Goal: Transaction & Acquisition: Purchase product/service

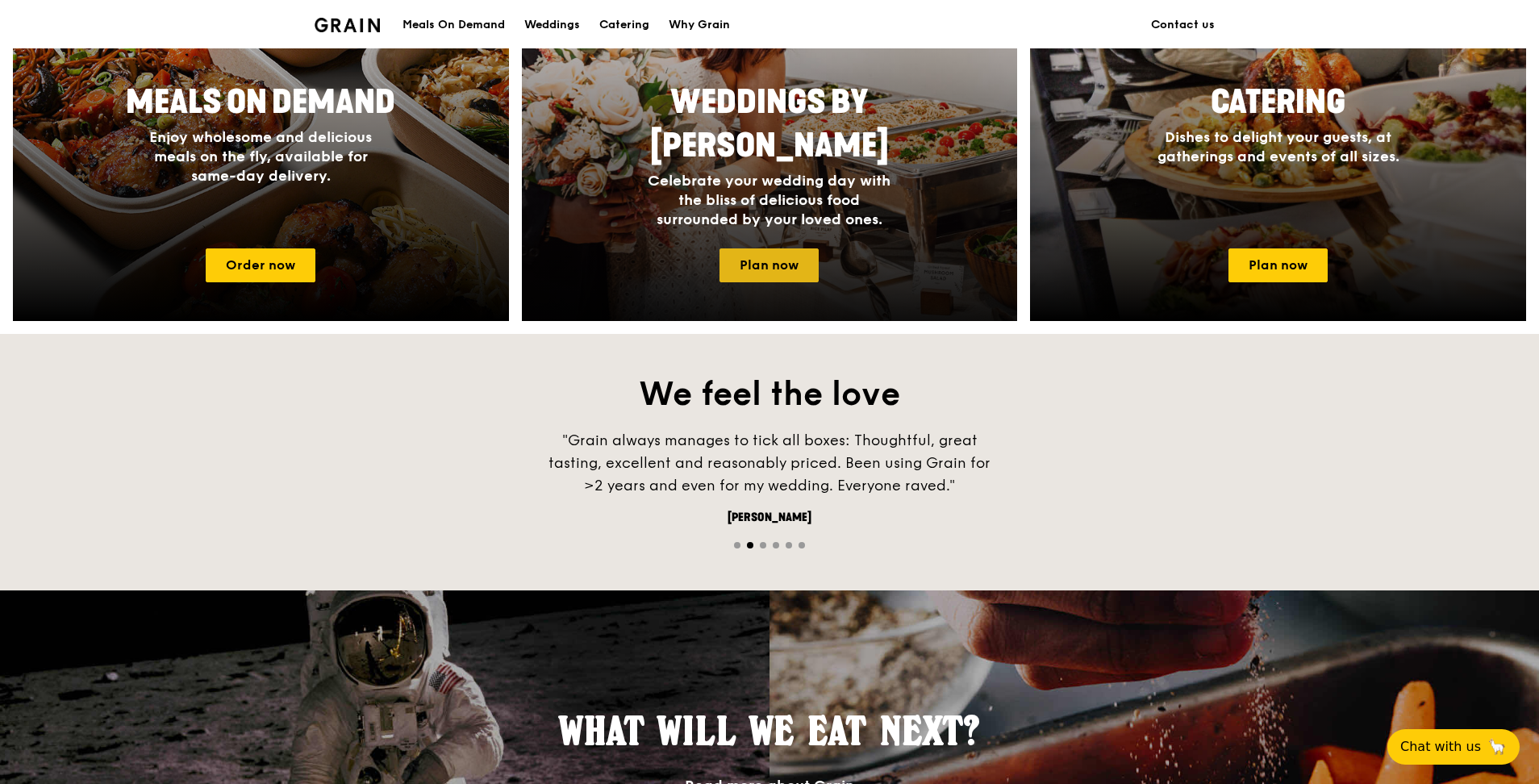
scroll to position [565, 0]
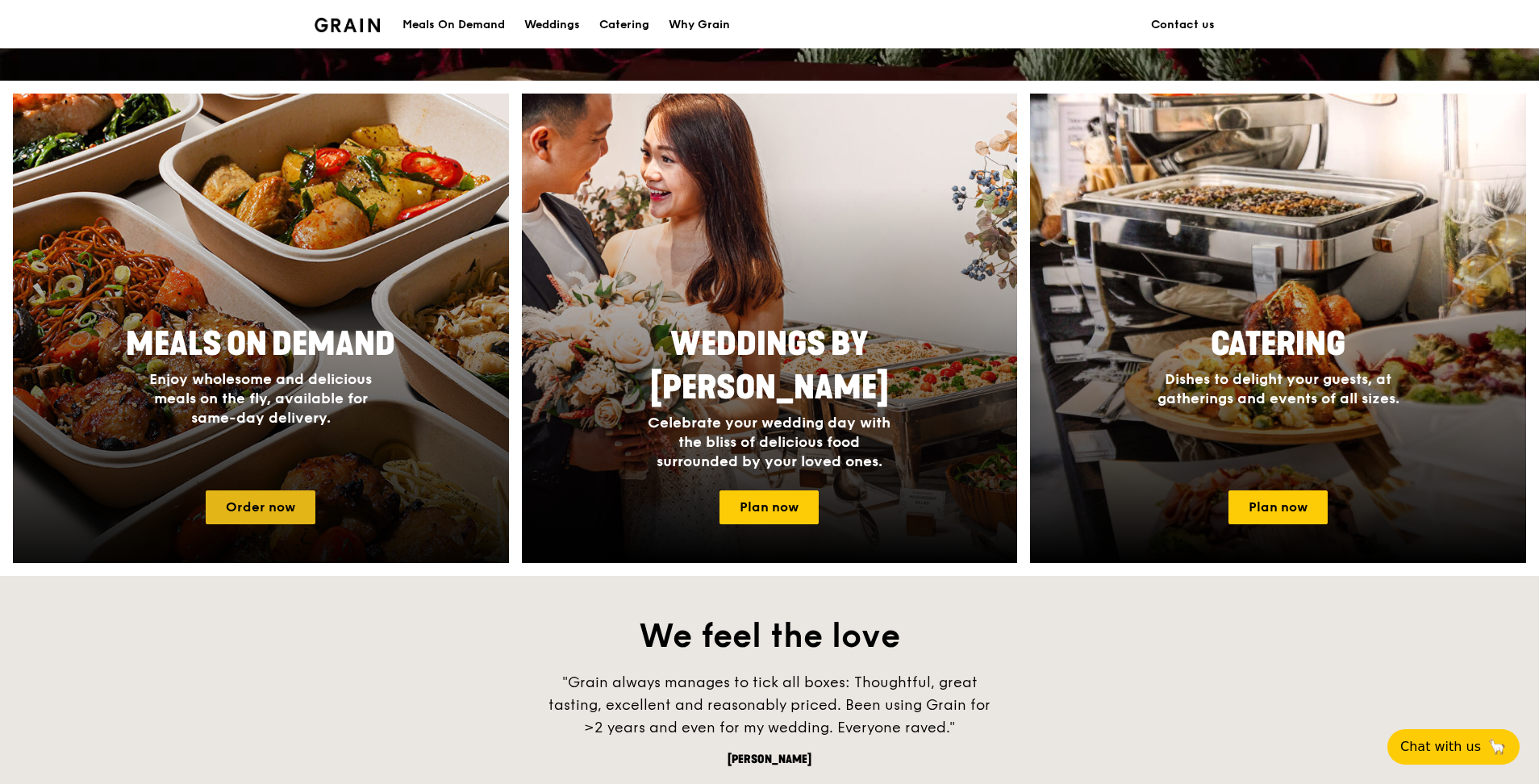
click at [286, 499] on link "Order now" at bounding box center [260, 507] width 110 height 33
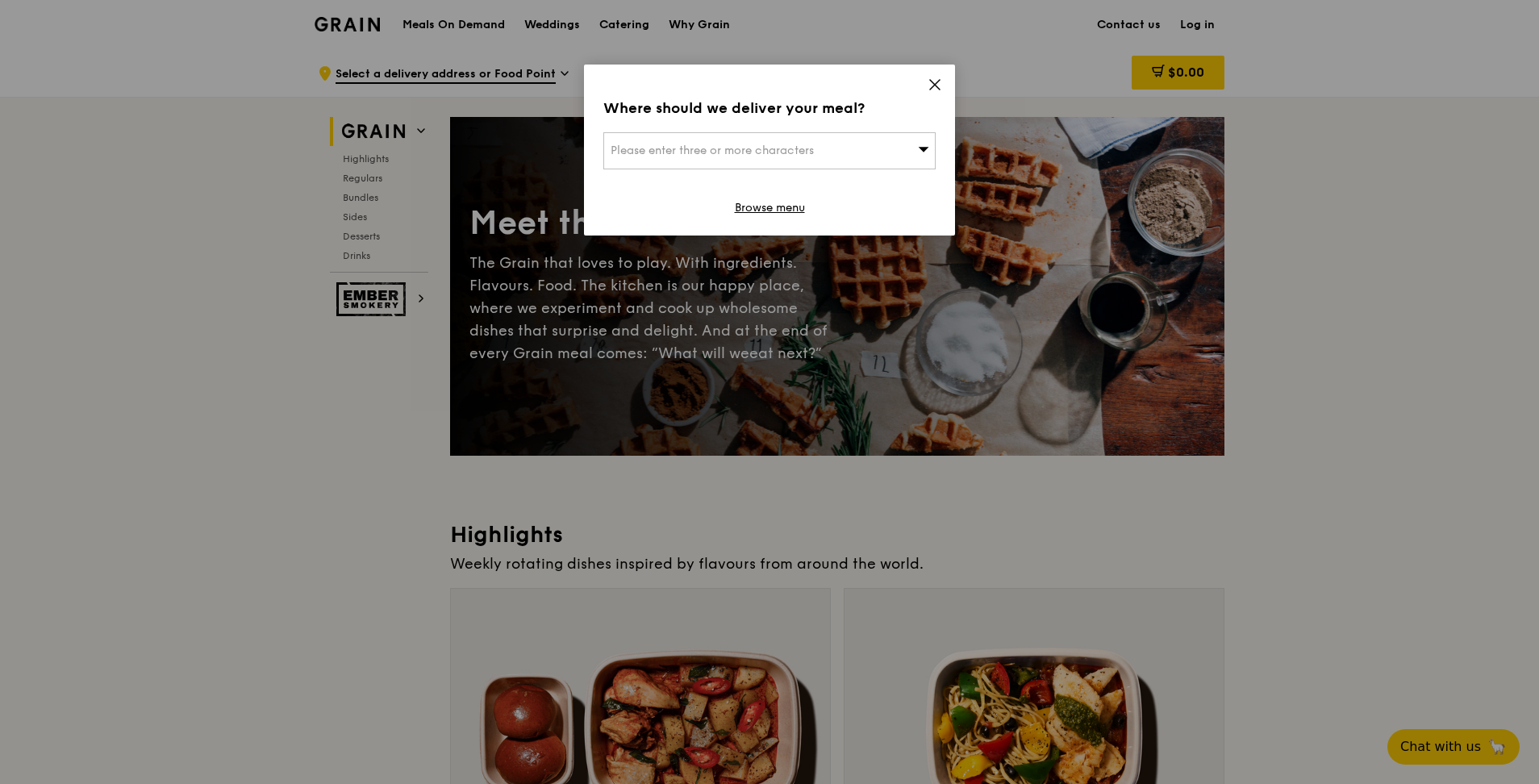
click at [798, 147] on span "Please enter three or more characters" at bounding box center [712, 150] width 204 height 14
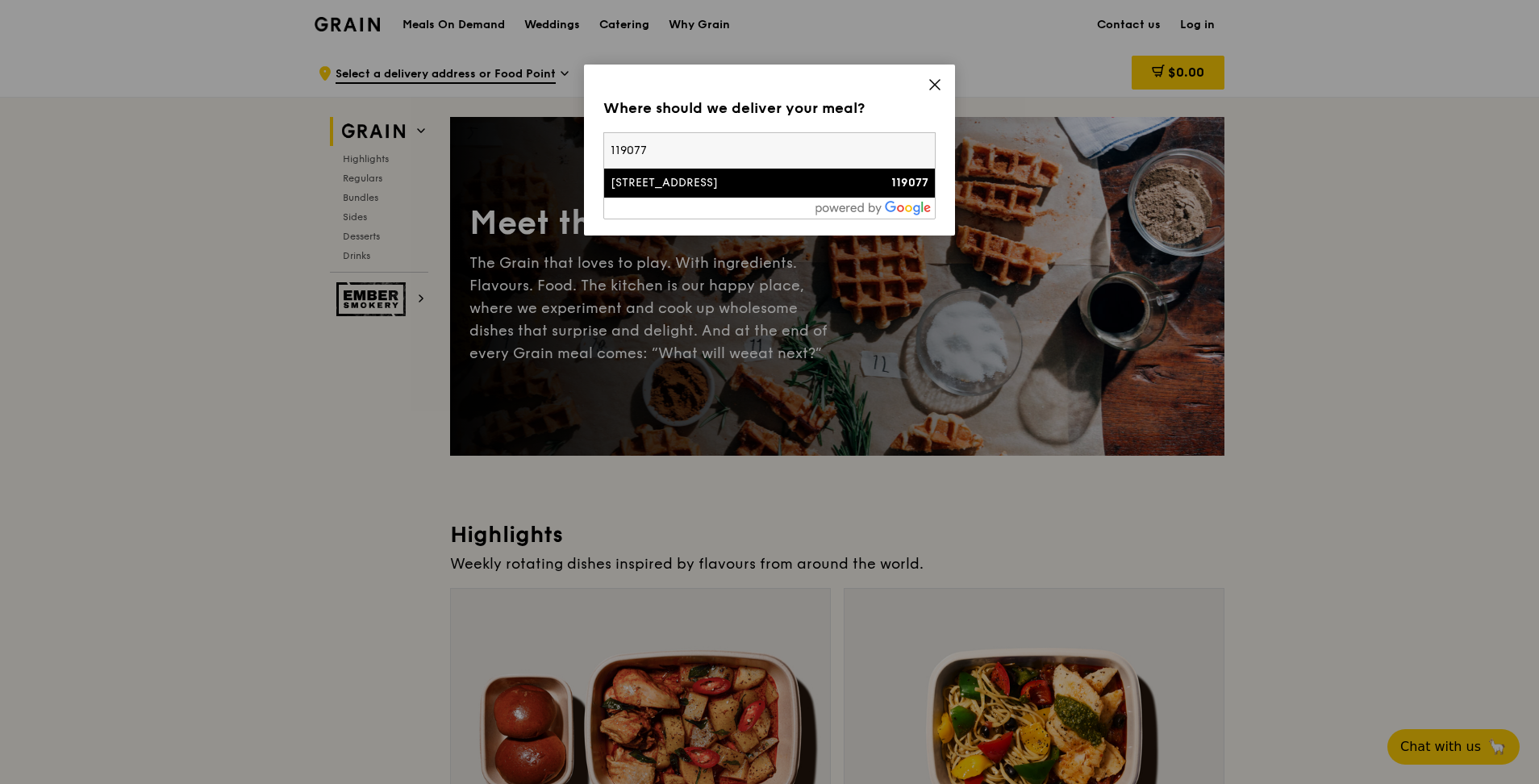
type input "119077"
click at [674, 184] on div "[STREET_ADDRESS]" at bounding box center [730, 182] width 239 height 16
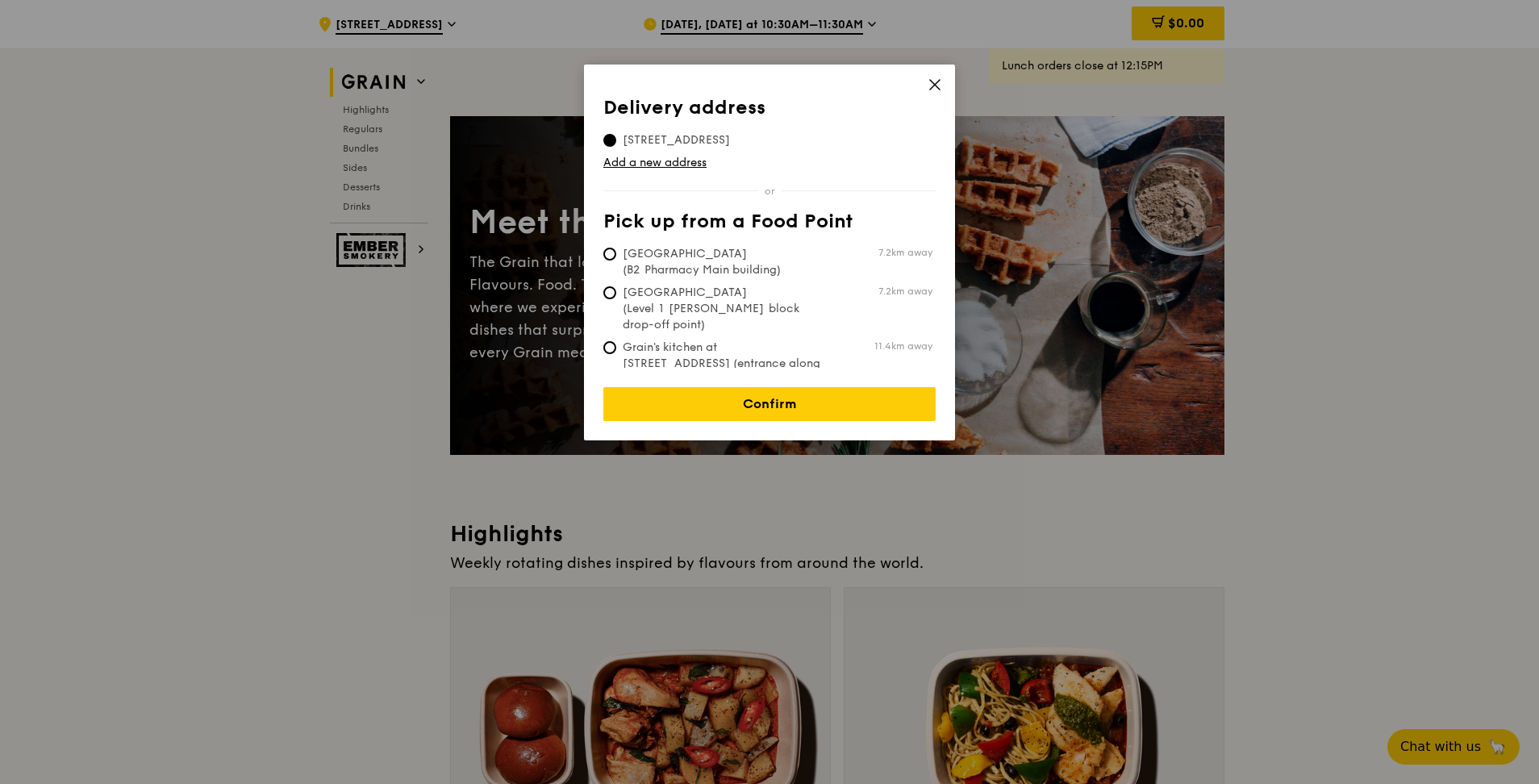
scroll to position [81, 0]
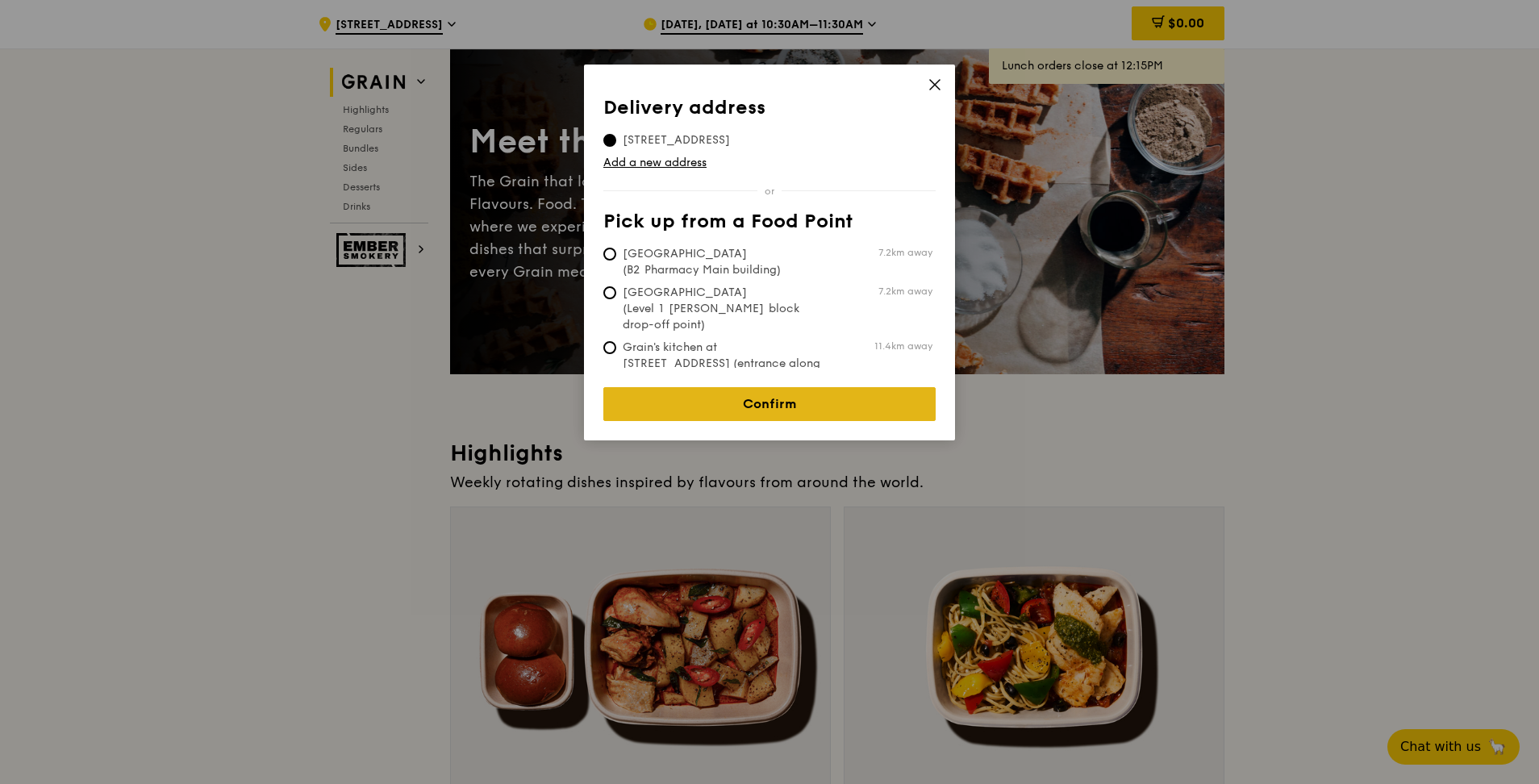
click at [789, 394] on link "Confirm" at bounding box center [770, 404] width 333 height 33
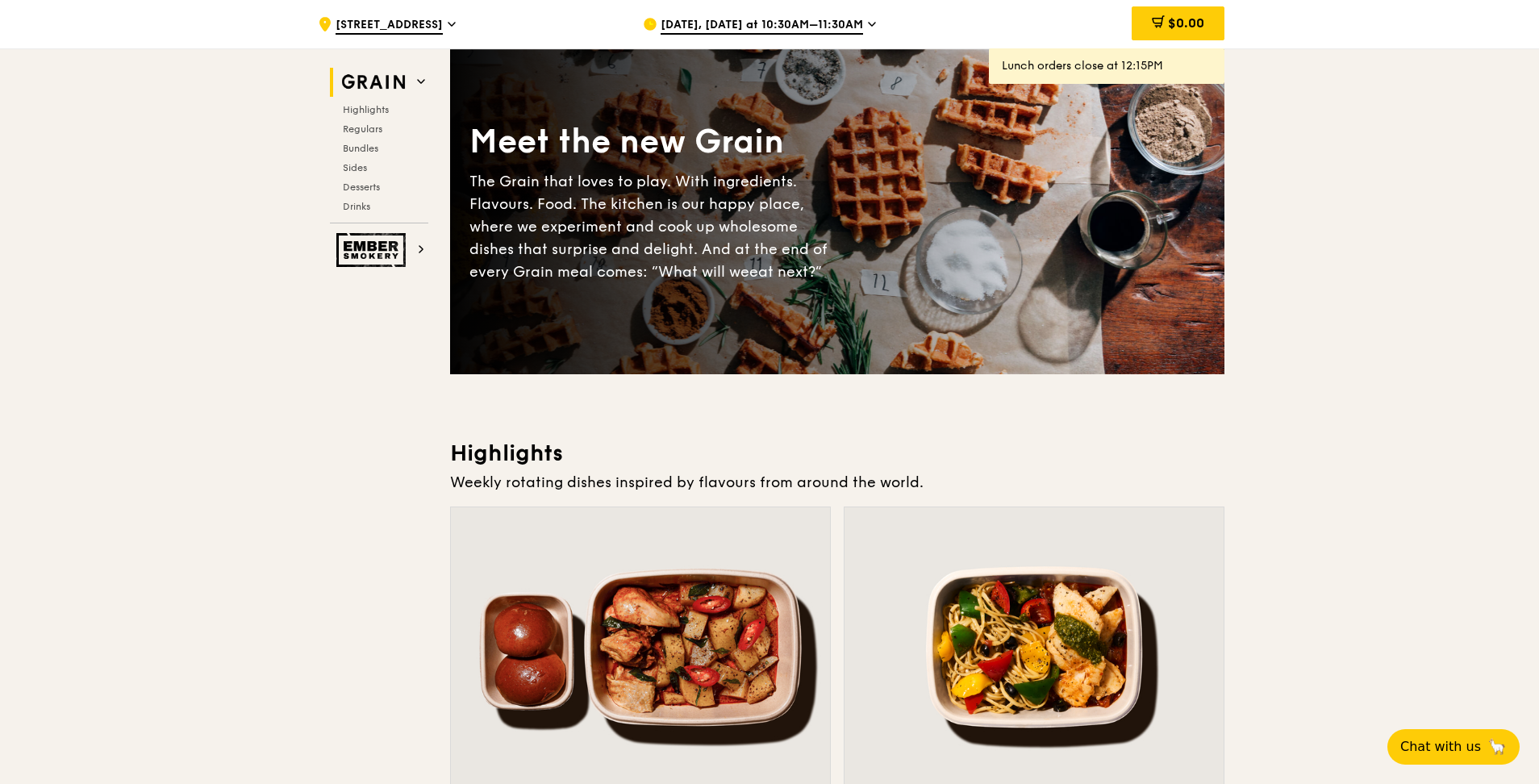
scroll to position [0, 0]
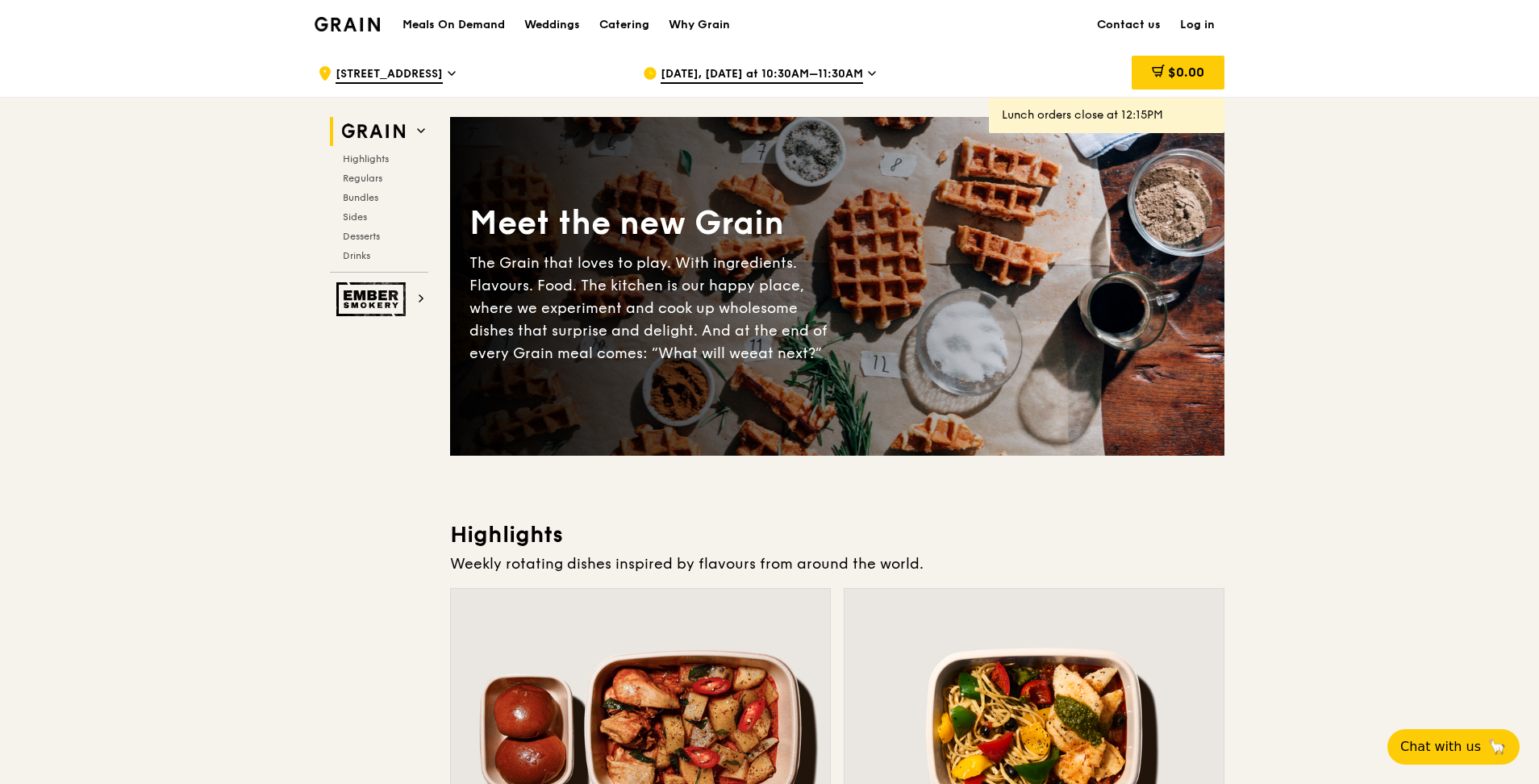
click at [858, 75] on div "[DATE], [DATE] at 10:30AM–11:30AM" at bounding box center [793, 73] width 299 height 48
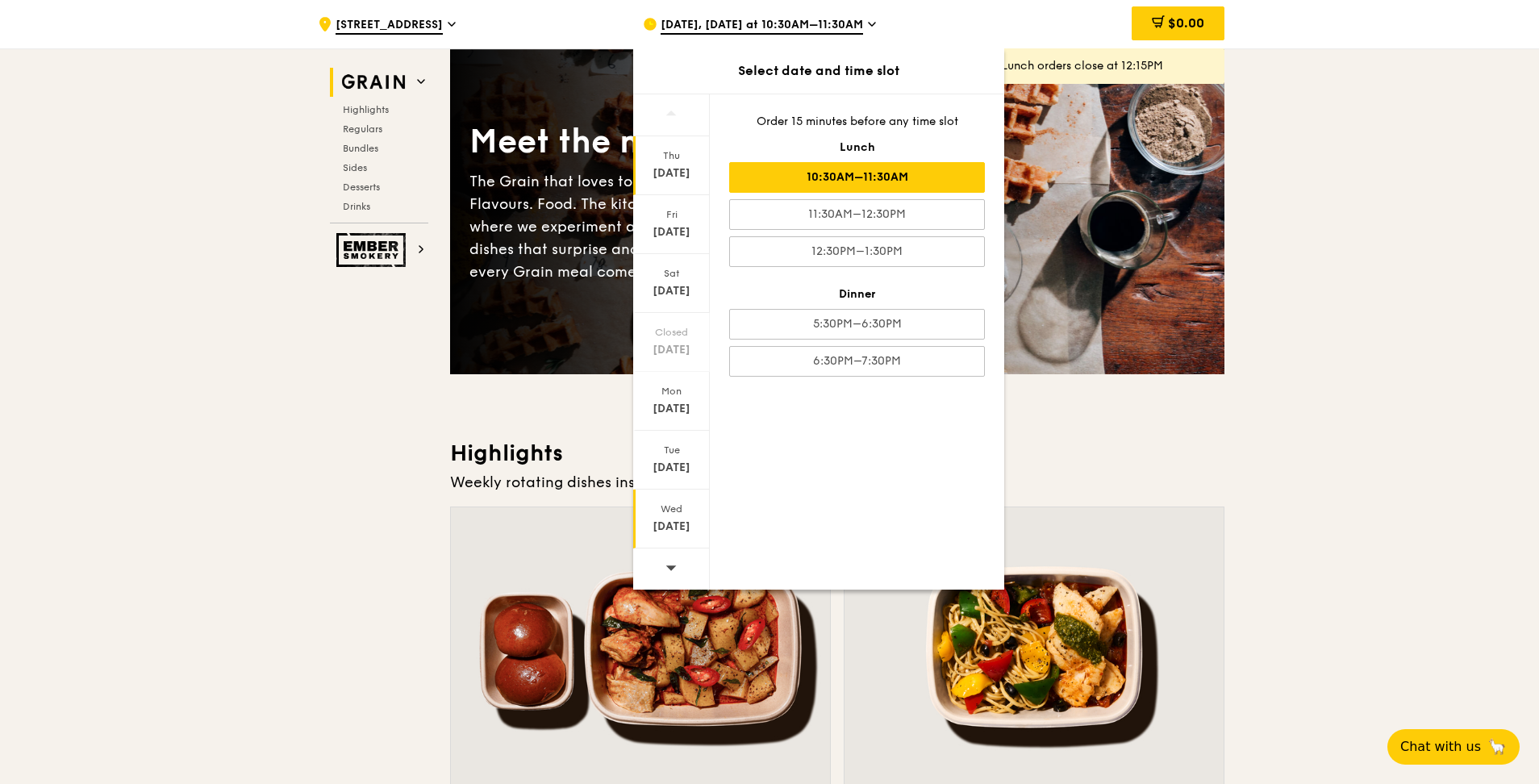
scroll to position [162, 0]
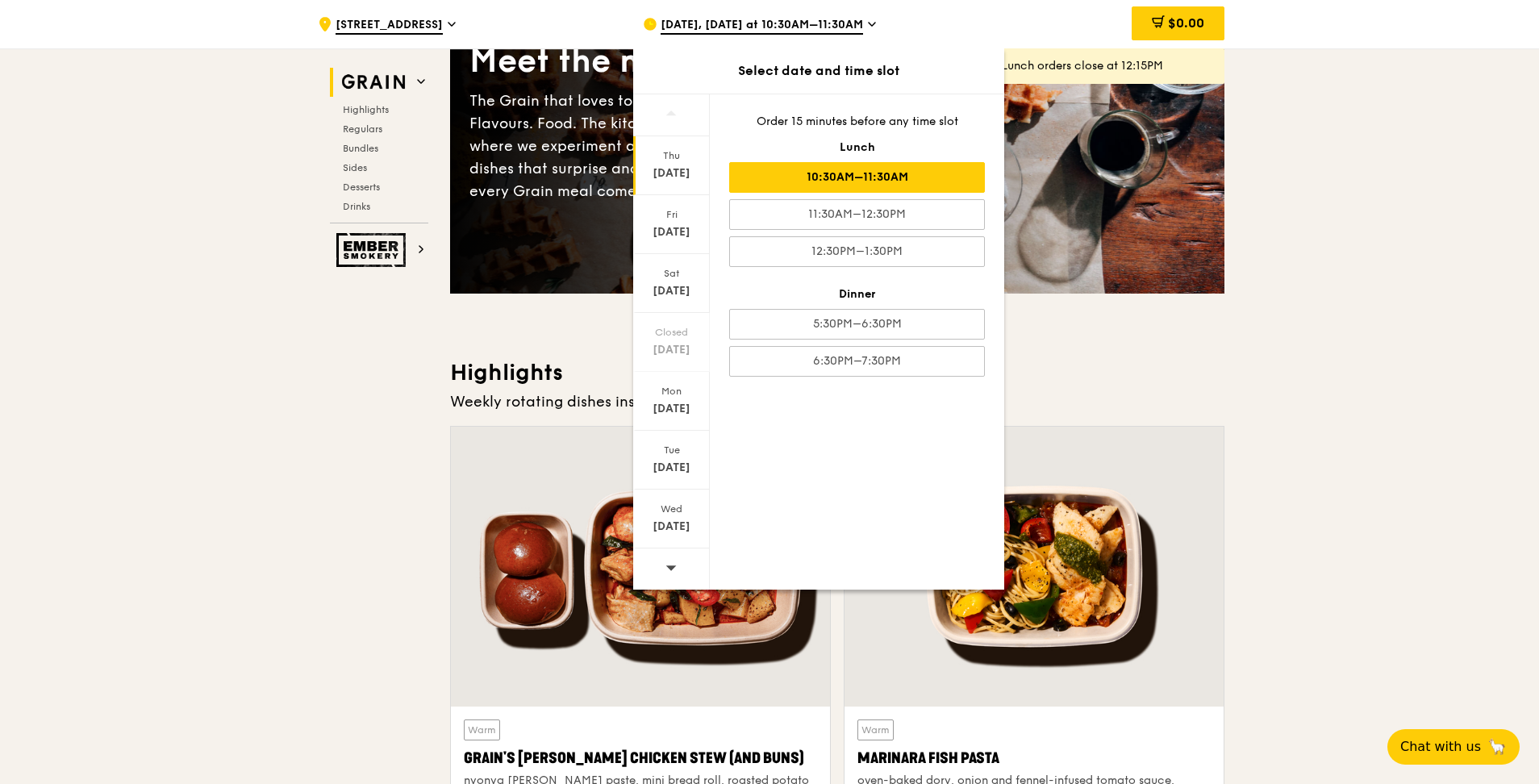
click at [672, 563] on icon at bounding box center [671, 567] width 11 height 12
click at [680, 229] on div "[DATE]" at bounding box center [671, 231] width 72 height 16
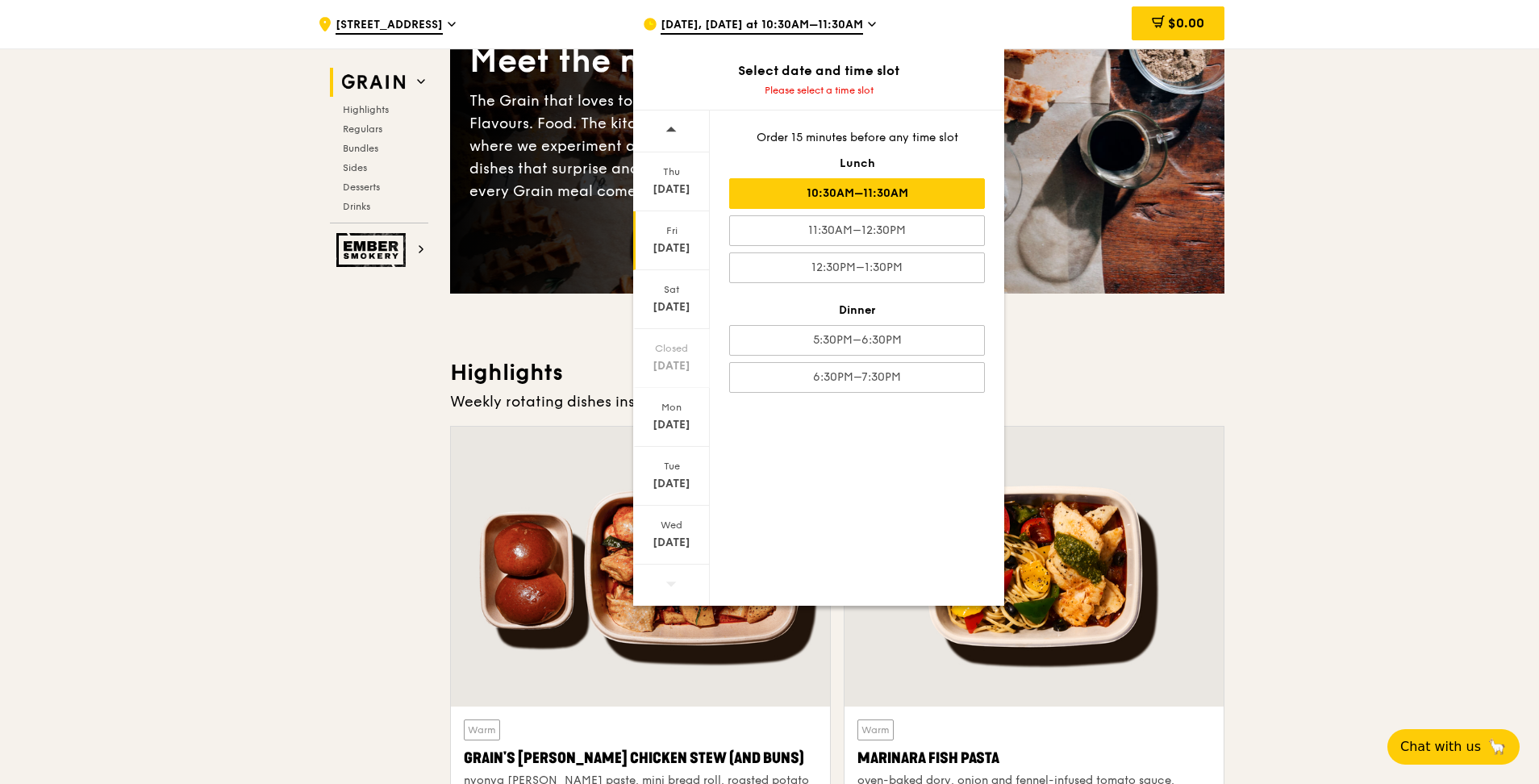
click at [888, 202] on div "10:30AM–11:30AM" at bounding box center [857, 193] width 256 height 31
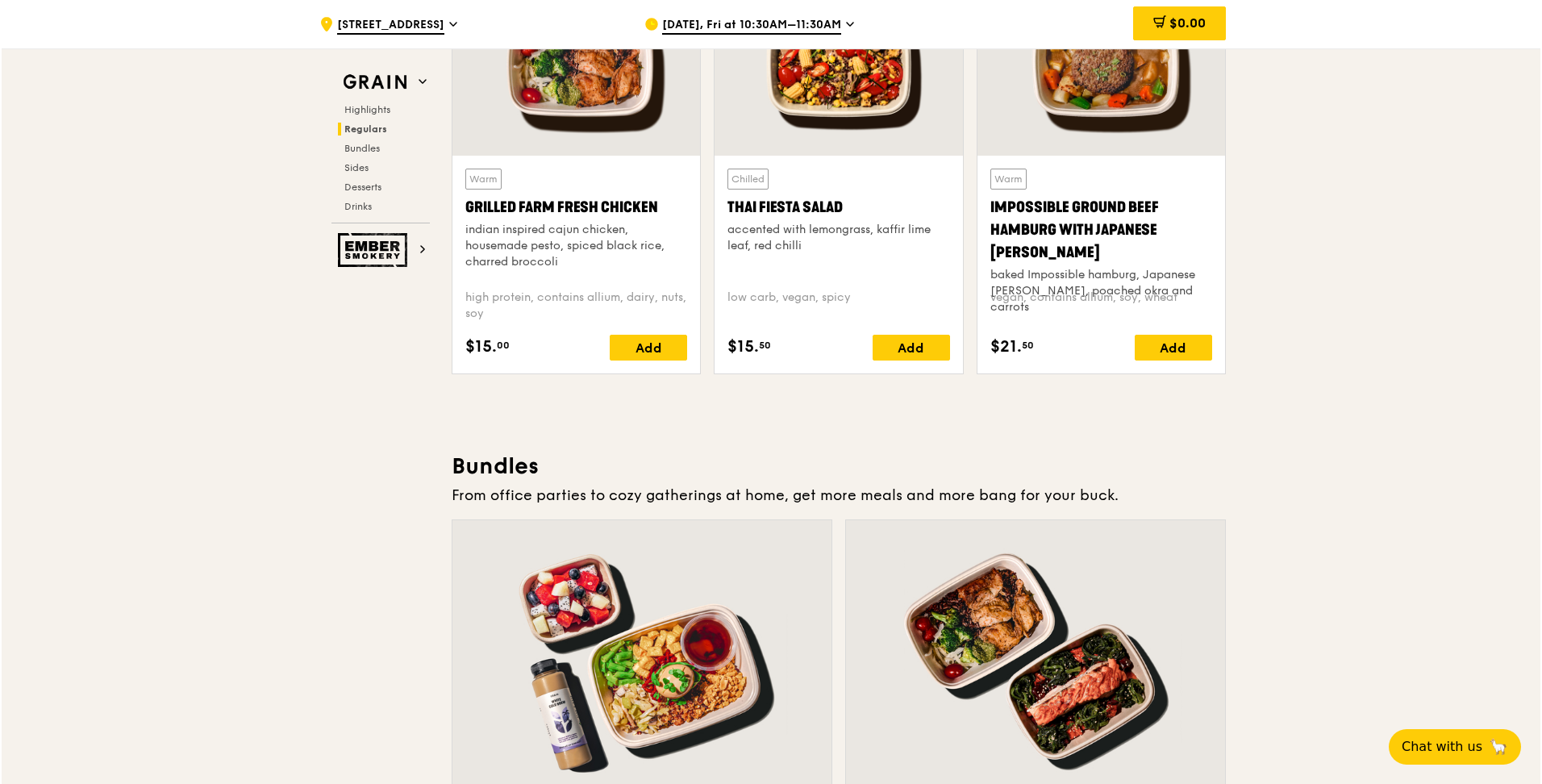
scroll to position [2338, 0]
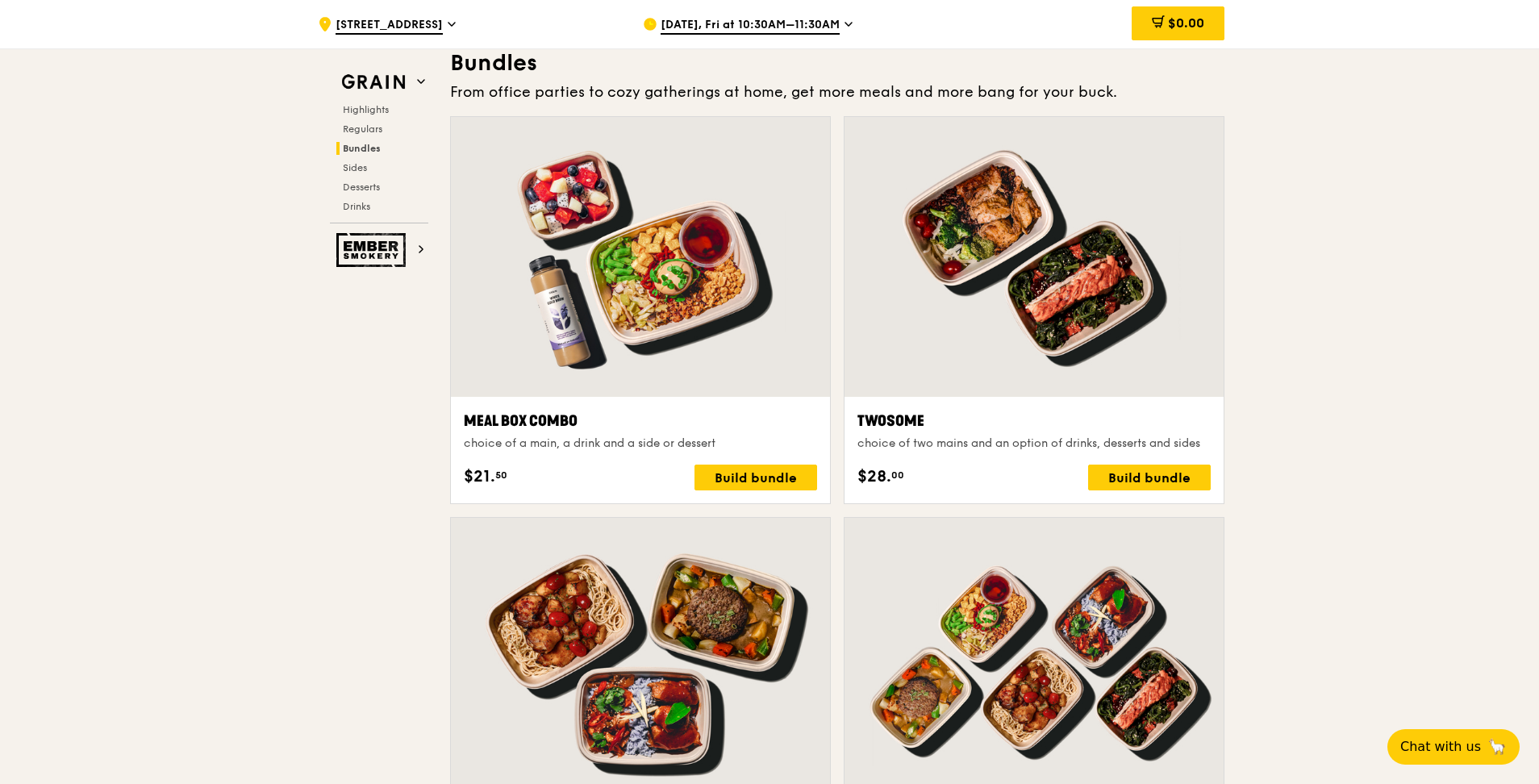
click at [668, 447] on div "choice of a main, a drink and a side or dessert" at bounding box center [640, 443] width 353 height 16
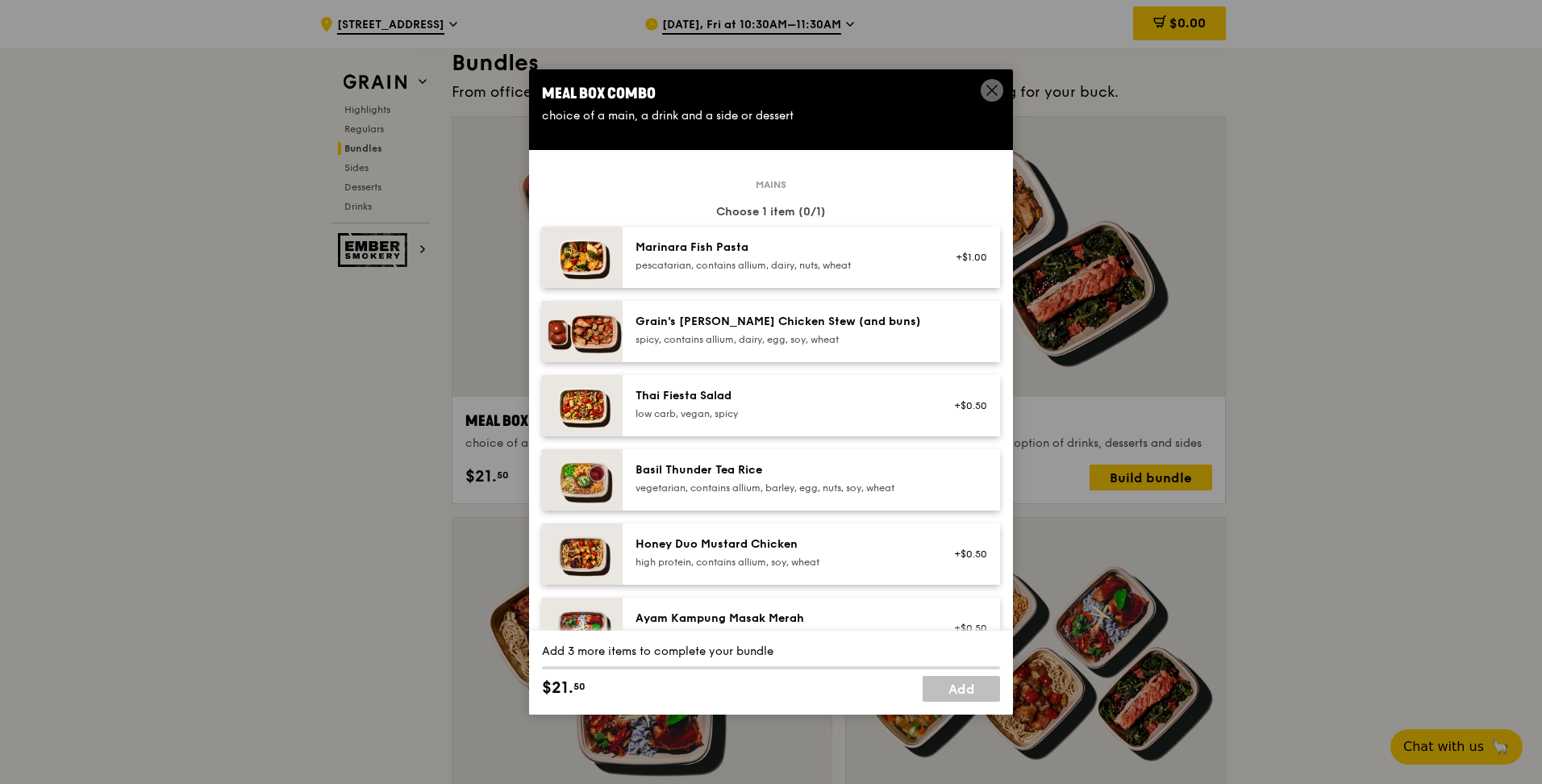
scroll to position [81, 0]
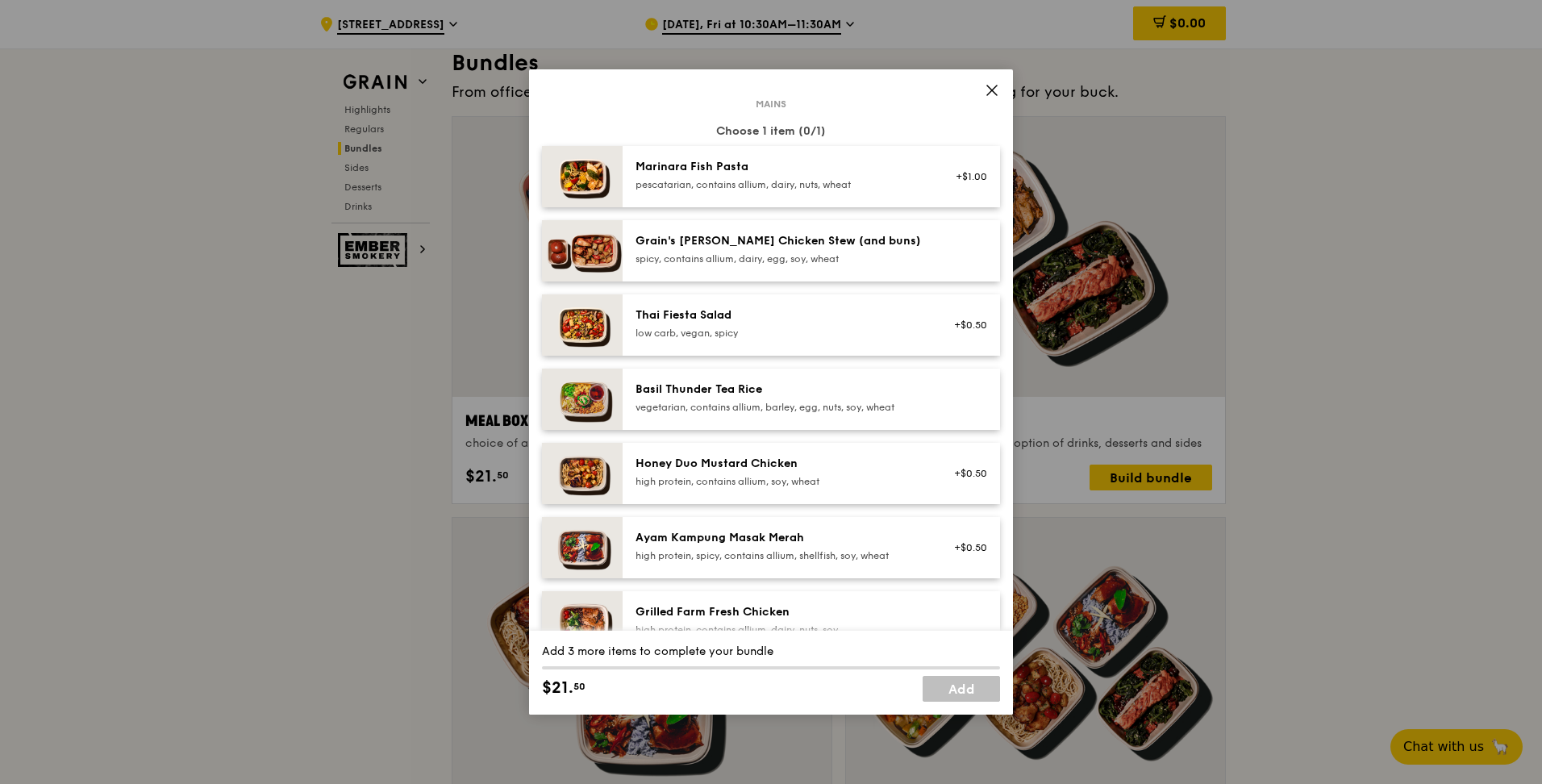
click at [746, 473] on div "Honey Duo Mustard Chicken high protein, contains allium, soy, wheat" at bounding box center [781, 471] width 290 height 33
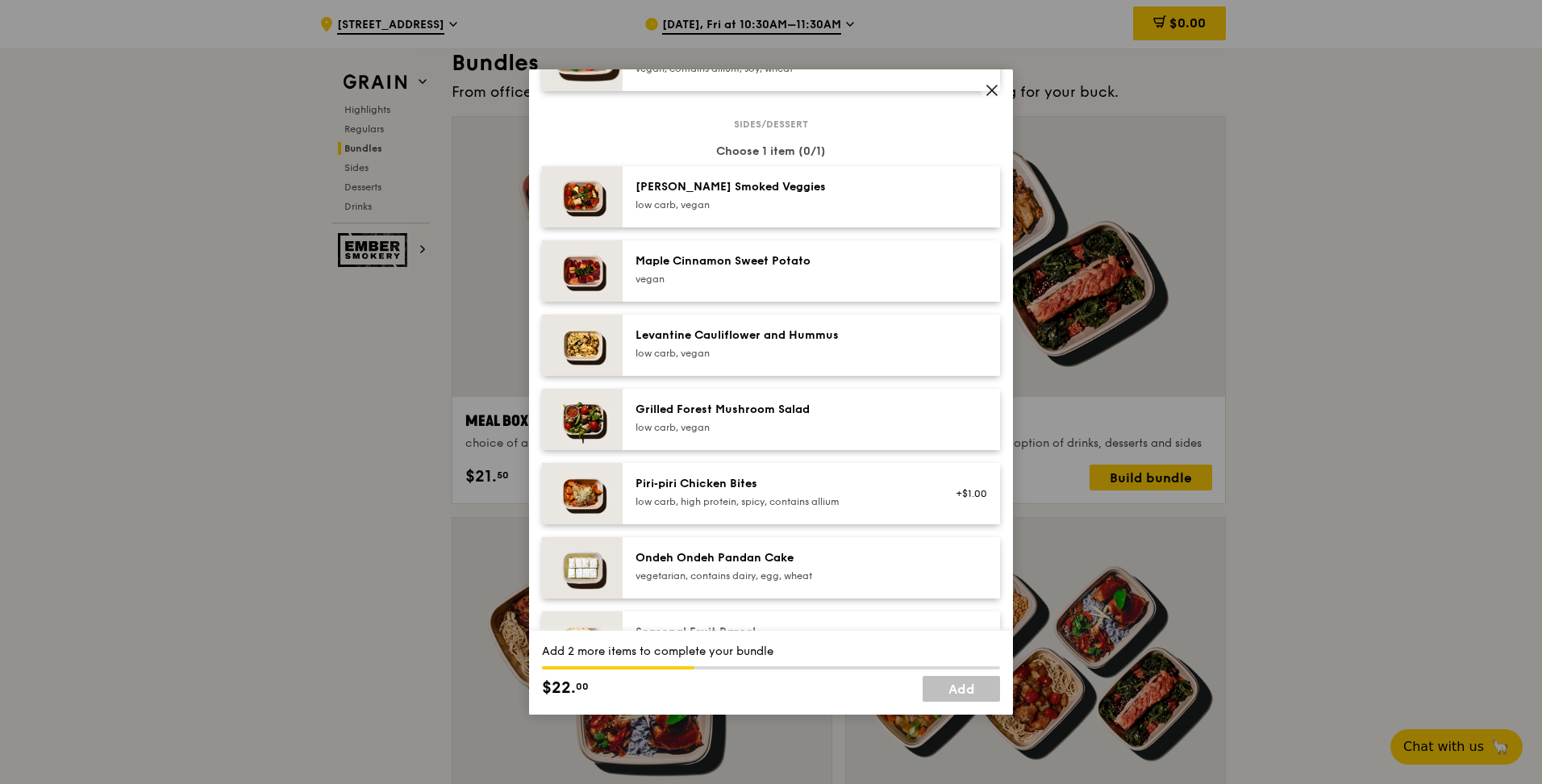
scroll to position [967, 0]
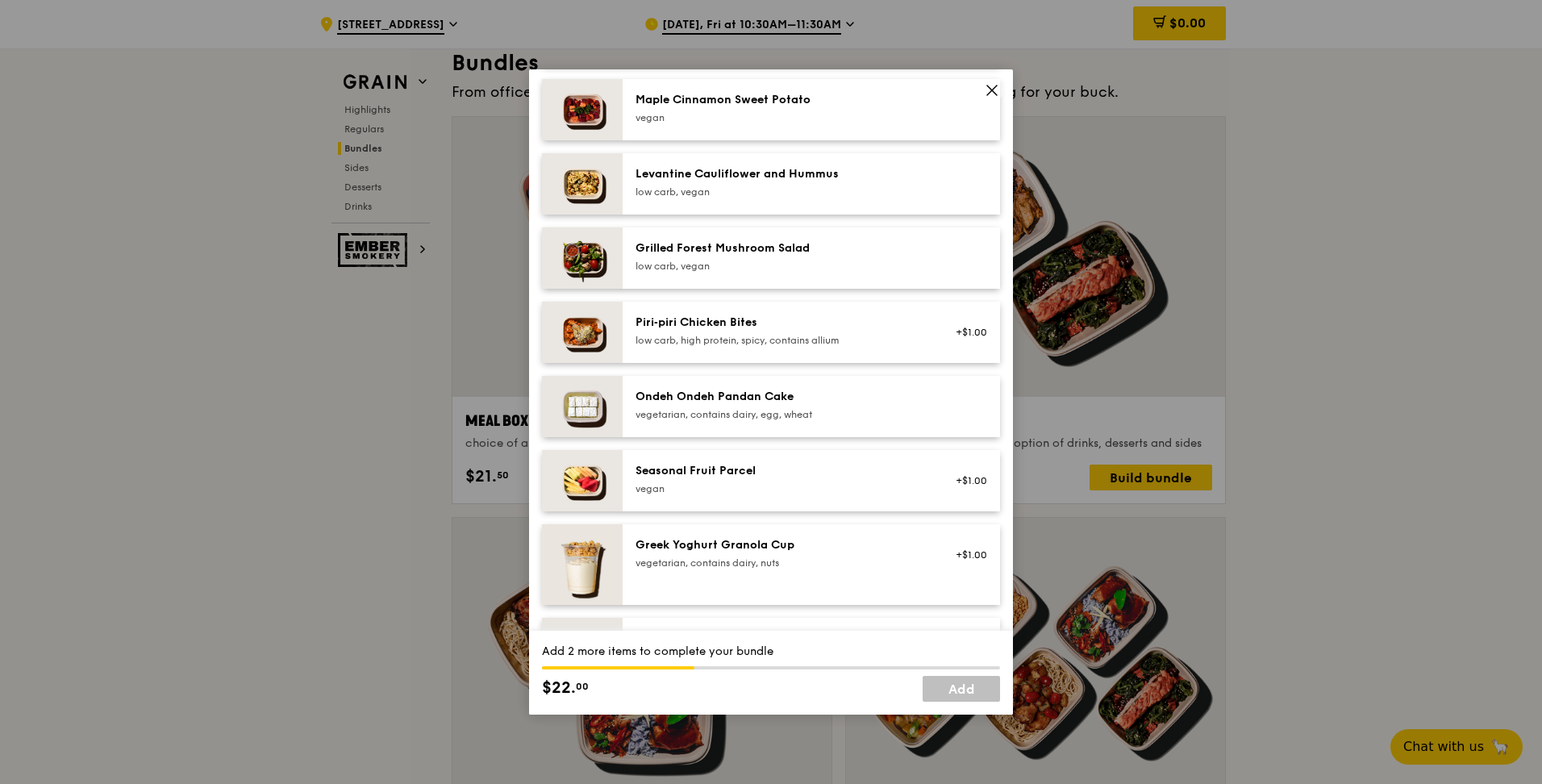
click at [766, 488] on div "vegan" at bounding box center [781, 489] width 290 height 13
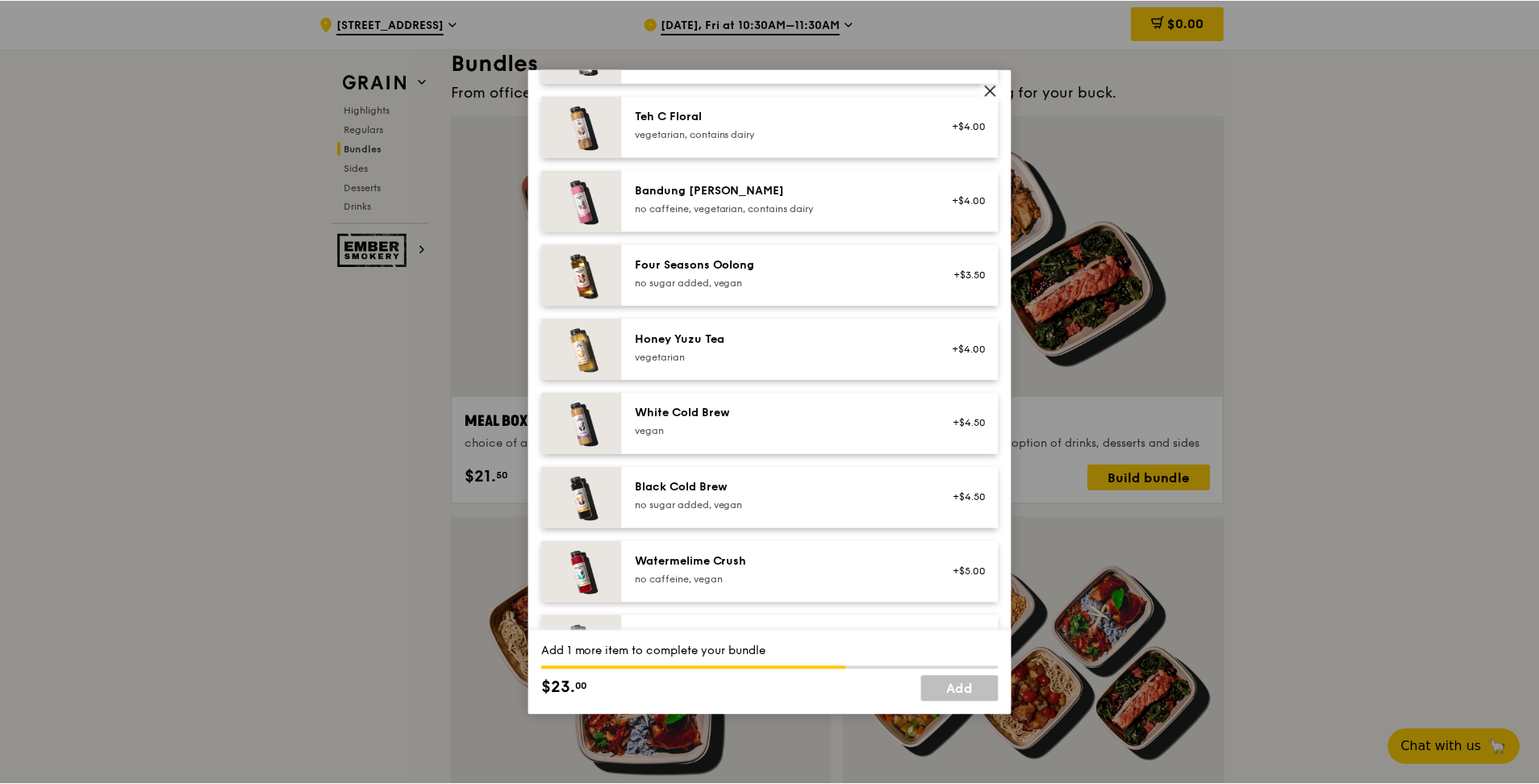
scroll to position [1833, 0]
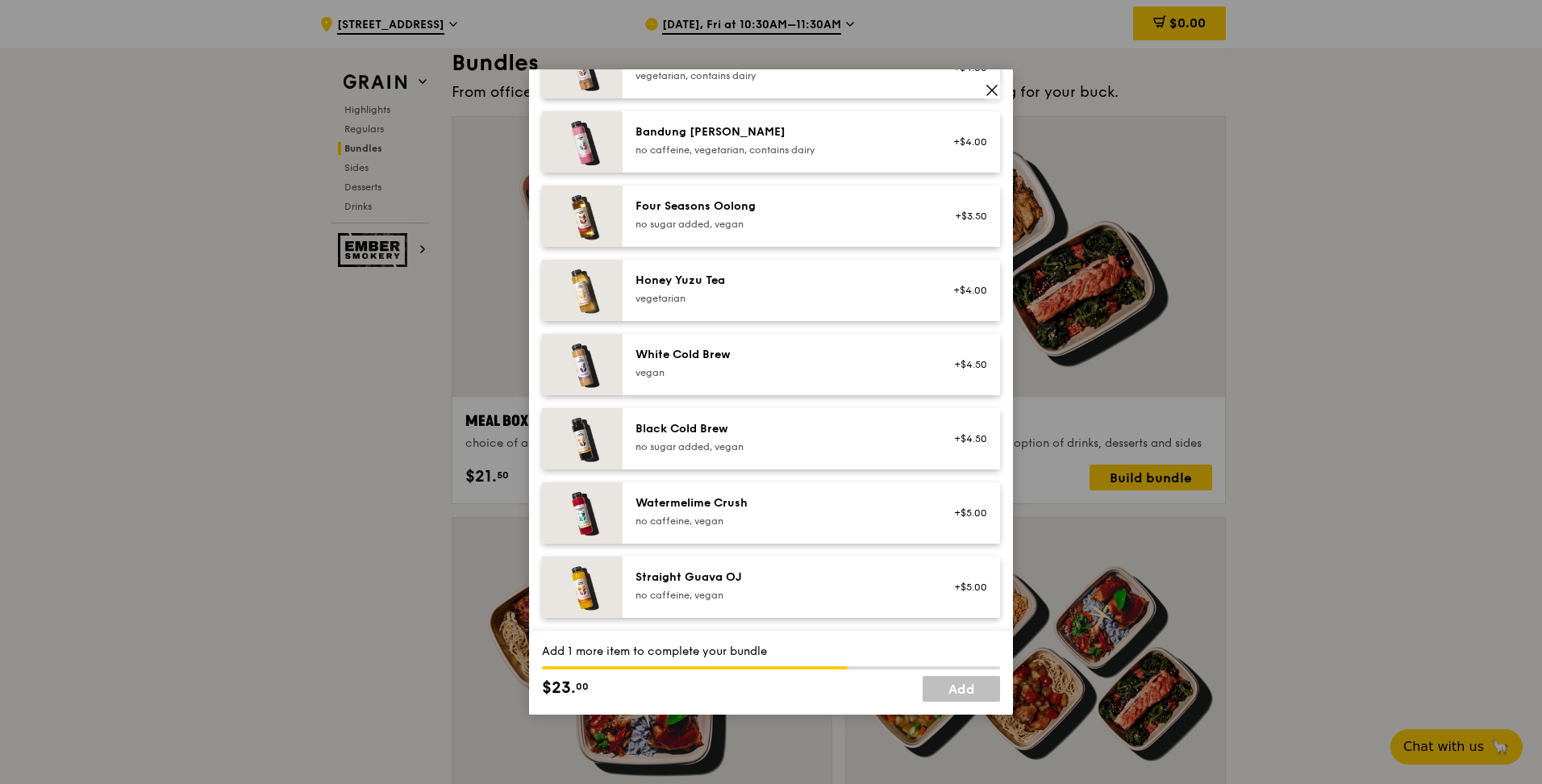
click at [727, 288] on div "Honey Yuzu Tea" at bounding box center [781, 280] width 290 height 16
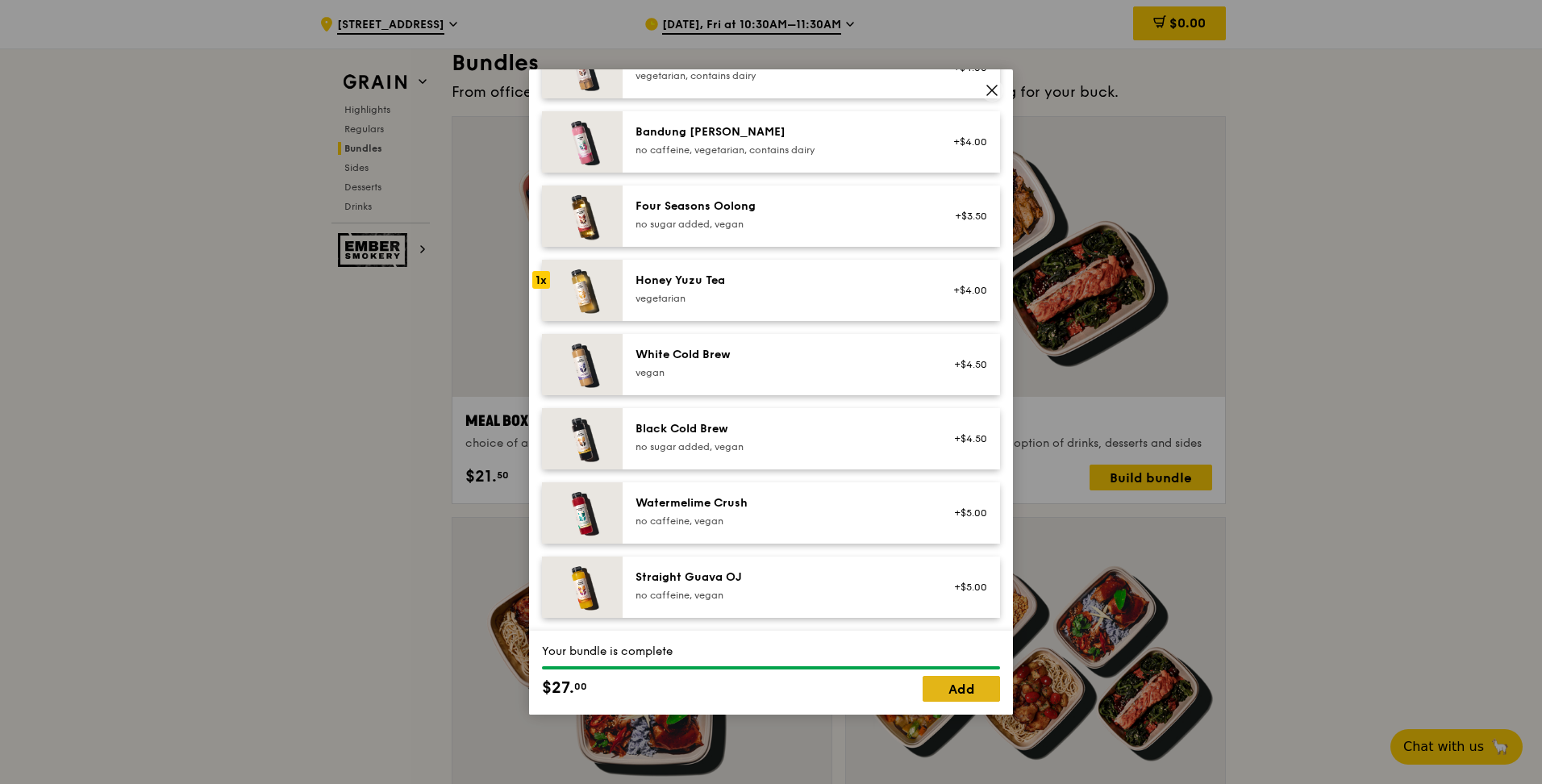
click at [962, 695] on link "Add" at bounding box center [961, 688] width 77 height 26
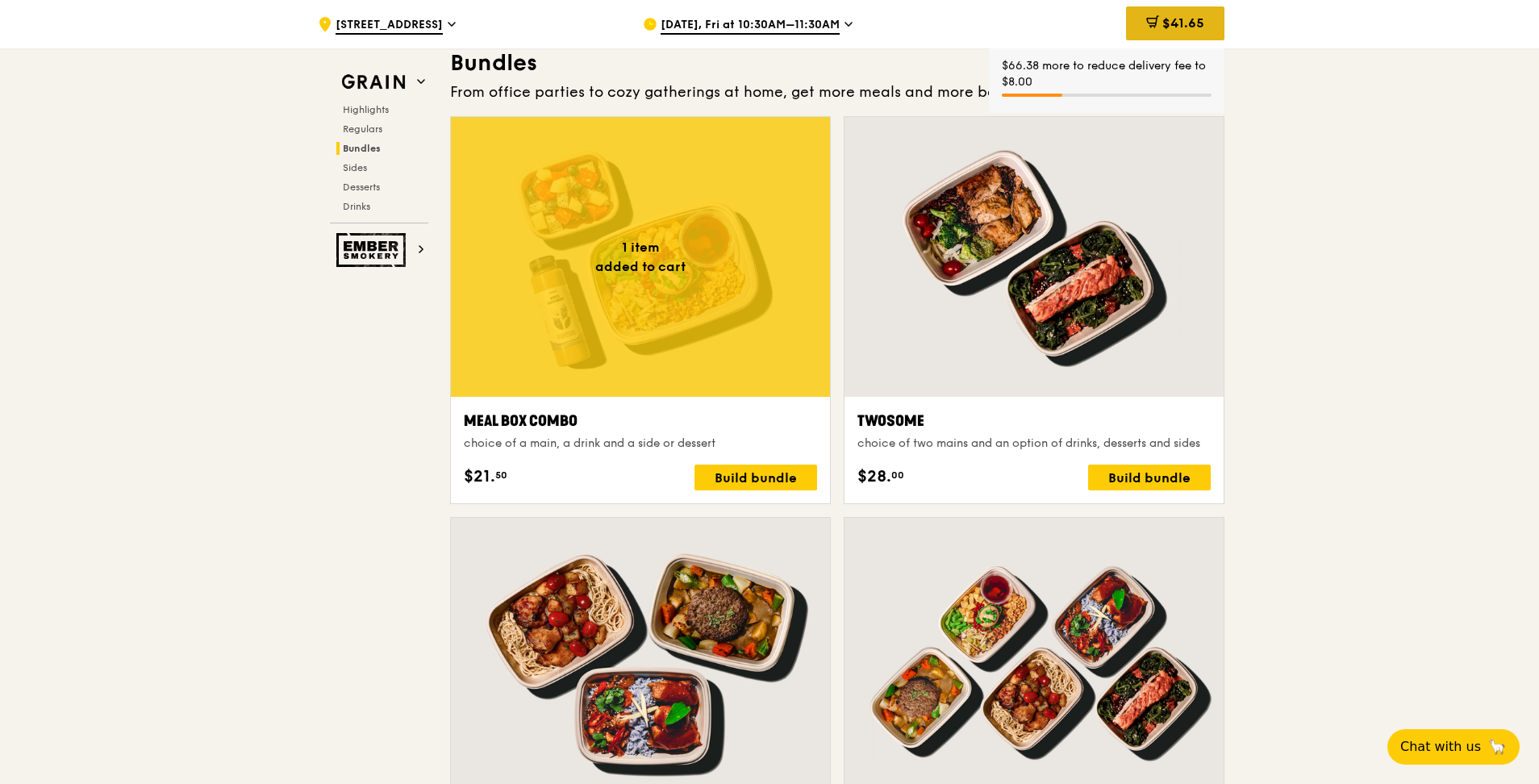
click at [1168, 9] on div "$41.65" at bounding box center [1176, 23] width 99 height 33
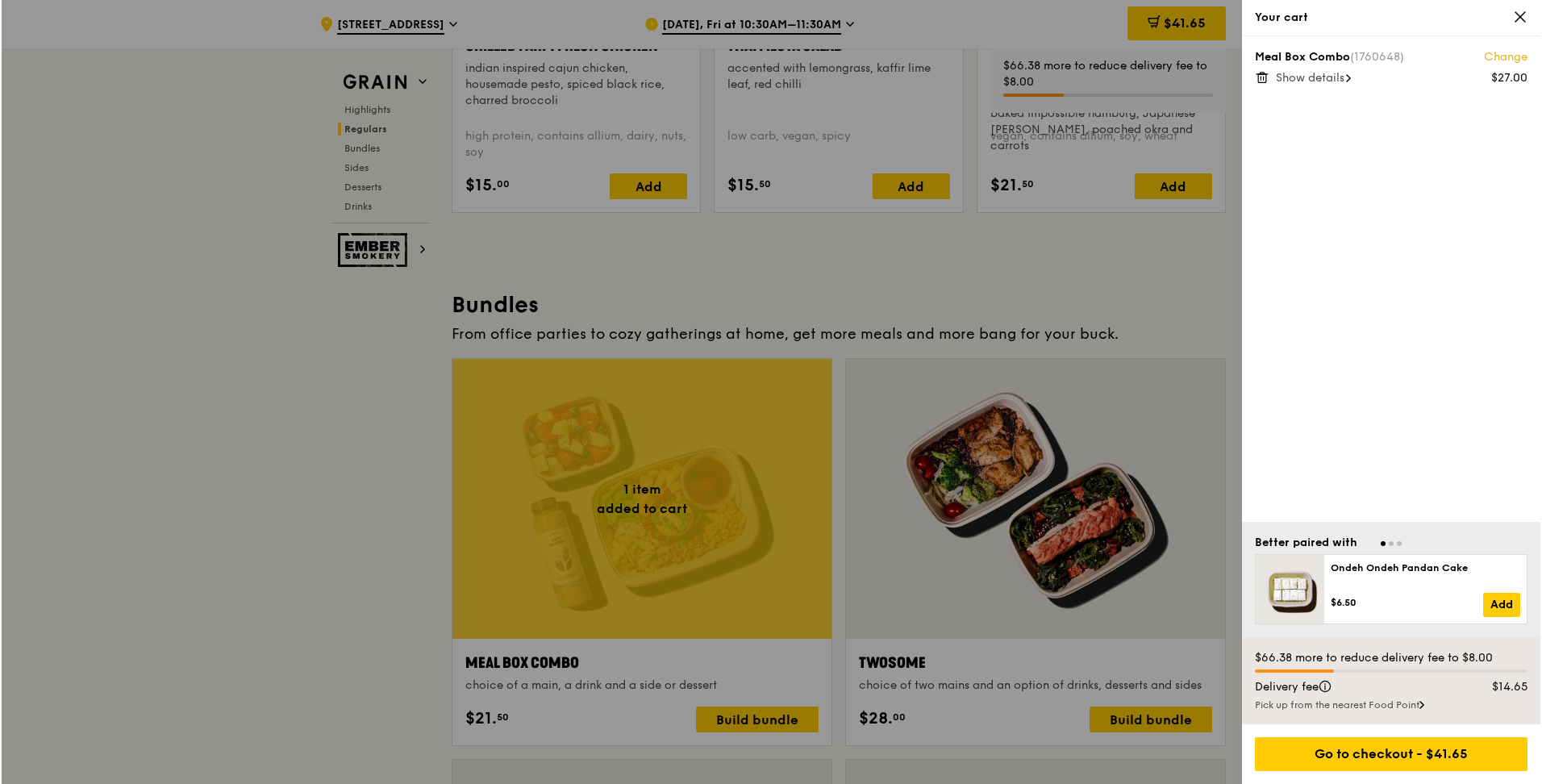
scroll to position [2016, 0]
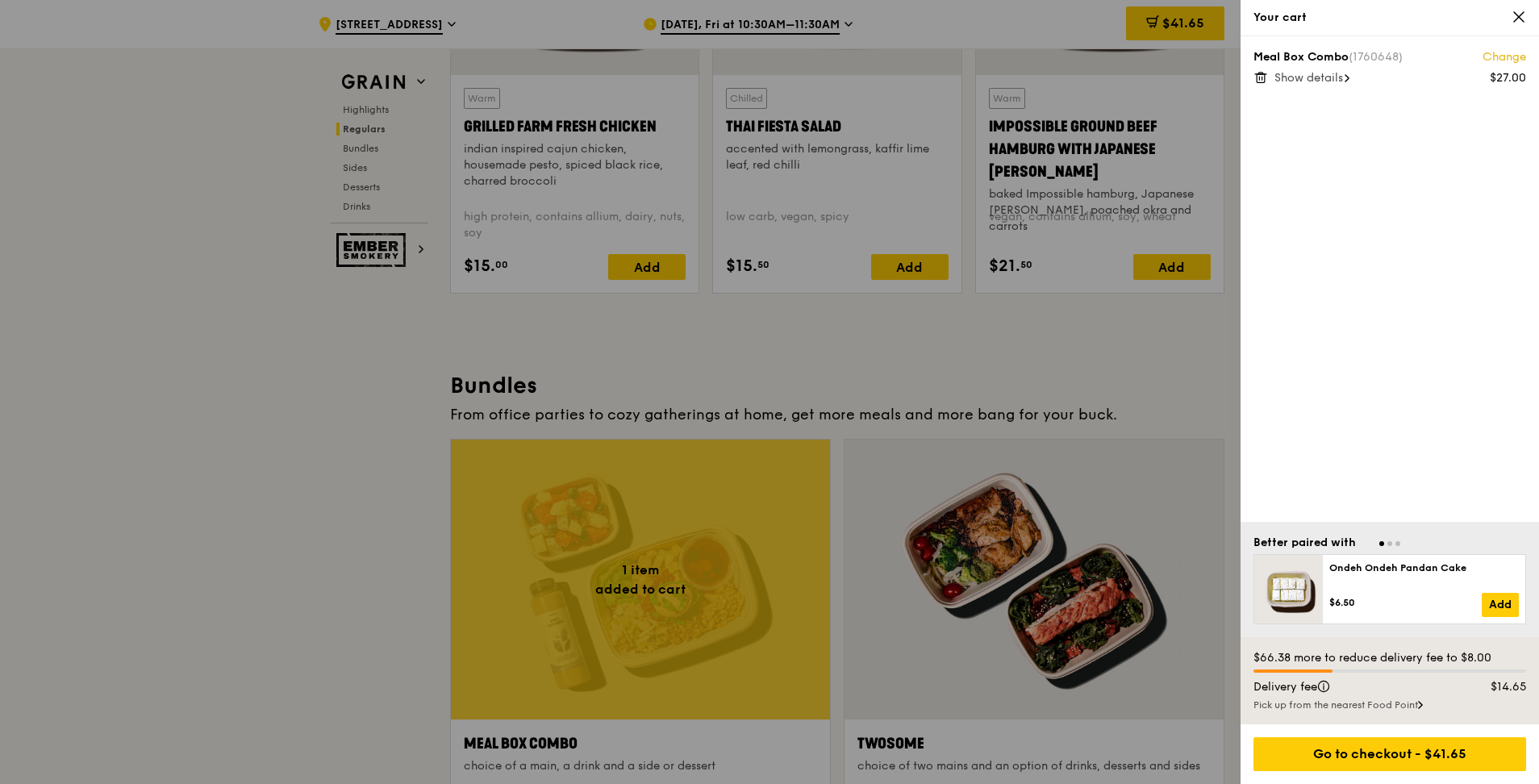
click at [1349, 78] on icon at bounding box center [1347, 78] width 5 height 8
click at [1521, 19] on icon at bounding box center [1519, 17] width 9 height 9
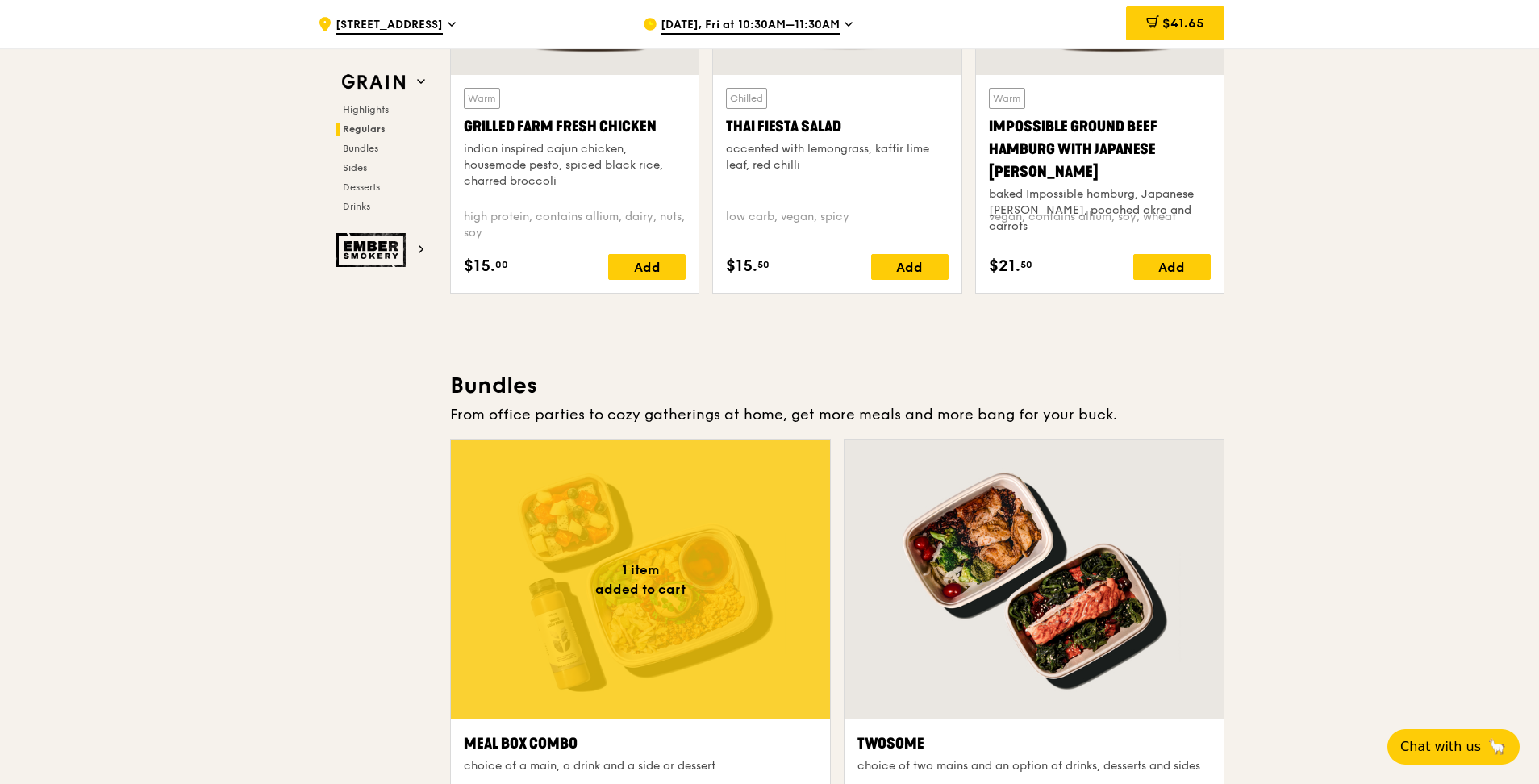
click at [731, 535] on div at bounding box center [640, 579] width 379 height 280
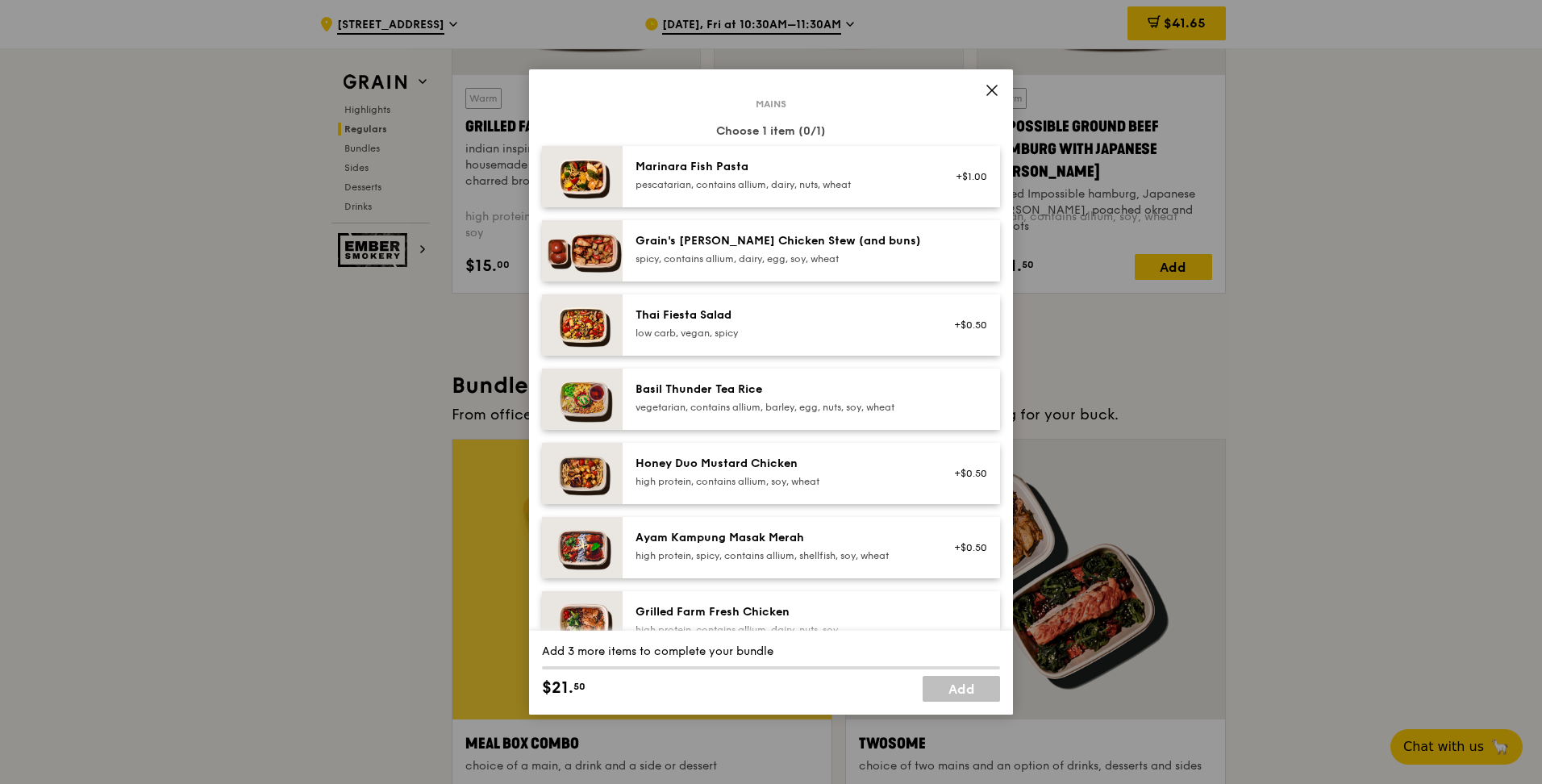
scroll to position [162, 0]
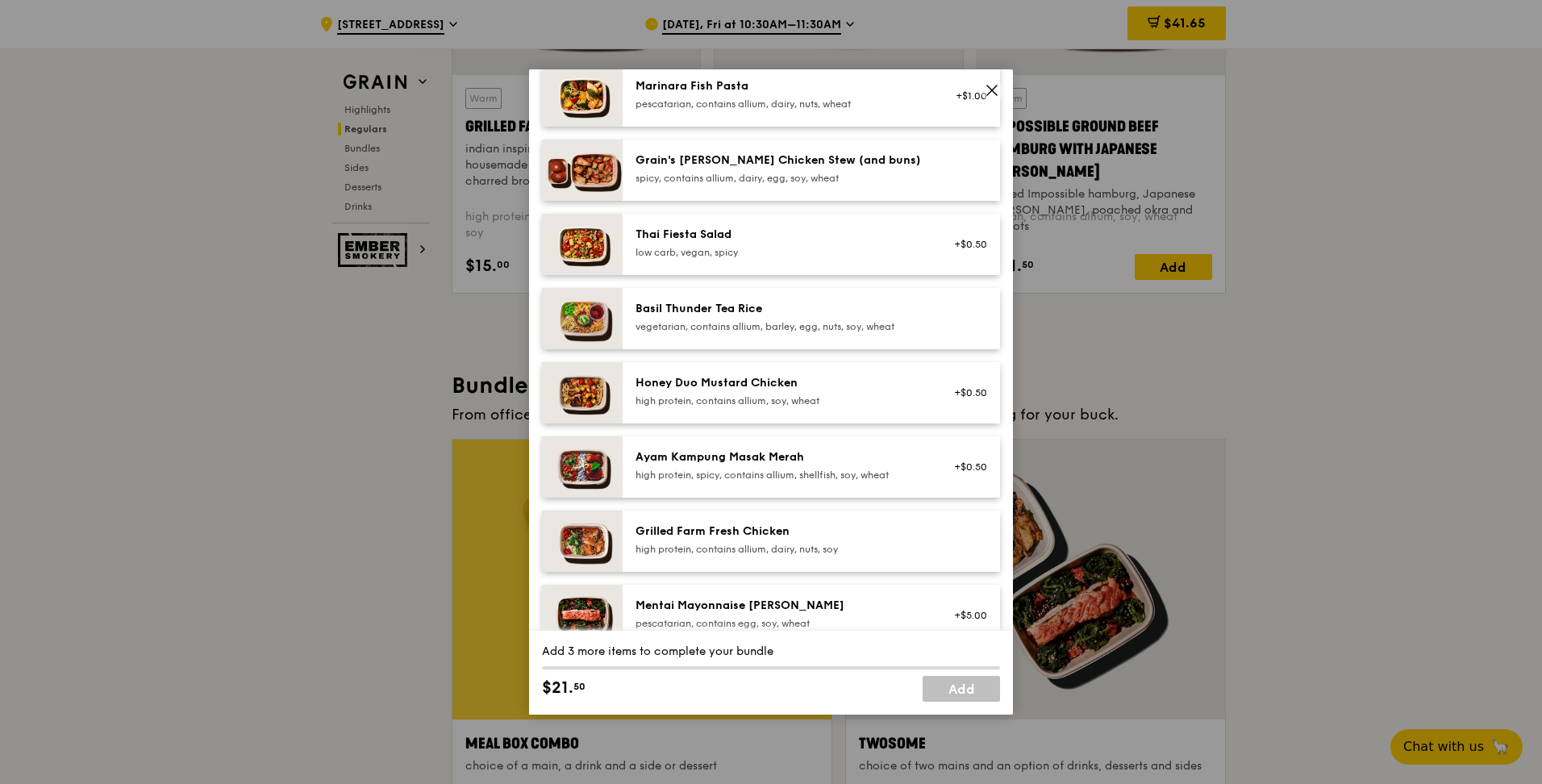
click at [712, 388] on div "Honey Duo Mustard Chicken" at bounding box center [781, 383] width 290 height 16
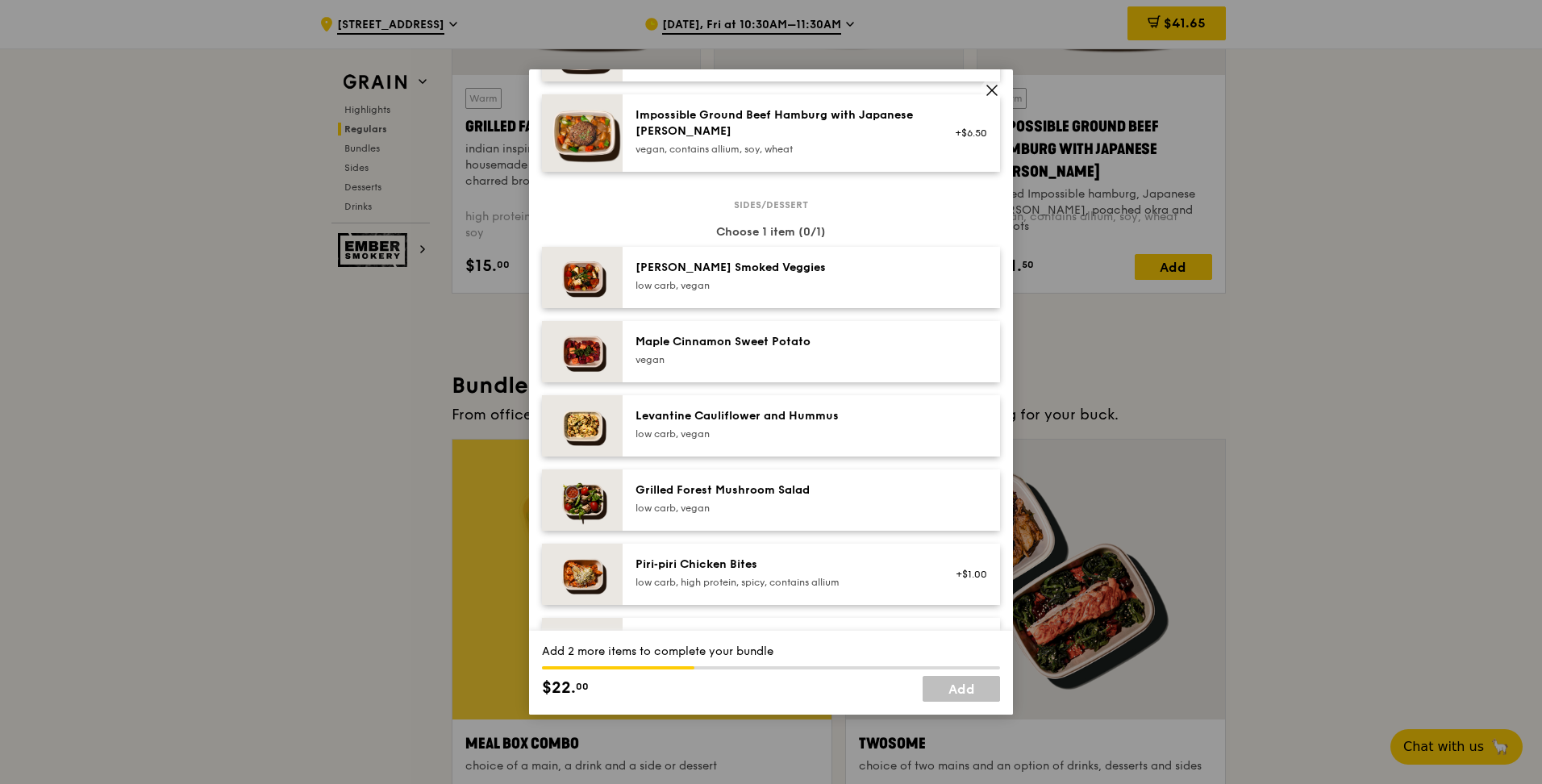
scroll to position [1048, 0]
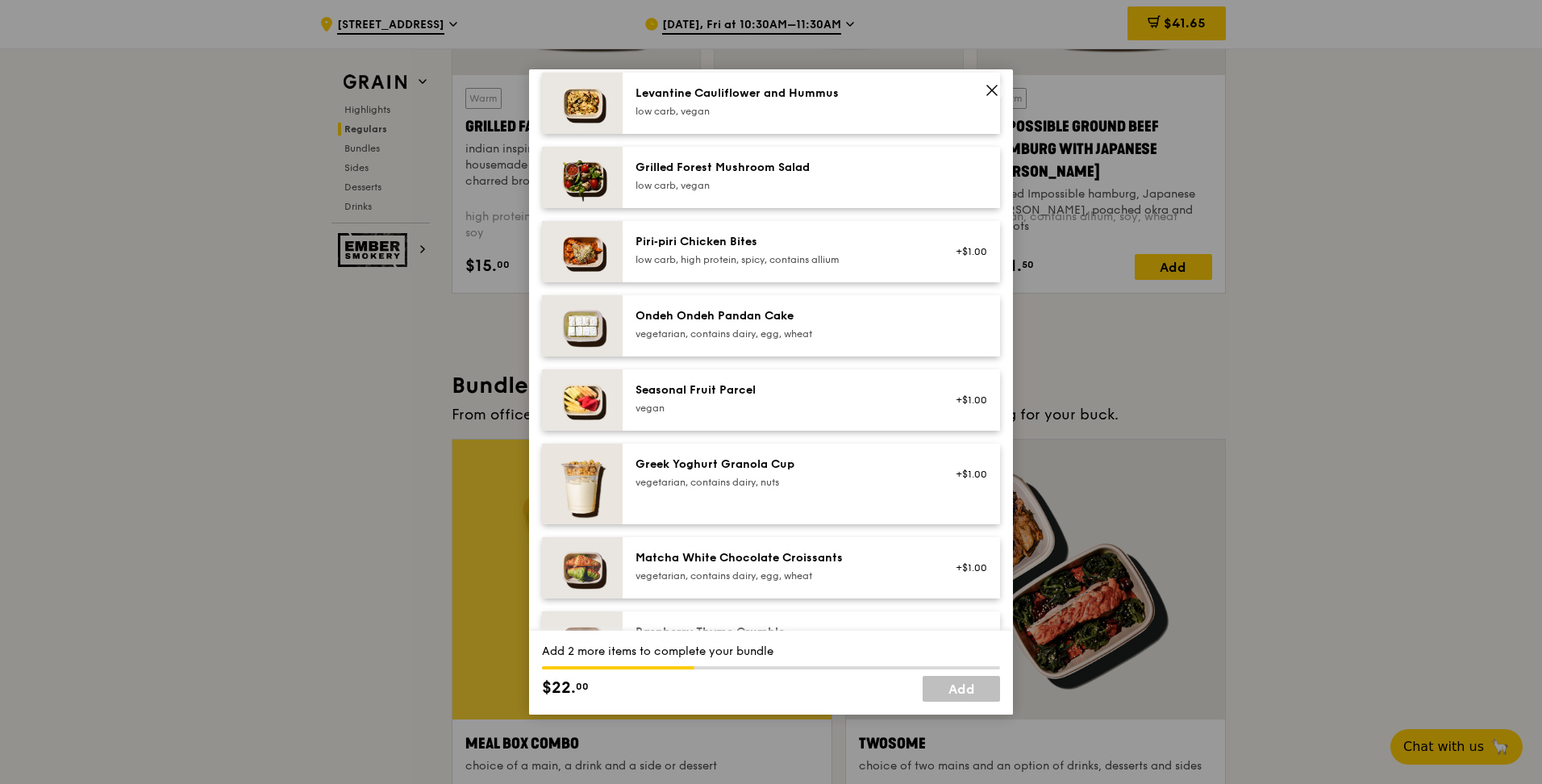
click at [712, 415] on div "Seasonal Fruit Parcel [GEOGRAPHIC_DATA]" at bounding box center [780, 399] width 309 height 35
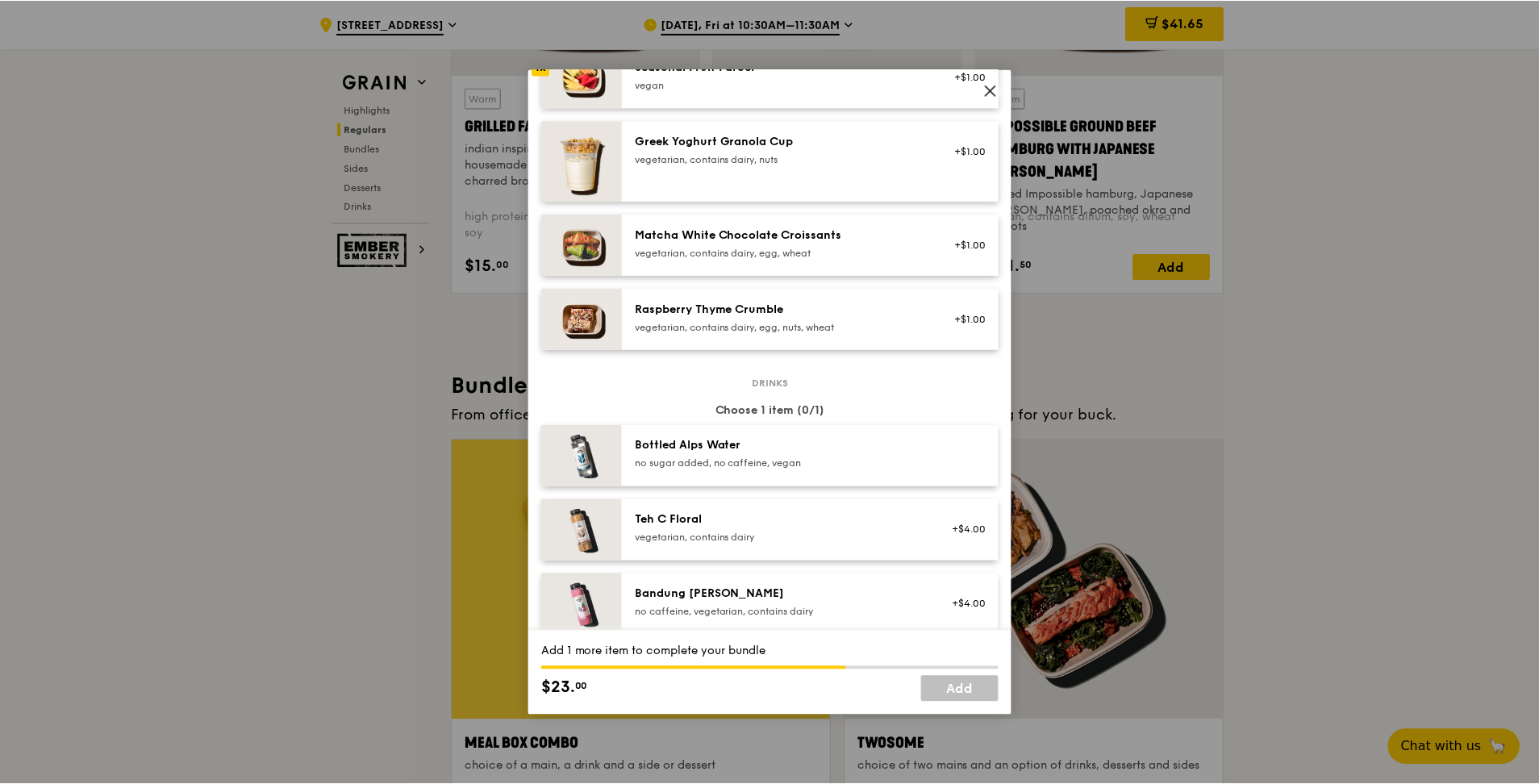
scroll to position [1451, 0]
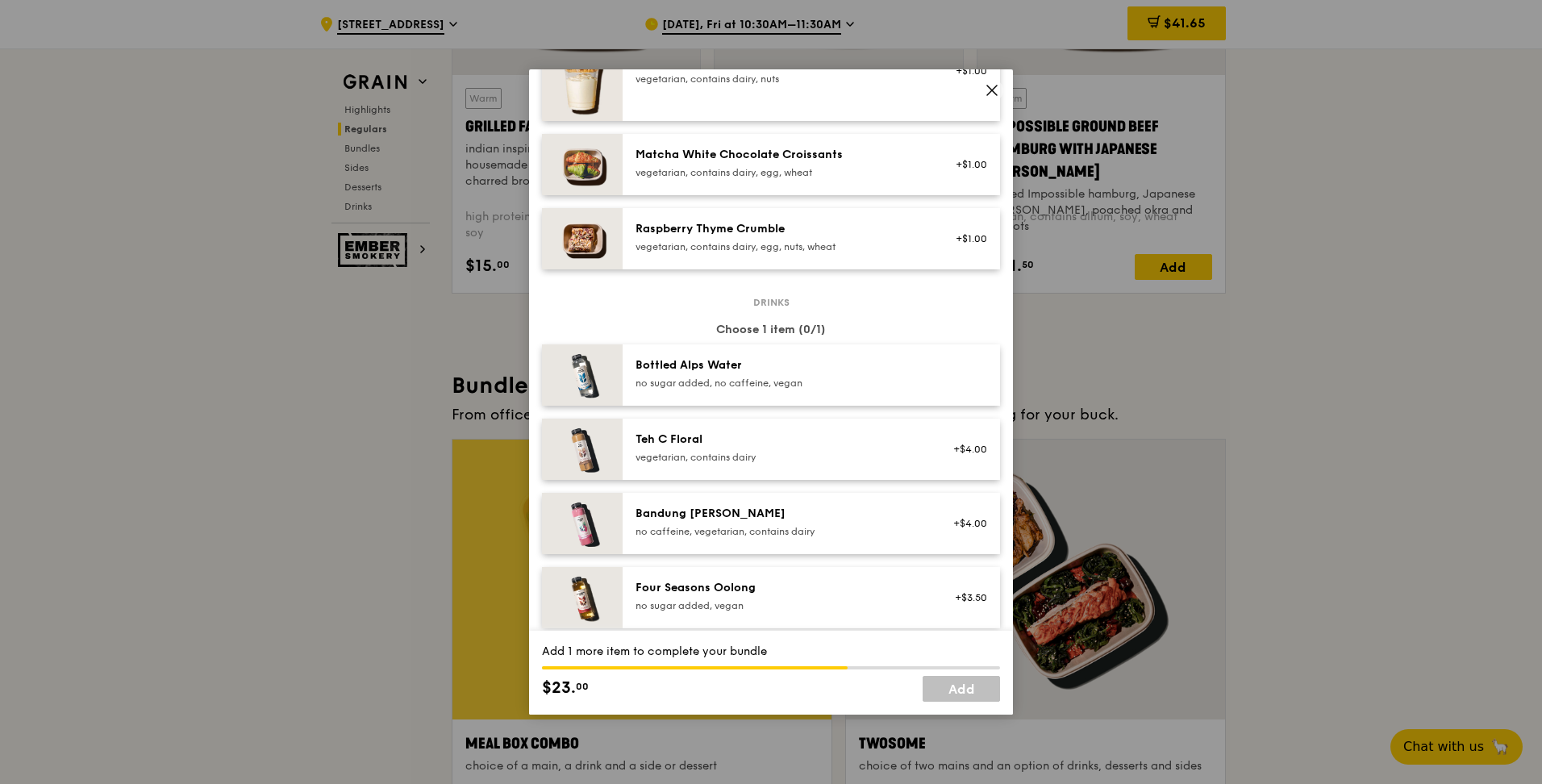
click at [742, 584] on div "Four Seasons Oolong" at bounding box center [781, 587] width 290 height 16
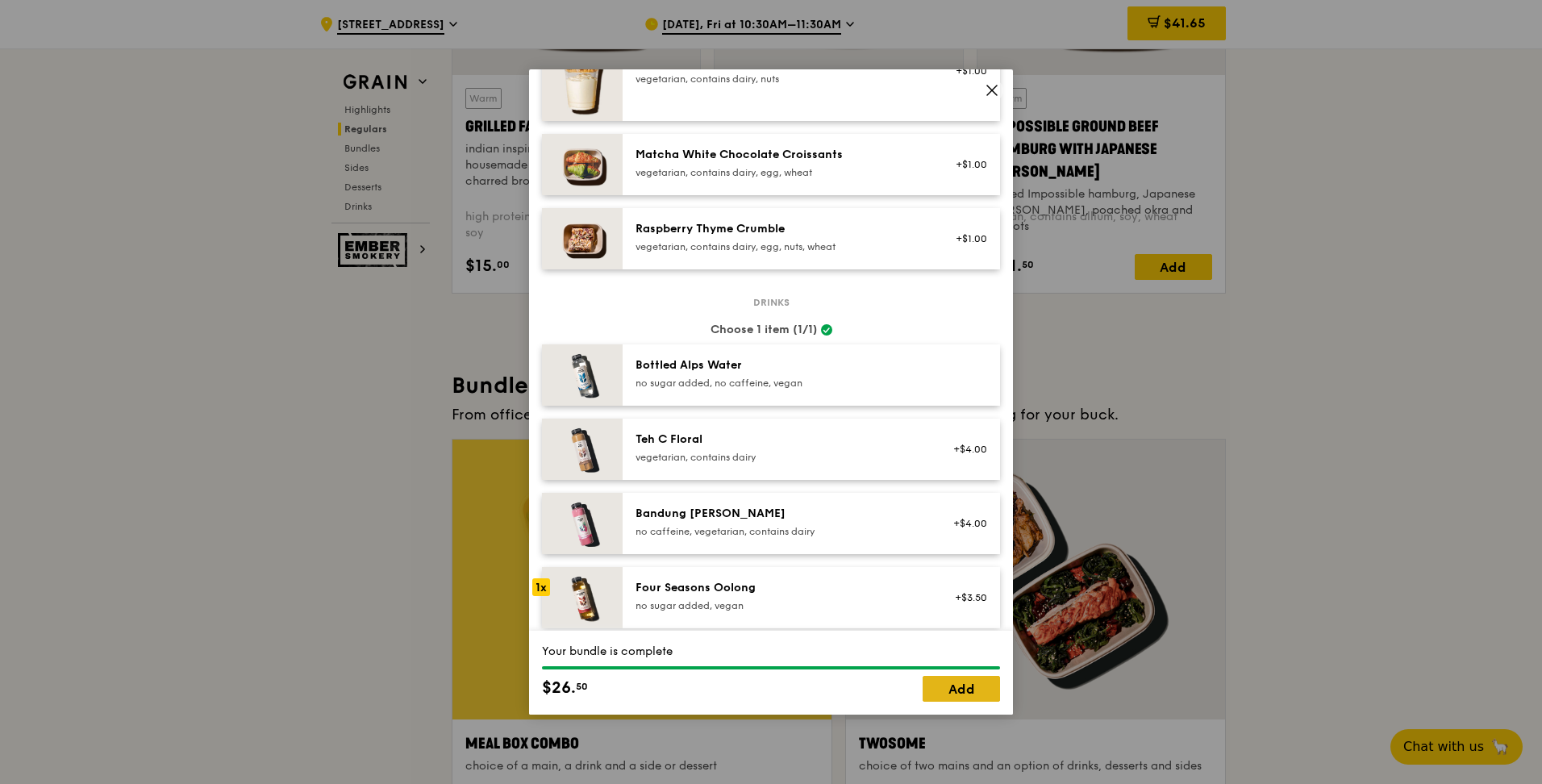
click at [964, 695] on link "Add" at bounding box center [961, 688] width 77 height 26
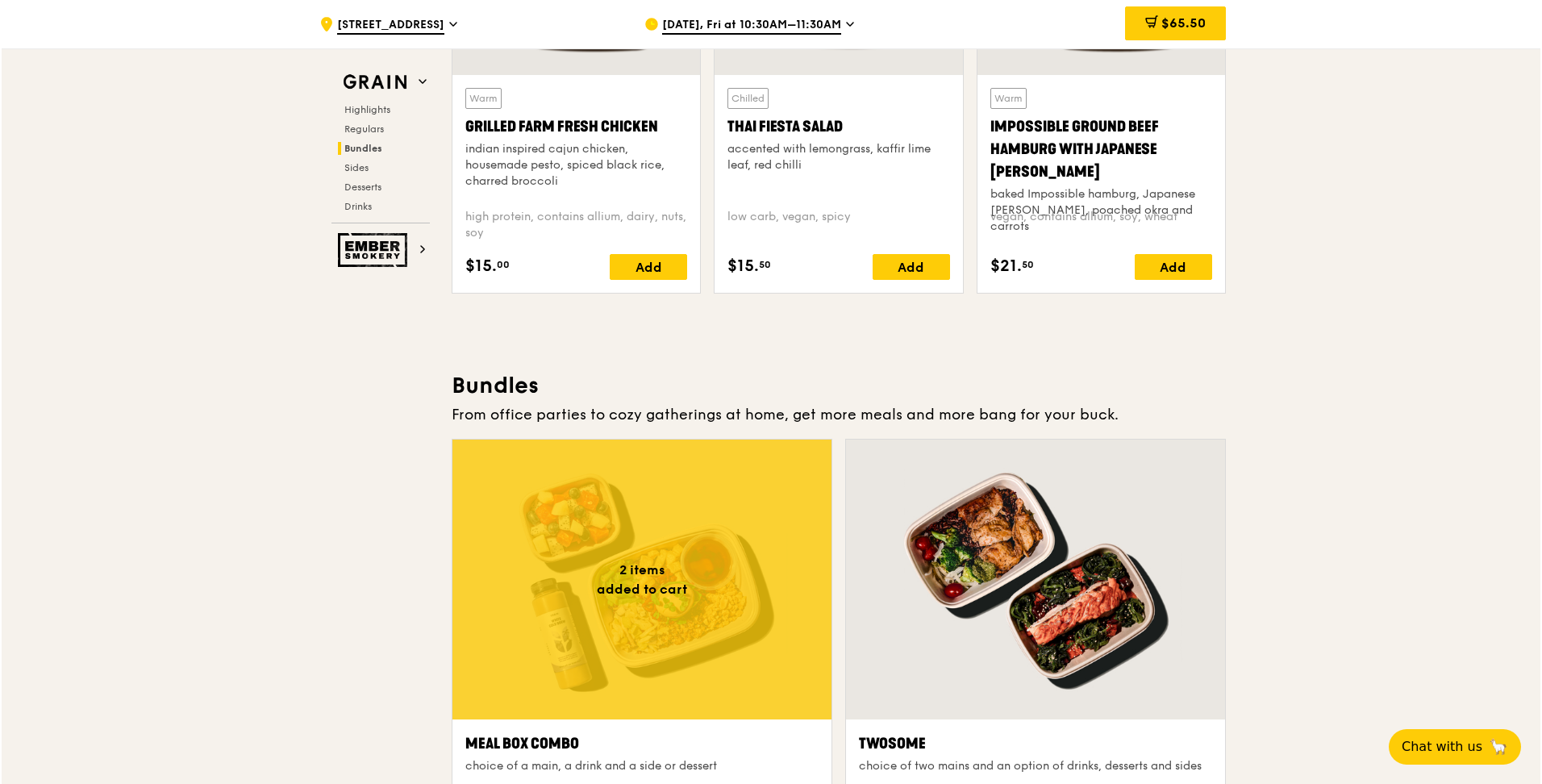
scroll to position [2419, 0]
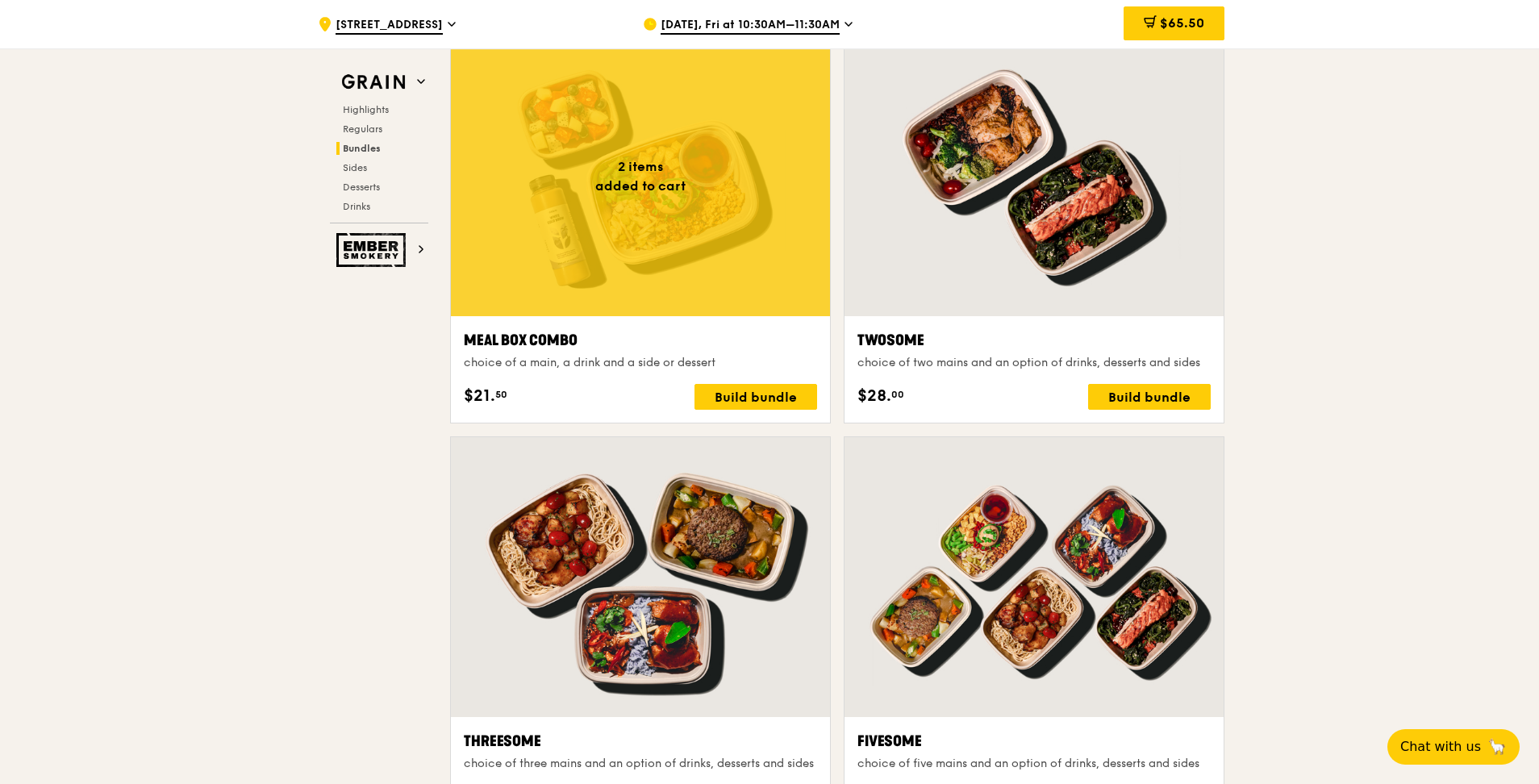
click at [658, 218] on div at bounding box center [640, 176] width 379 height 280
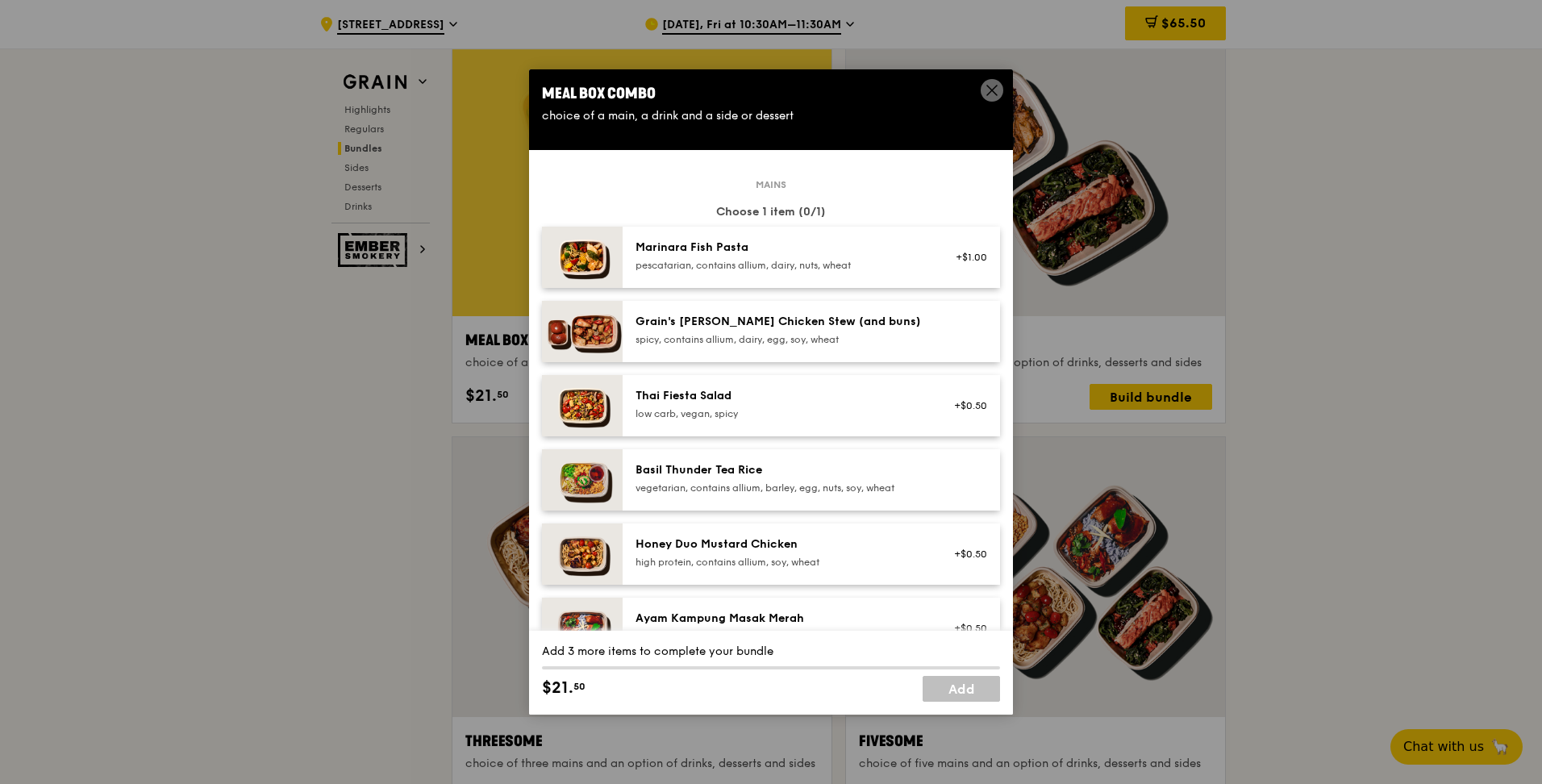
scroll to position [322, 0]
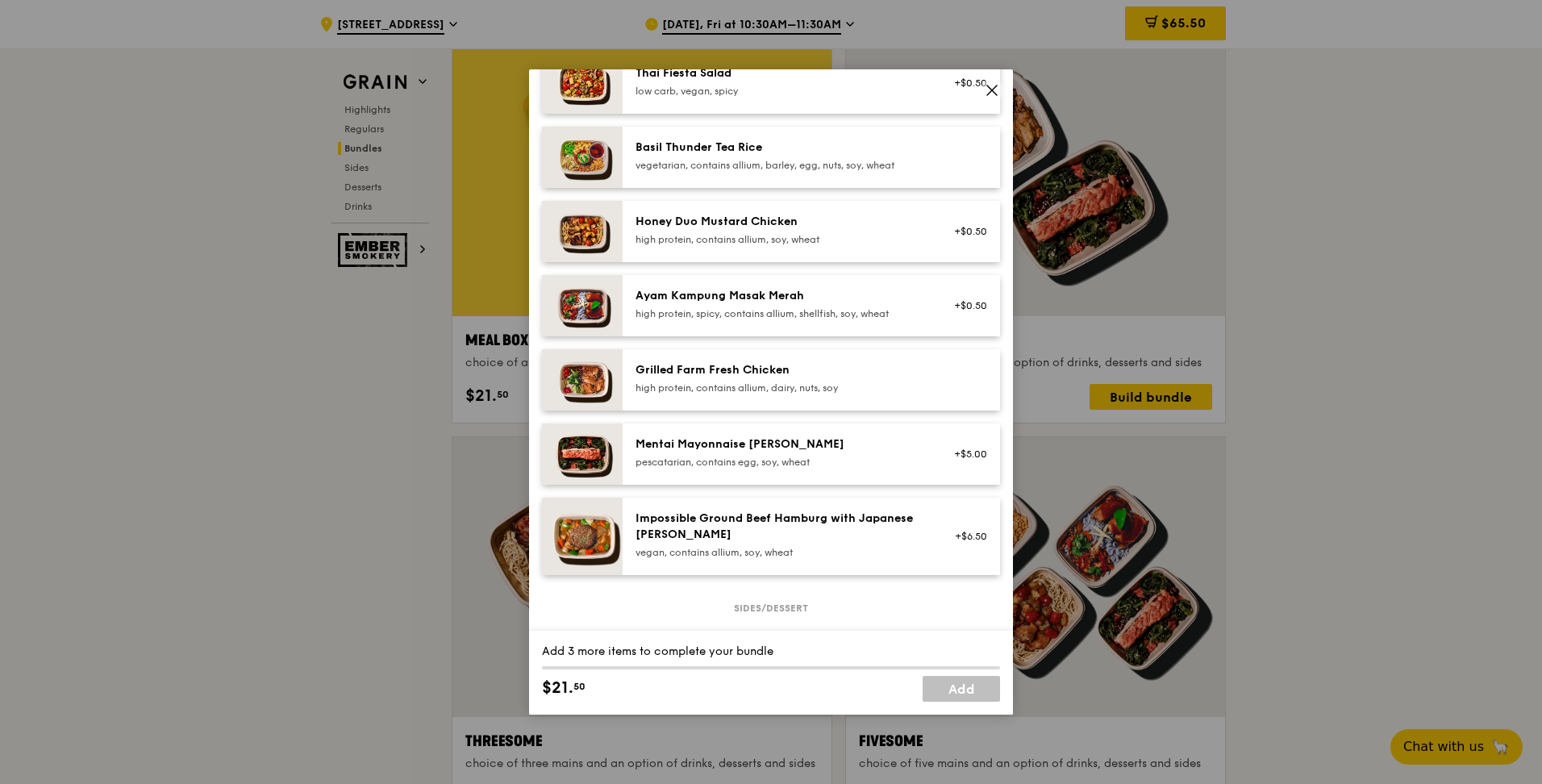
click at [748, 436] on div "Mentai Mayonnaise [PERSON_NAME] pescatarian, contains egg, soy, wheat +$5.00" at bounding box center [811, 454] width 377 height 61
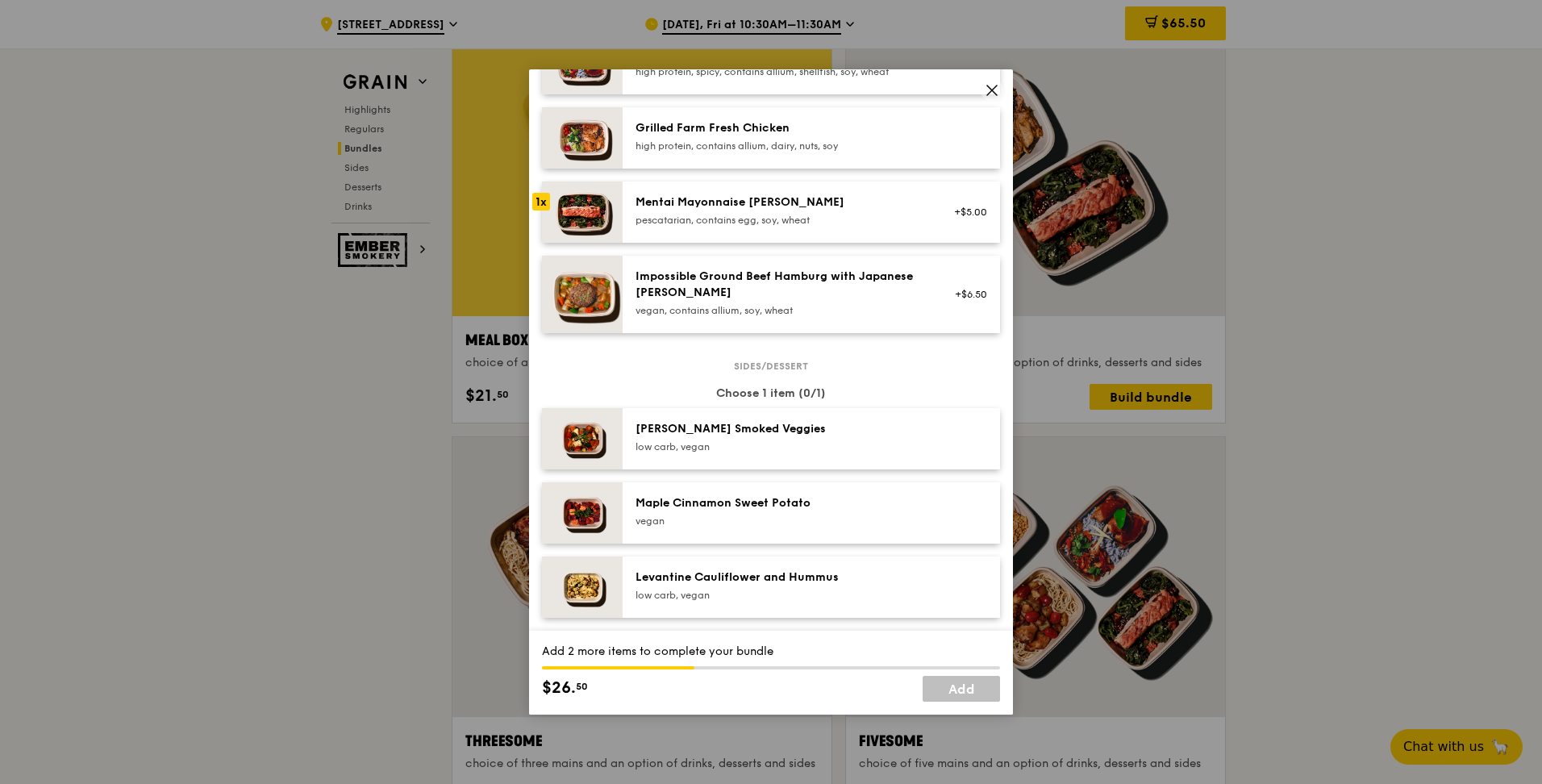
scroll to position [806, 0]
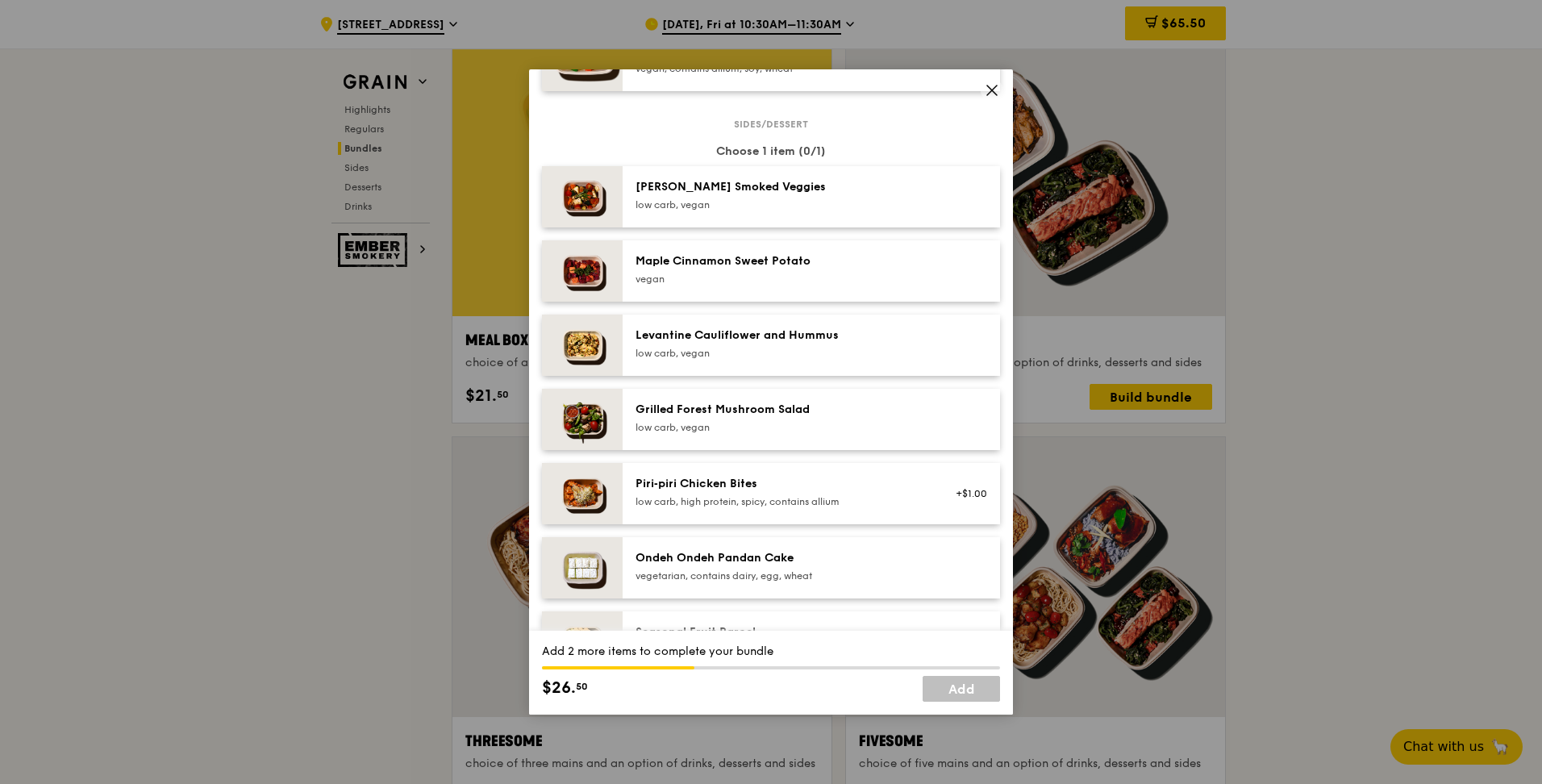
click at [824, 405] on div "Grilled Forest Mushroom Salad" at bounding box center [781, 409] width 290 height 16
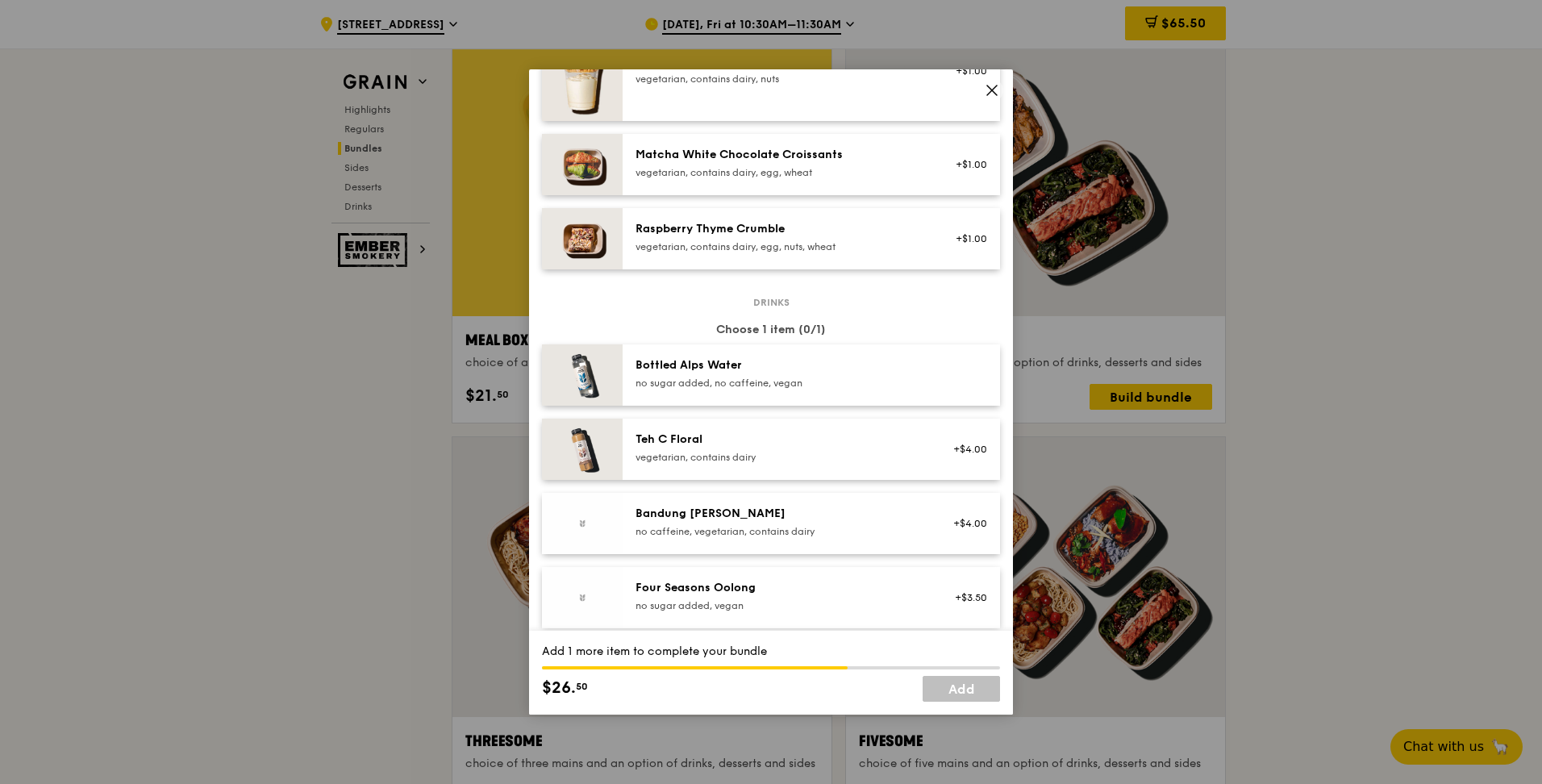
scroll to position [1532, 0]
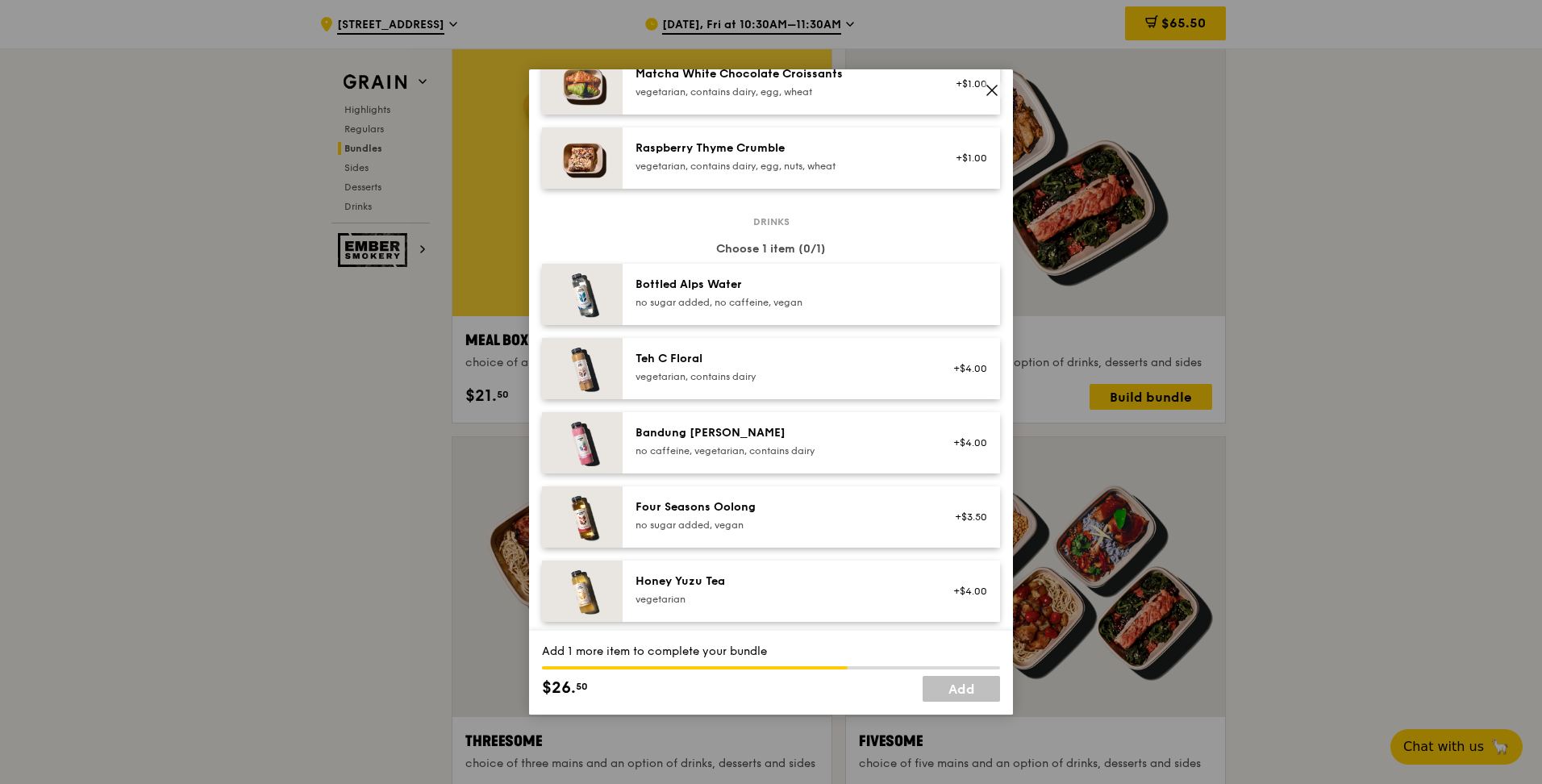
click at [699, 381] on div "vegetarian, contains dairy" at bounding box center [781, 376] width 290 height 13
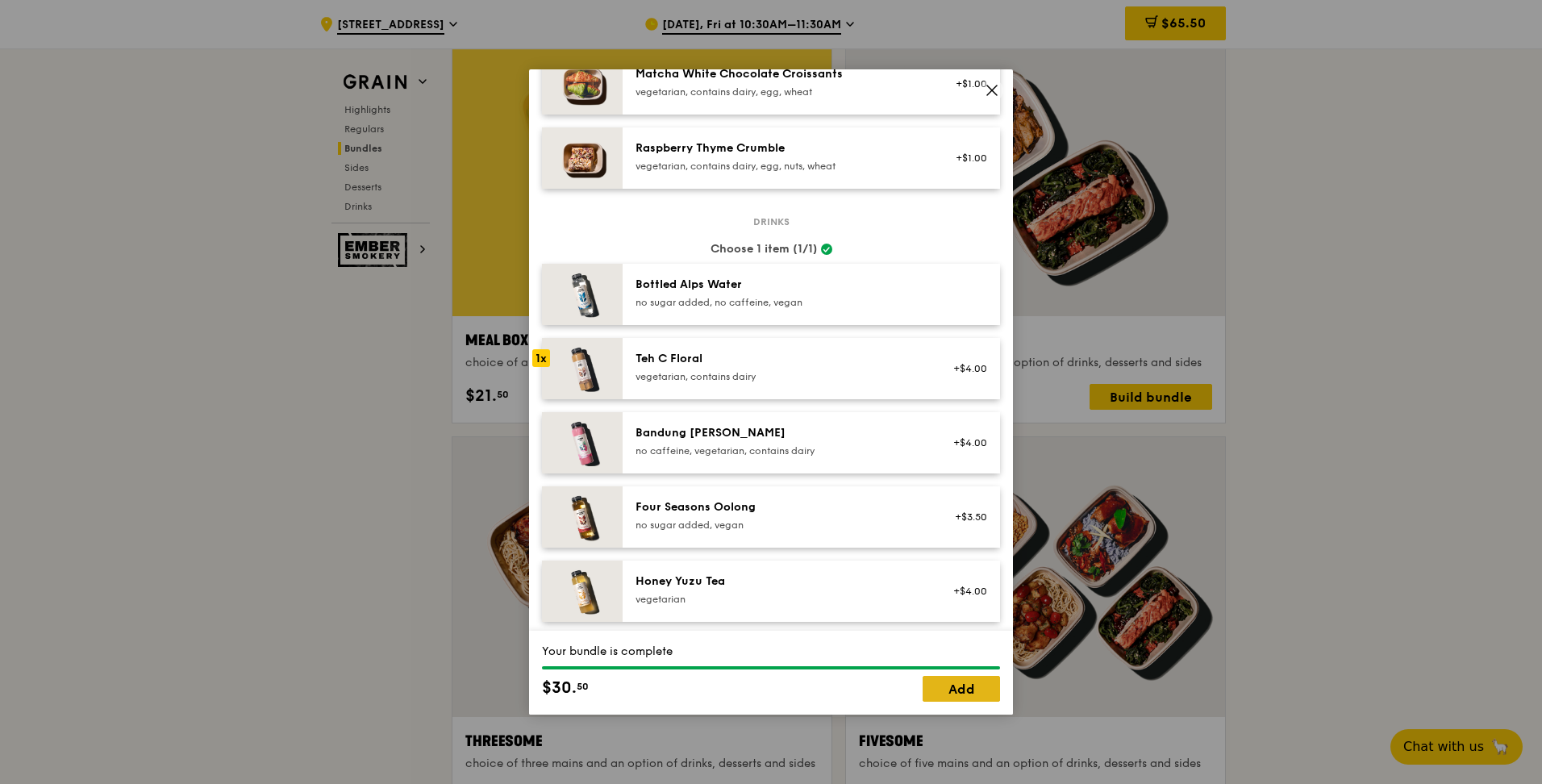
click at [977, 676] on link "Add" at bounding box center [961, 688] width 77 height 26
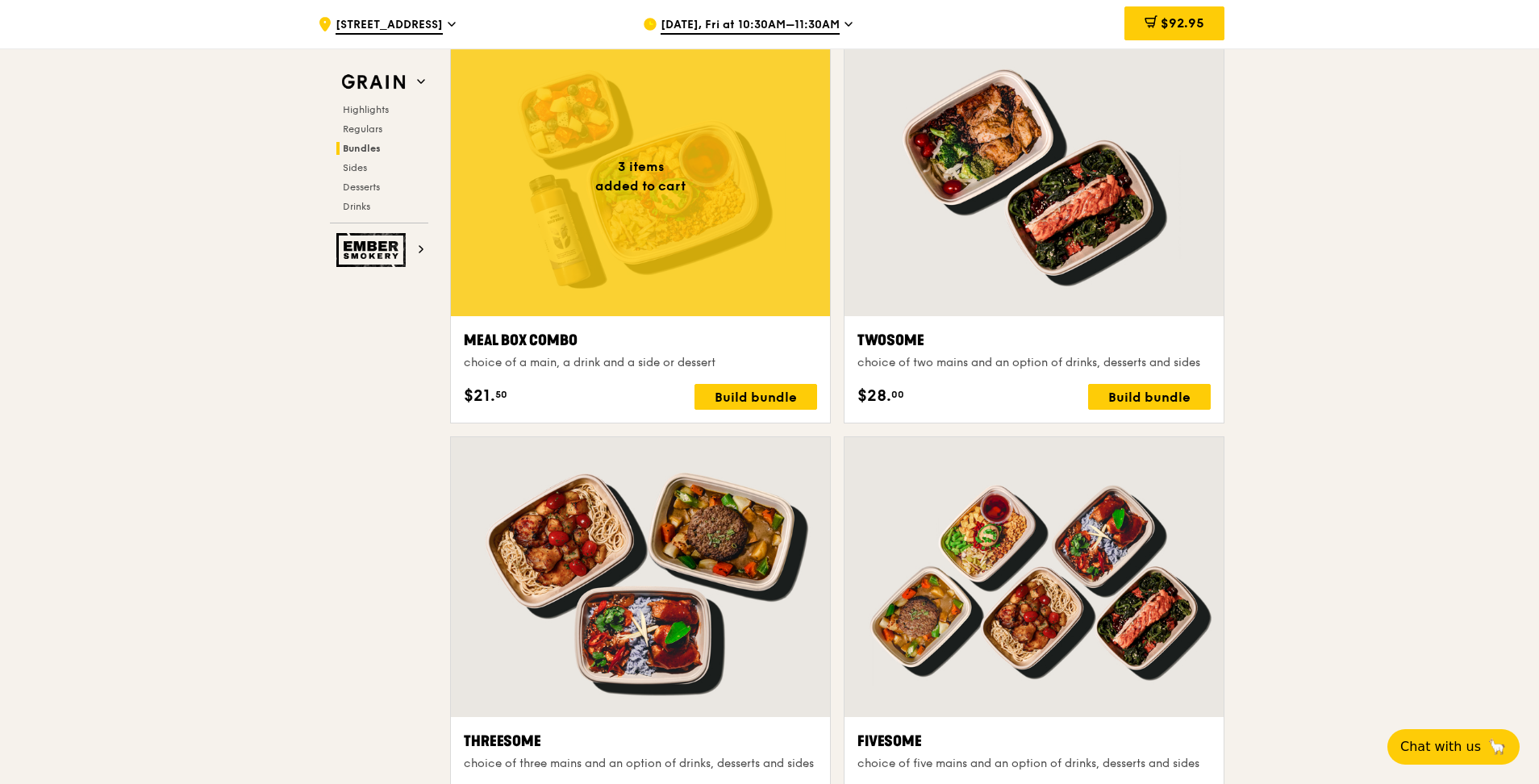
click at [585, 243] on div at bounding box center [640, 176] width 379 height 280
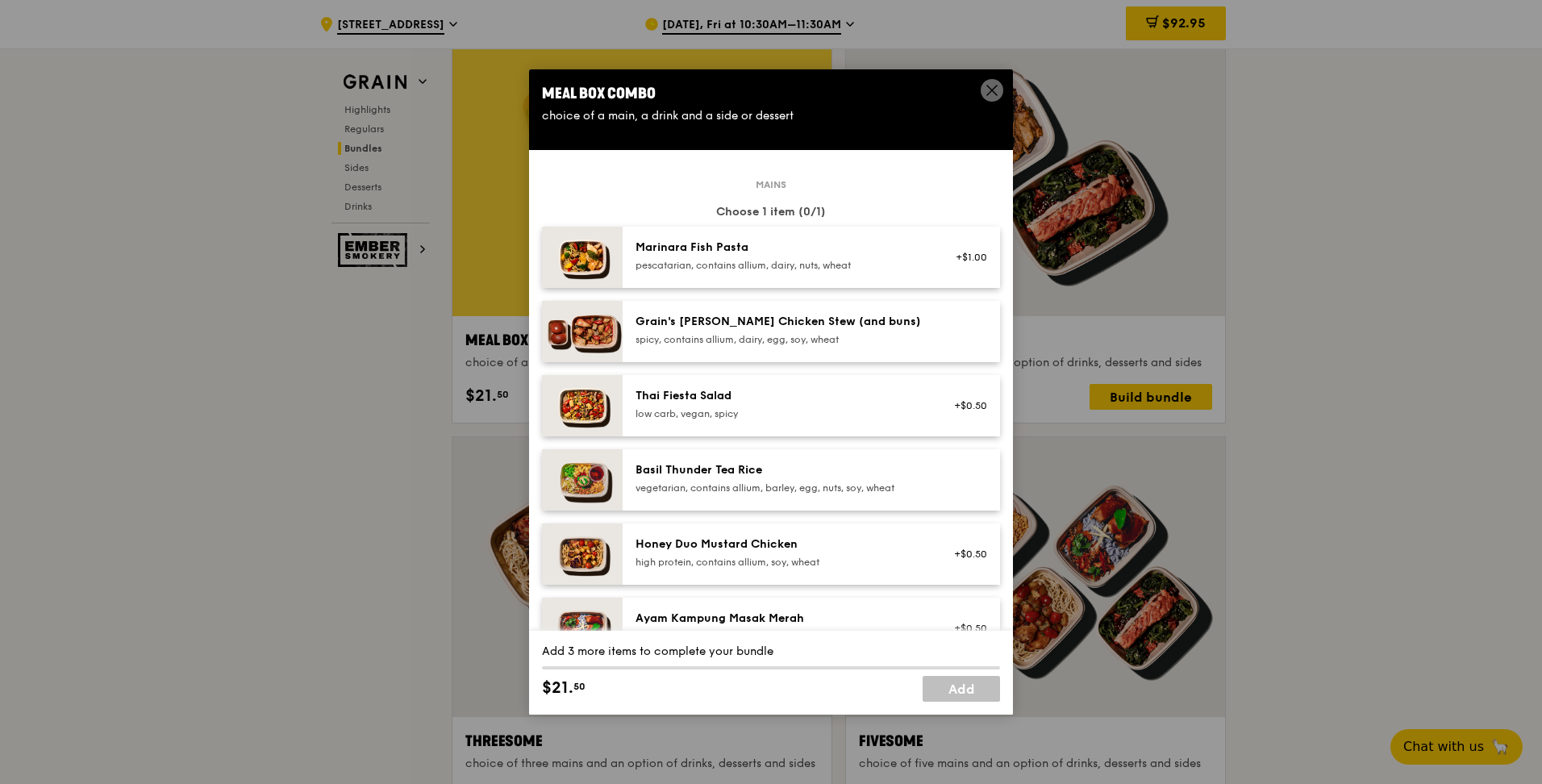
scroll to position [484, 0]
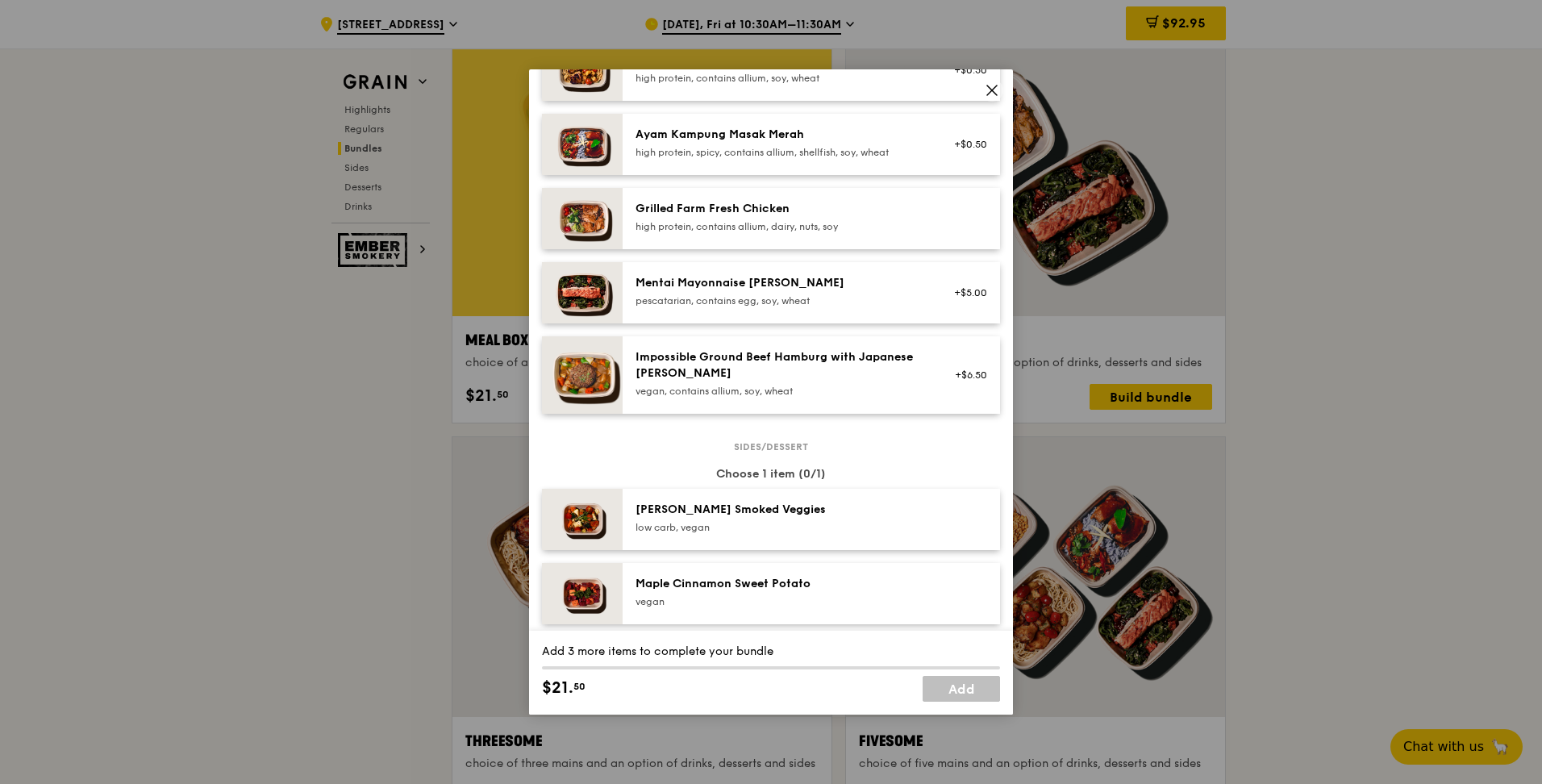
click at [726, 303] on div "pescatarian, contains egg, soy, wheat" at bounding box center [781, 301] width 290 height 13
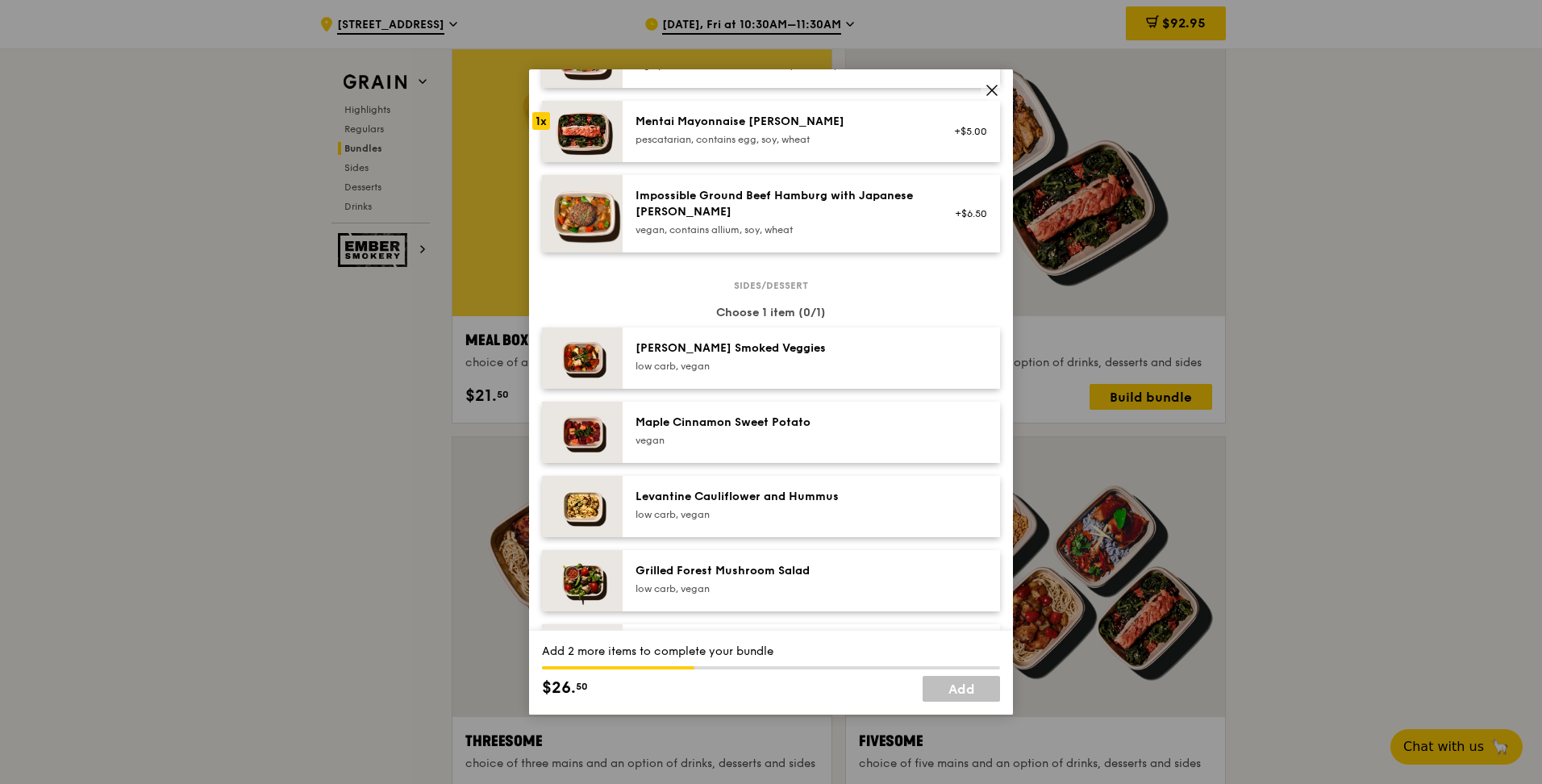
scroll to position [806, 0]
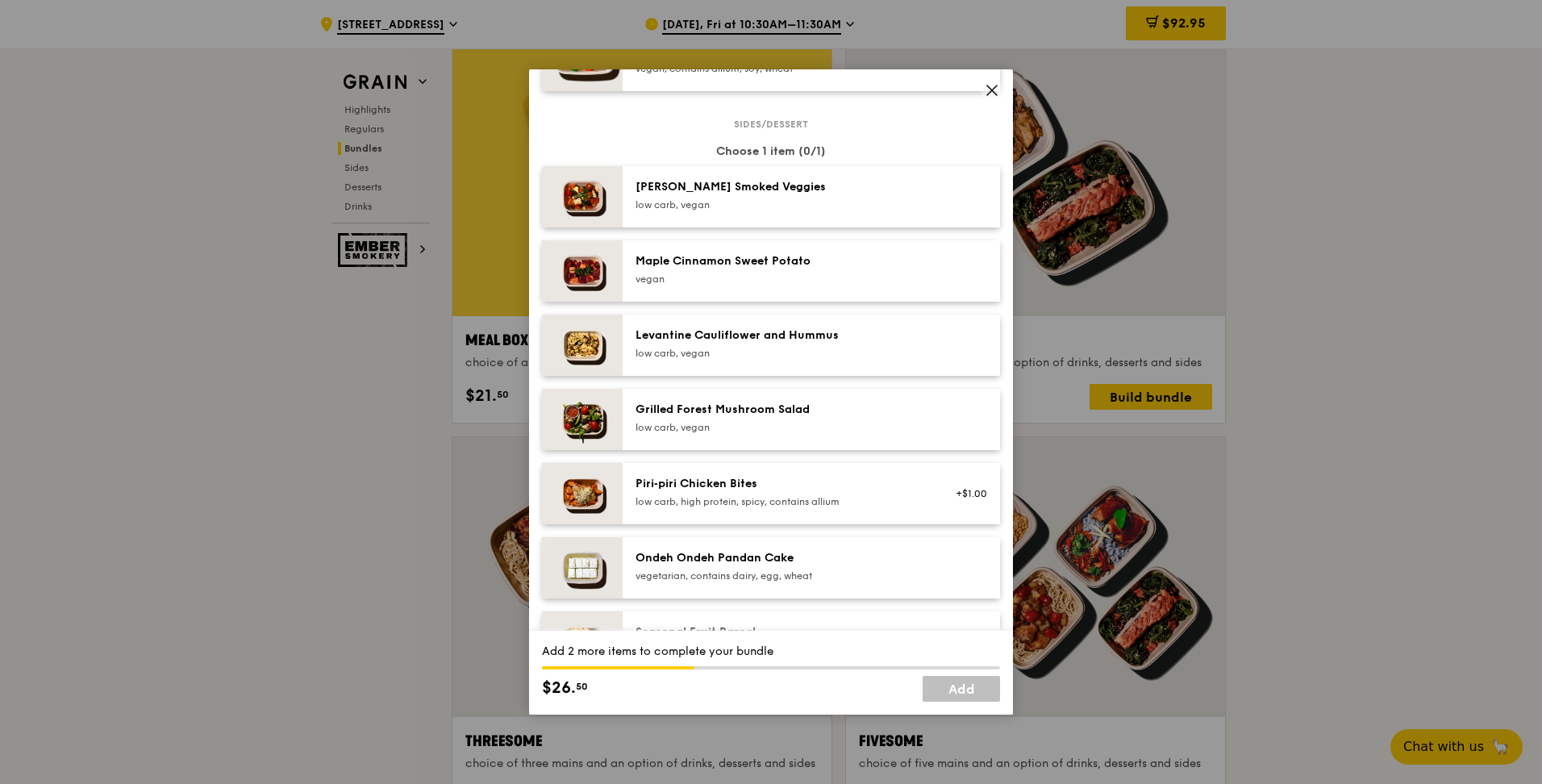
click at [731, 428] on div "low carb, vegan" at bounding box center [781, 427] width 290 height 13
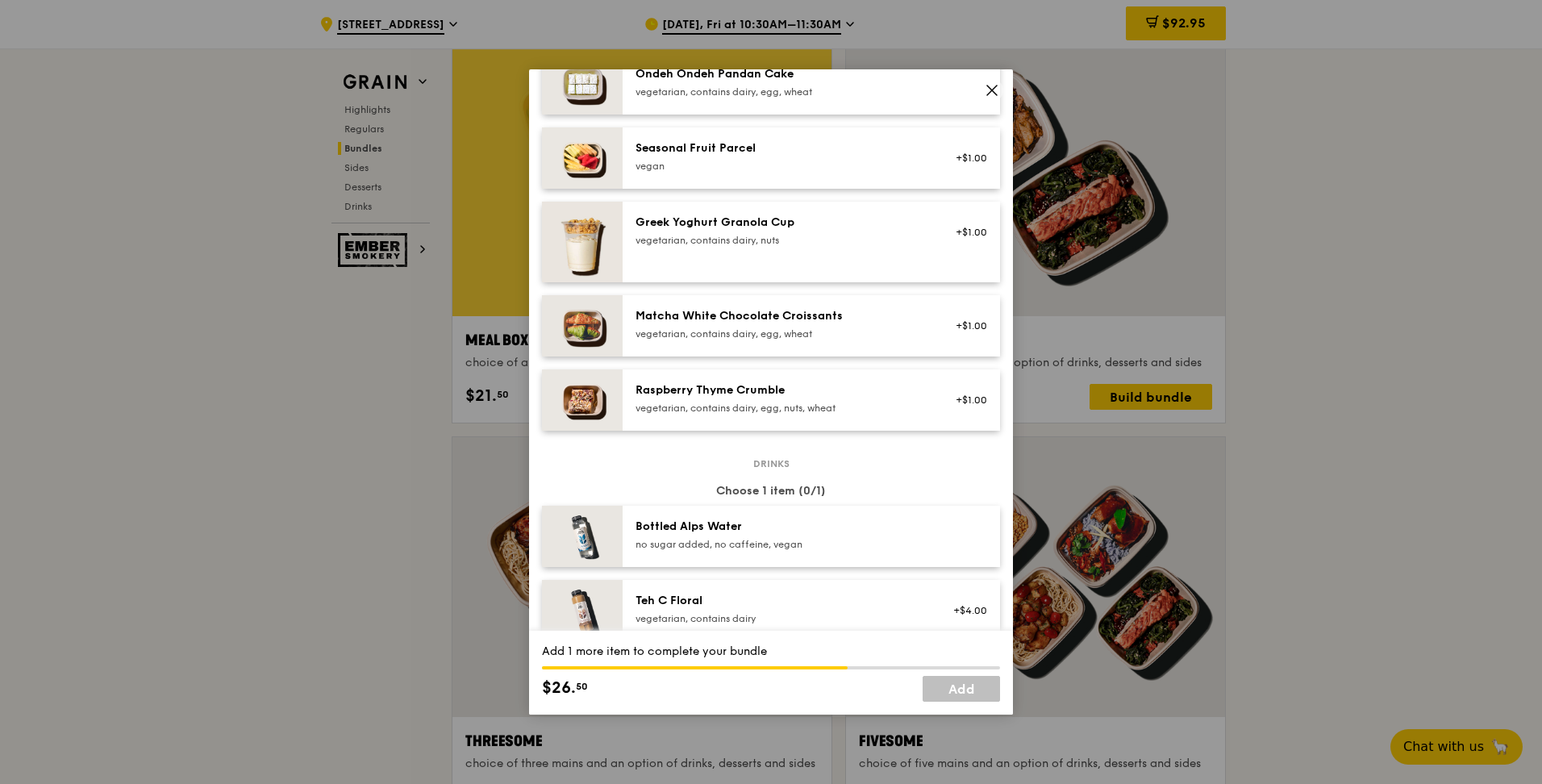
scroll to position [1773, 0]
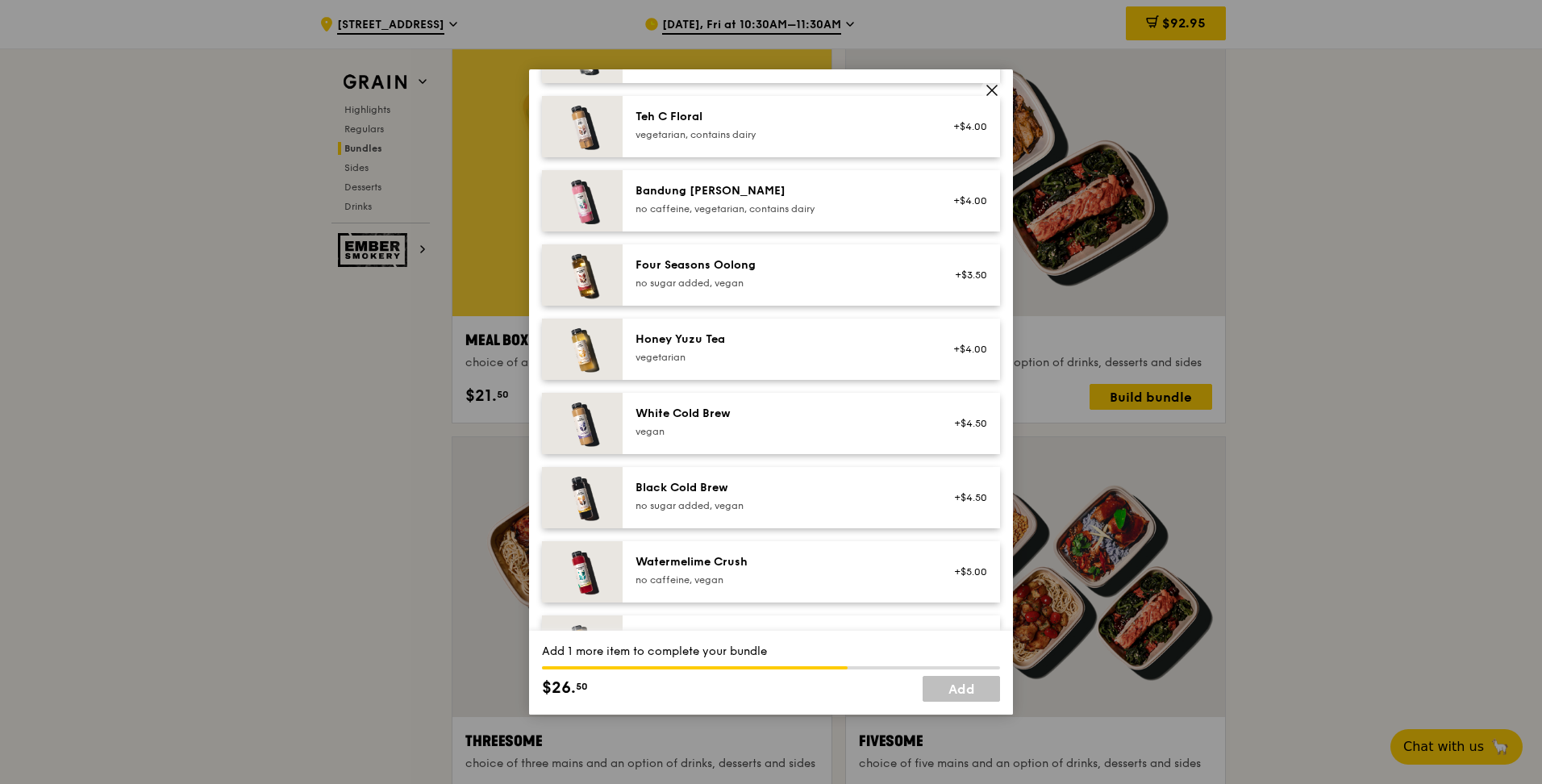
click at [744, 357] on div "vegetarian" at bounding box center [781, 358] width 290 height 13
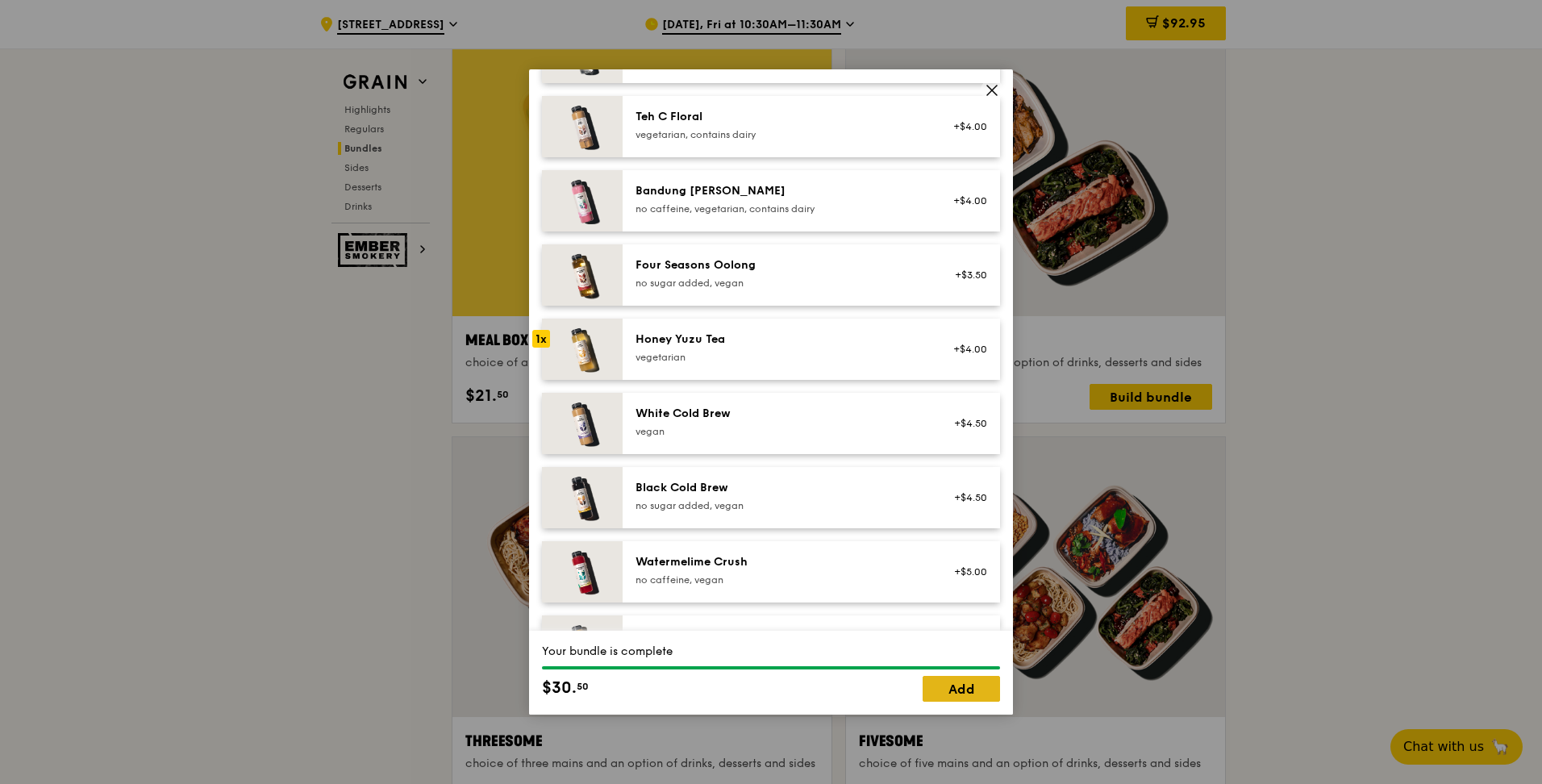
click at [973, 680] on link "Add" at bounding box center [961, 688] width 77 height 26
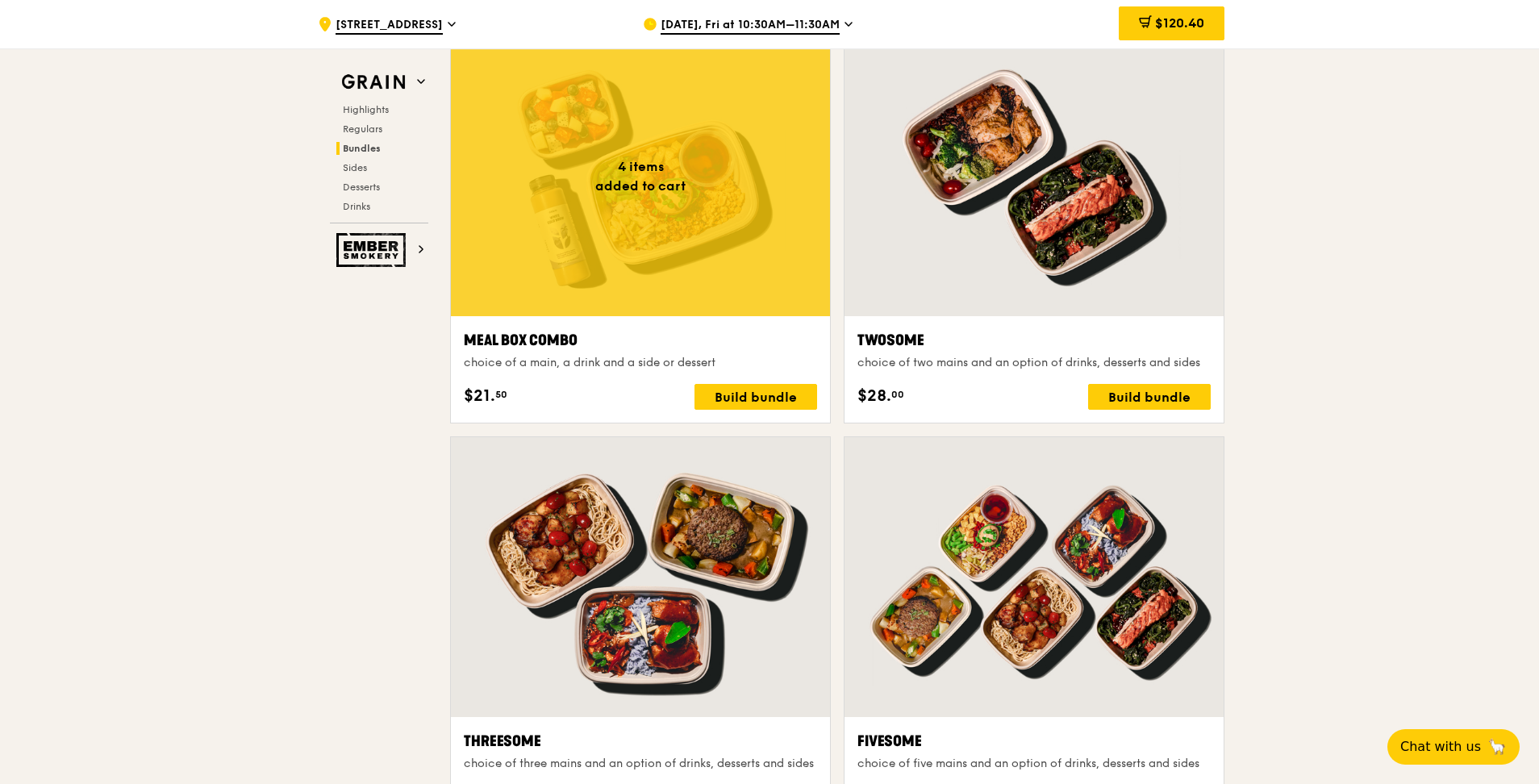
click at [680, 205] on div at bounding box center [640, 176] width 379 height 280
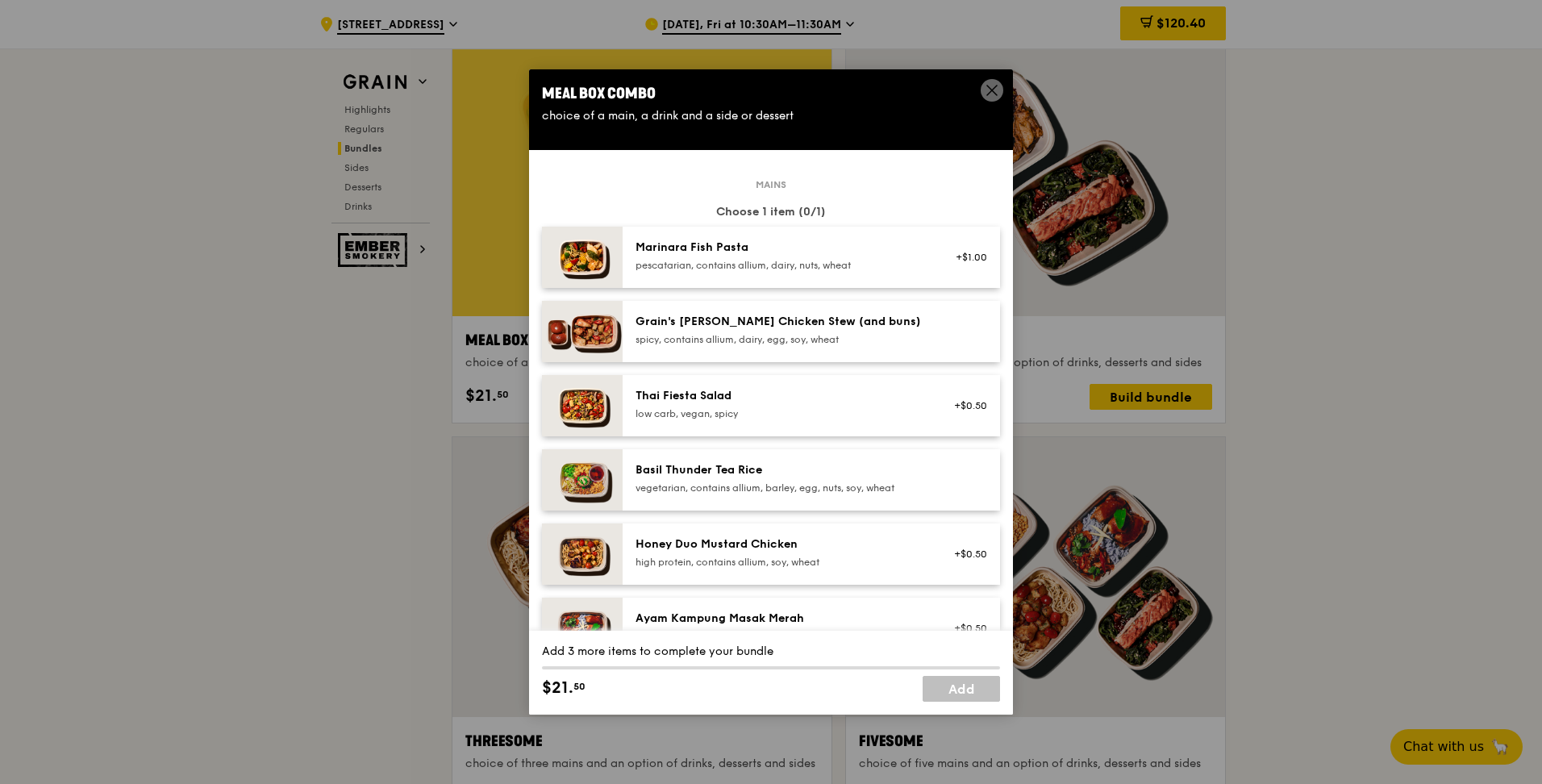
scroll to position [322, 0]
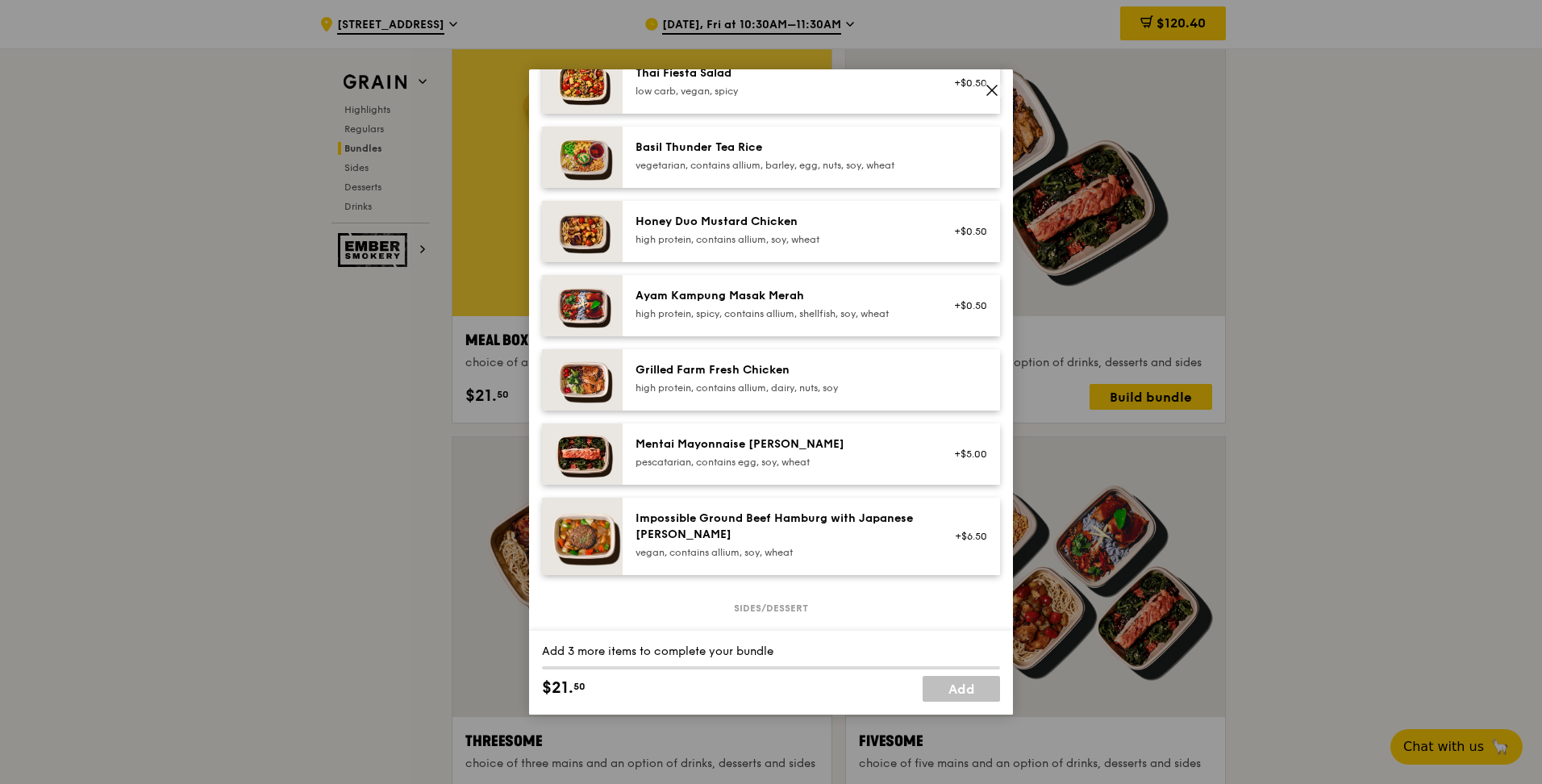
click at [718, 445] on div "Mentai Mayonnaise [PERSON_NAME]" at bounding box center [781, 444] width 290 height 16
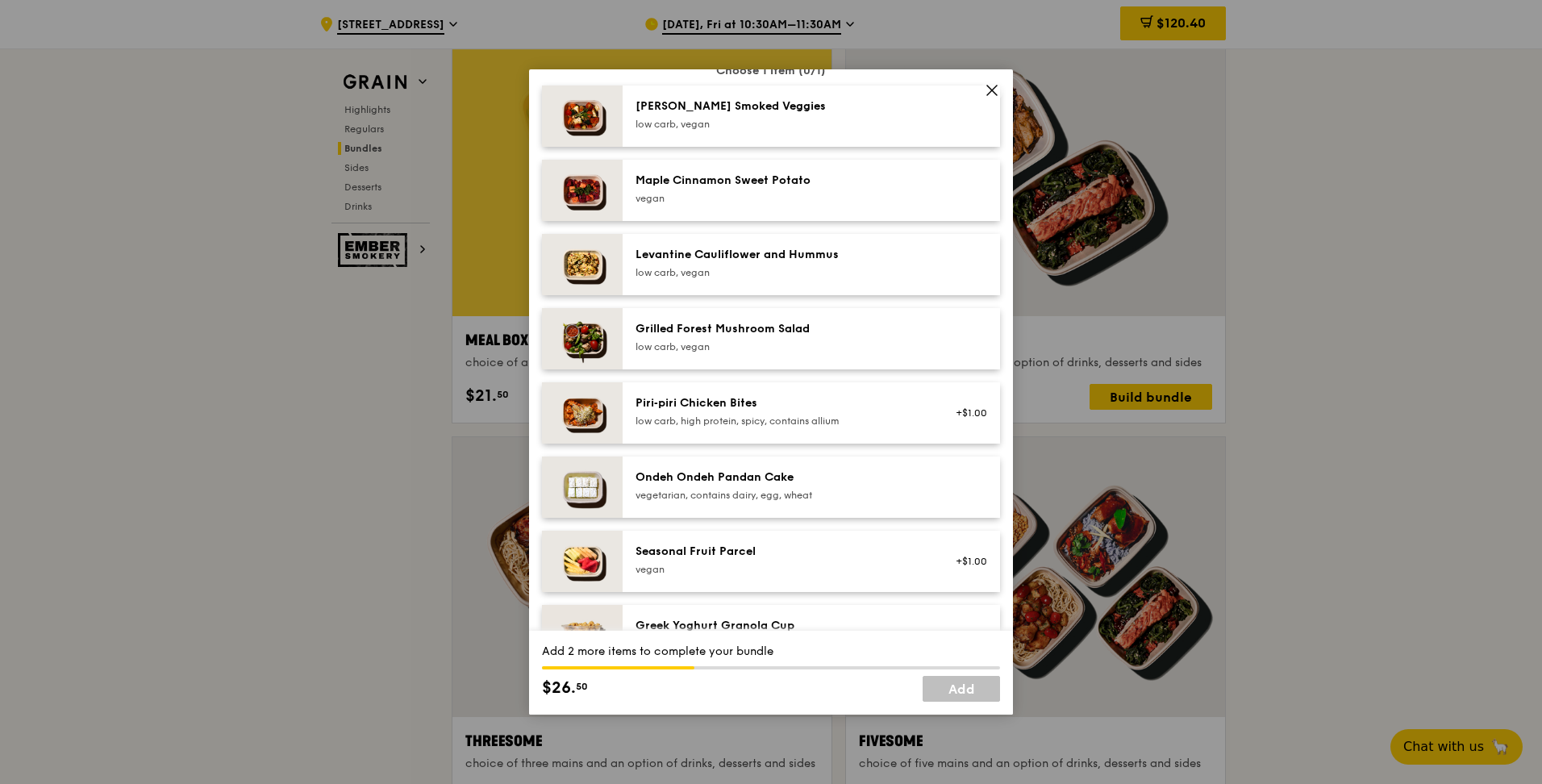
scroll to position [967, 0]
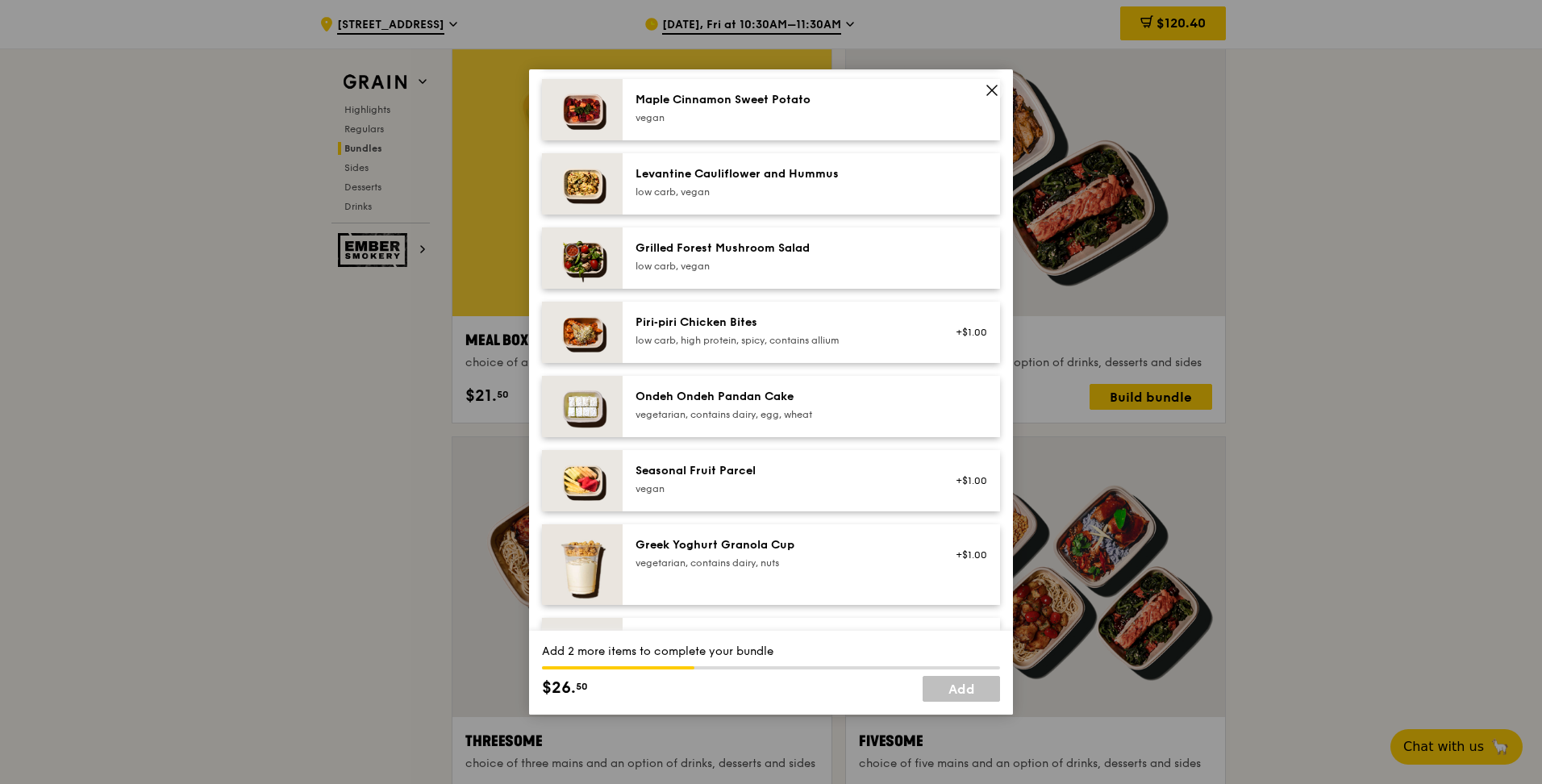
click at [708, 470] on div "Seasonal Fruit Parcel" at bounding box center [781, 470] width 290 height 16
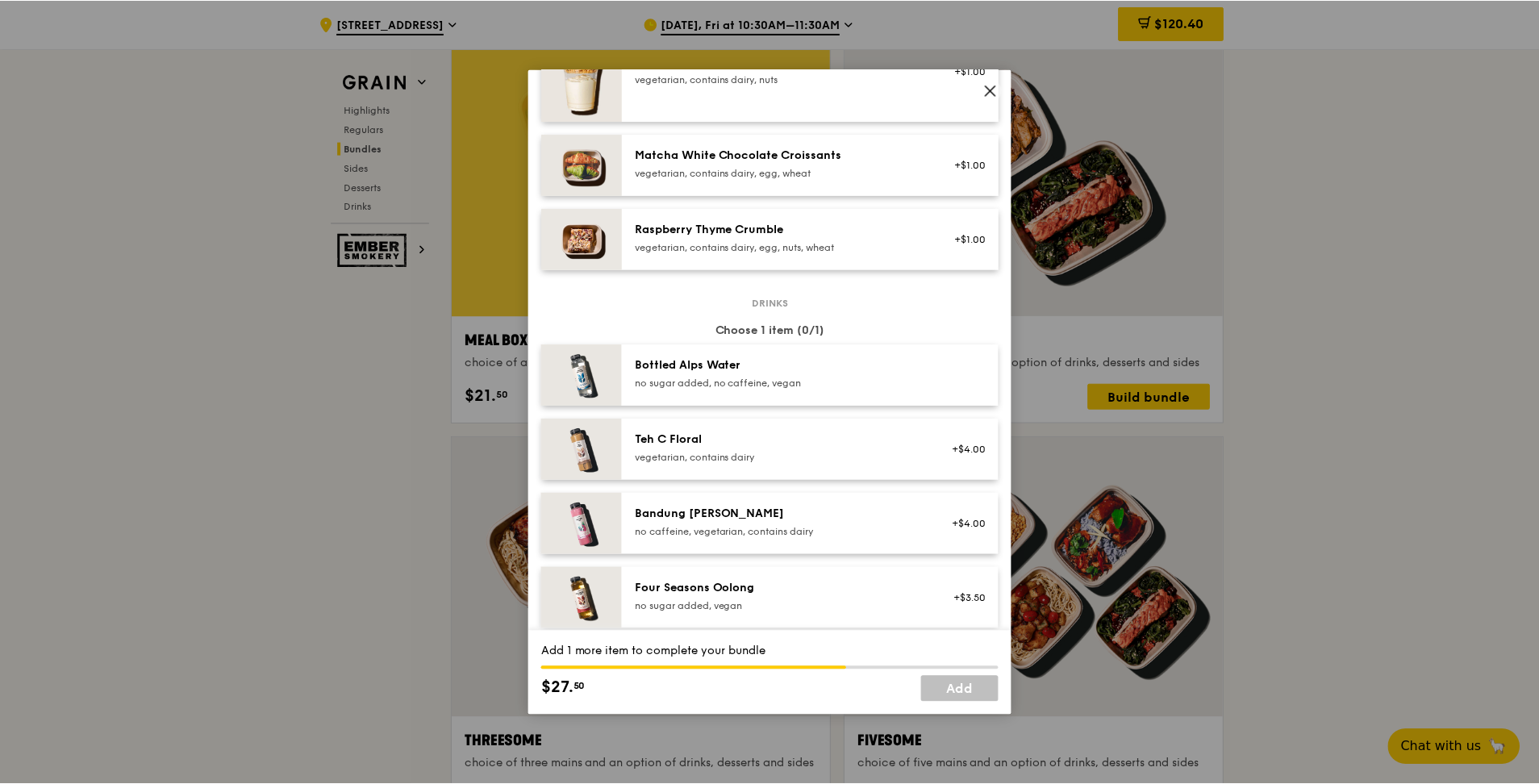
scroll to position [1532, 0]
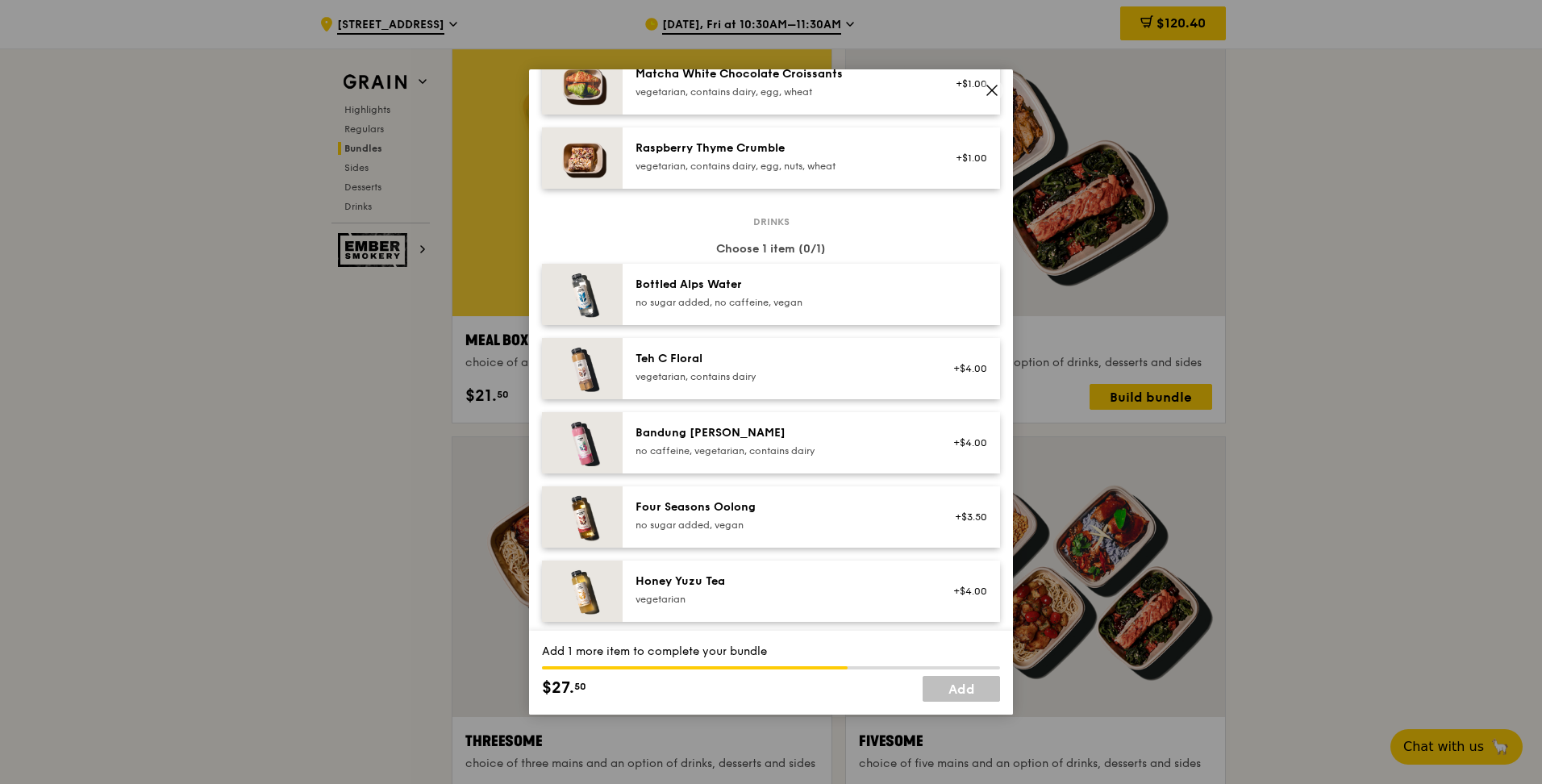
click at [741, 517] on div "Four Seasons Oolong no sugar added, vegan" at bounding box center [781, 515] width 290 height 33
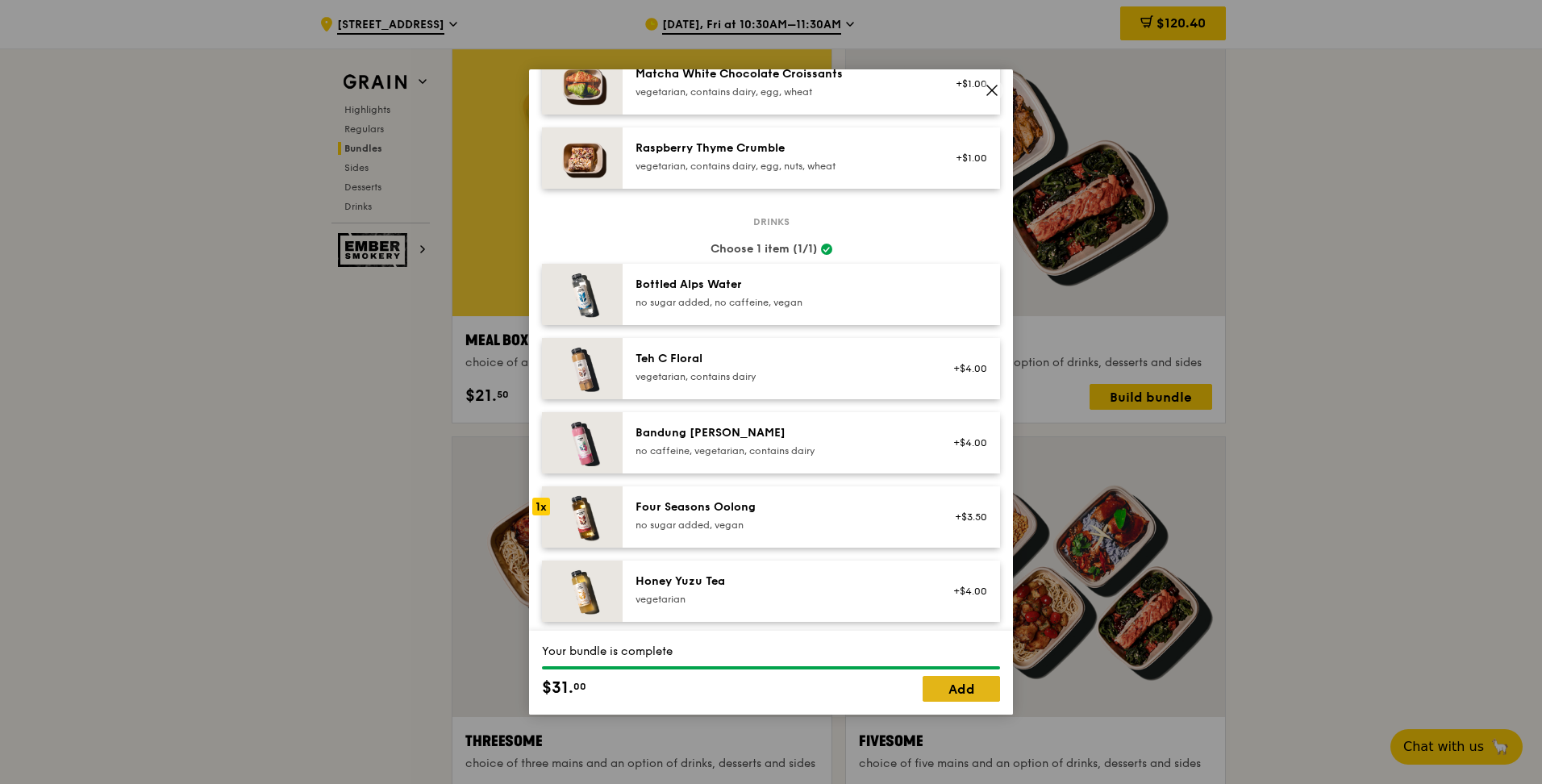
click at [940, 695] on link "Add" at bounding box center [961, 688] width 77 height 26
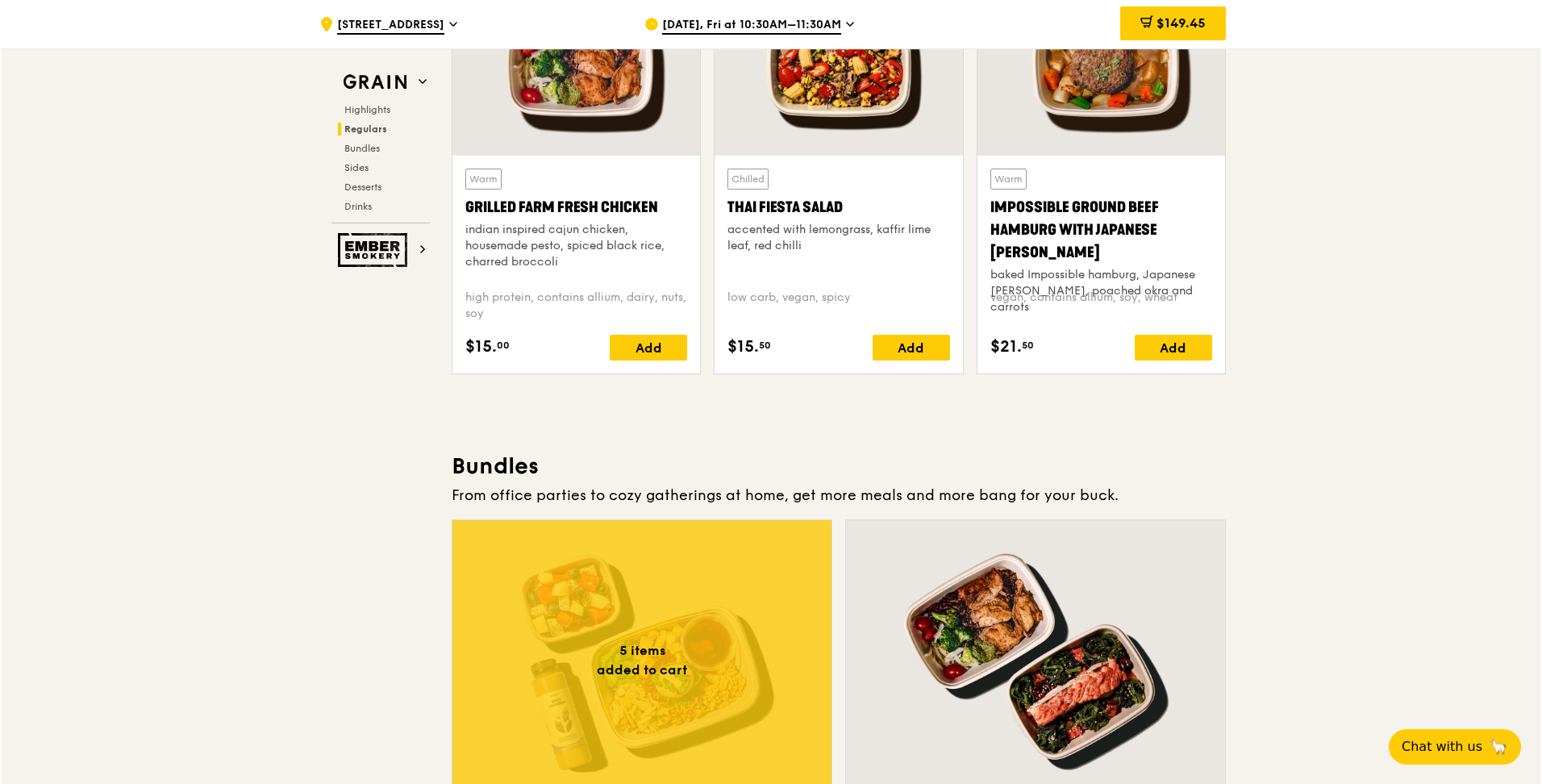
scroll to position [2257, 0]
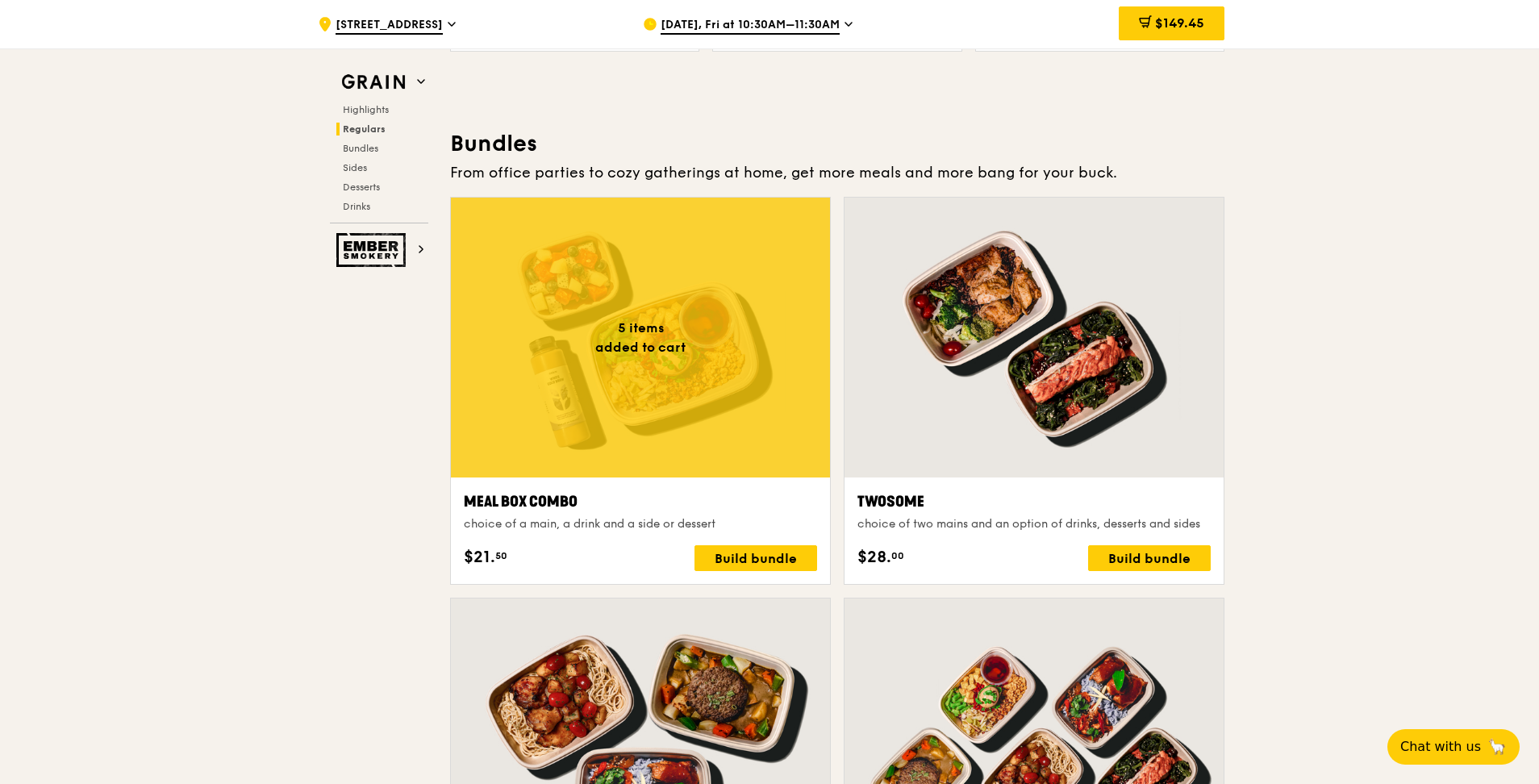
click at [644, 353] on div at bounding box center [640, 337] width 379 height 280
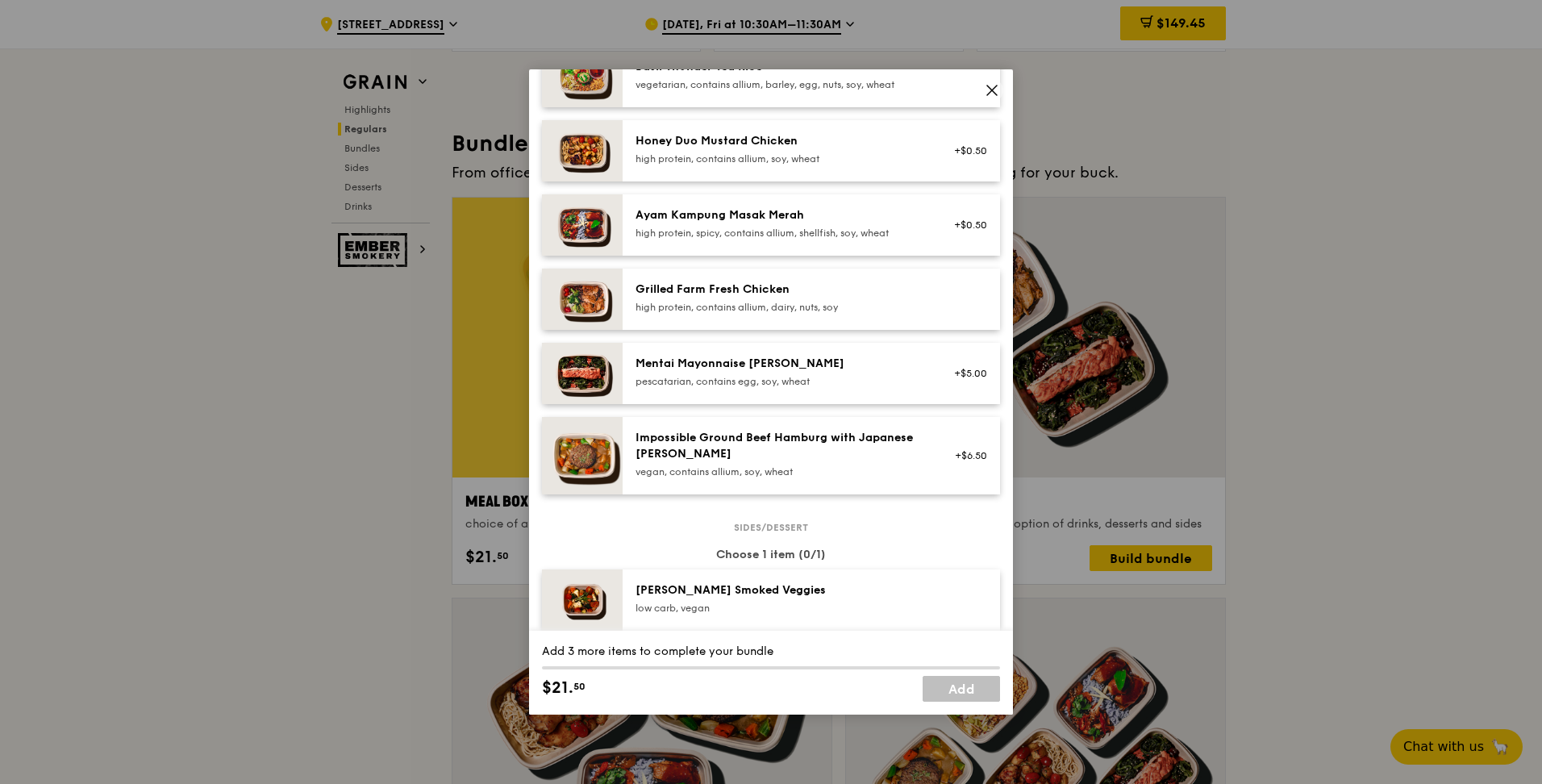
scroll to position [484, 0]
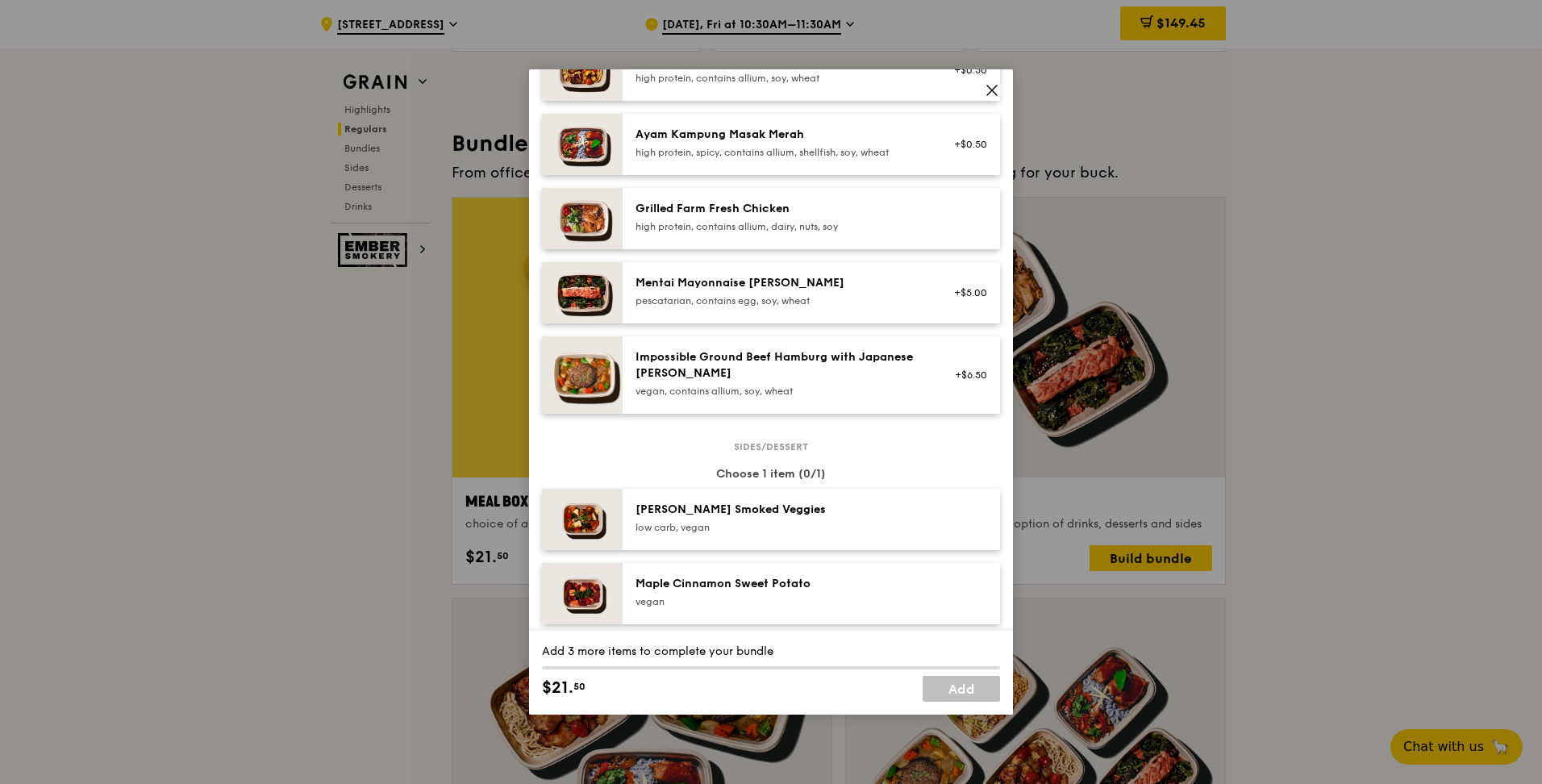
click at [723, 296] on div "pescatarian, contains egg, soy, wheat" at bounding box center [781, 301] width 290 height 13
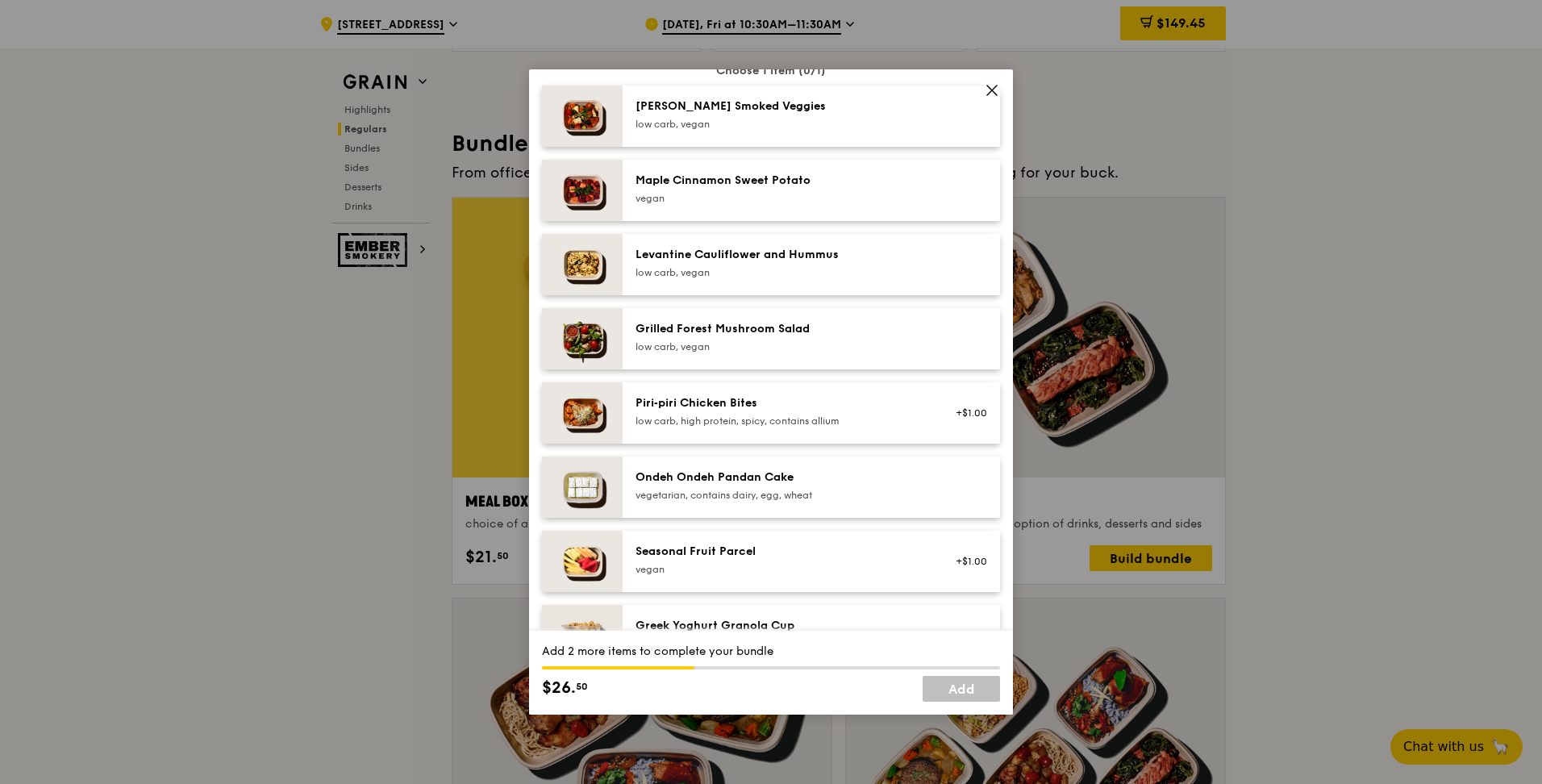
scroll to position [967, 0]
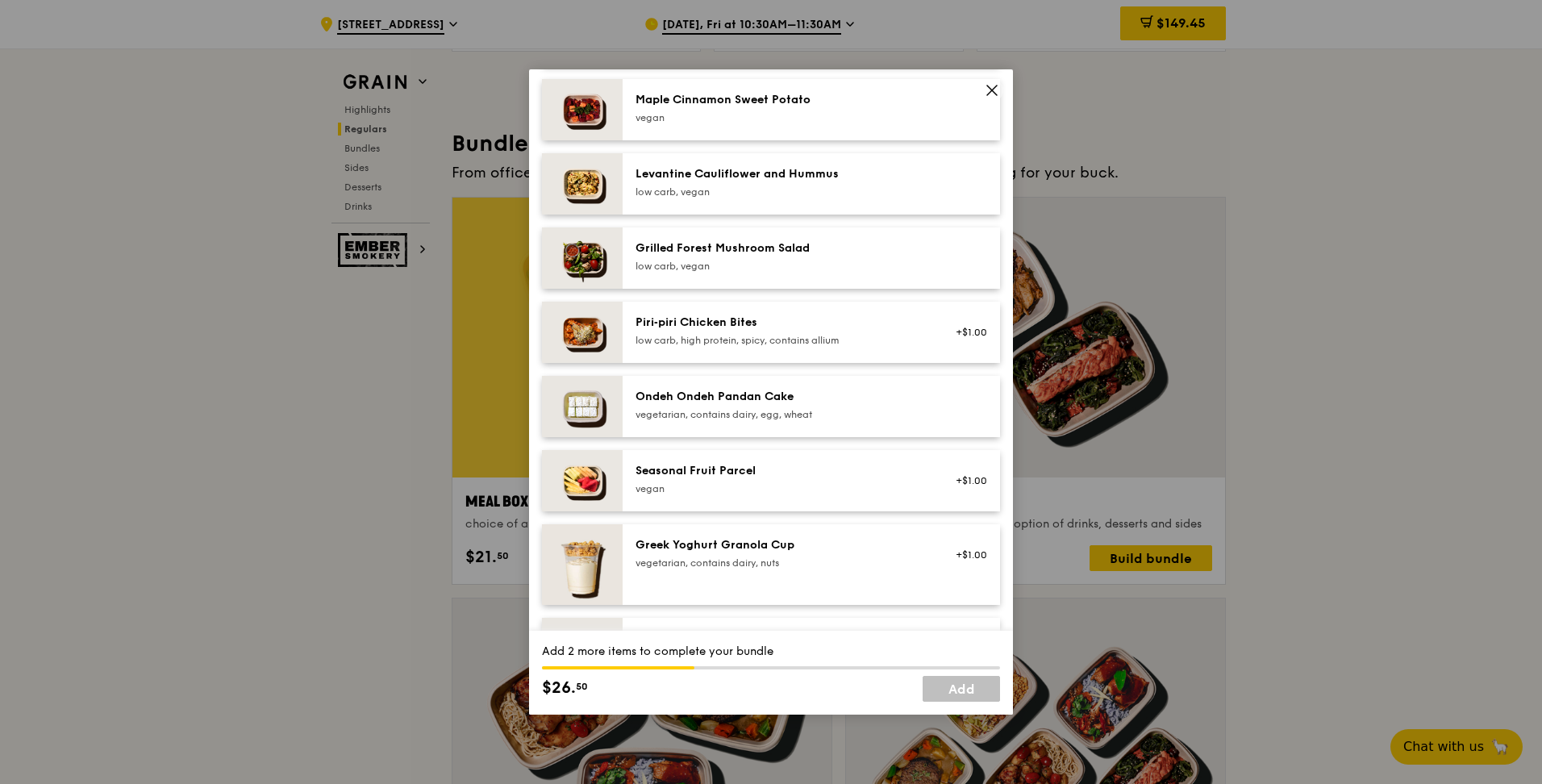
click at [713, 489] on div "vegan" at bounding box center [781, 489] width 290 height 13
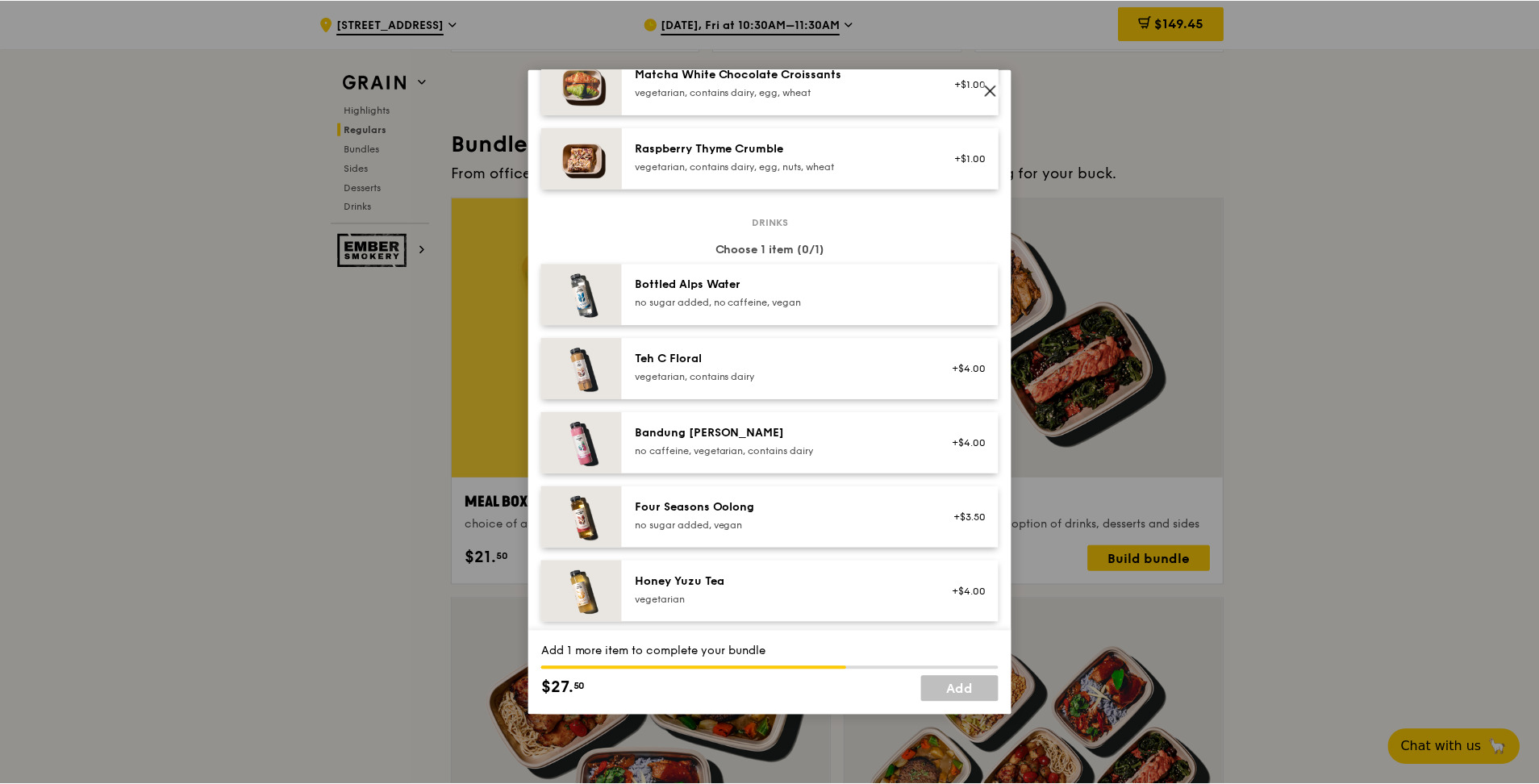
scroll to position [1693, 0]
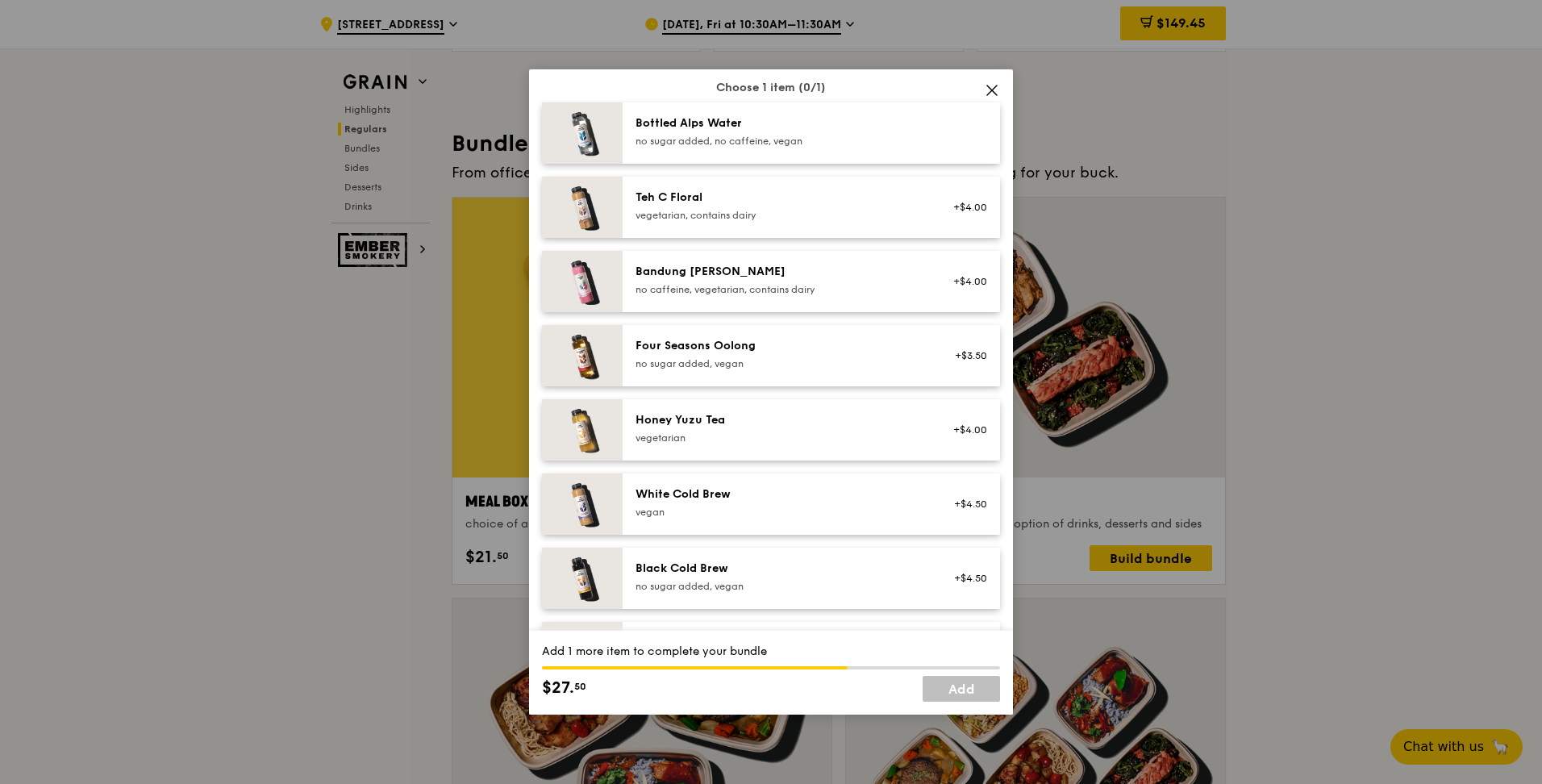
click at [704, 430] on div "Honey Yuzu Tea vegetarian" at bounding box center [781, 427] width 290 height 33
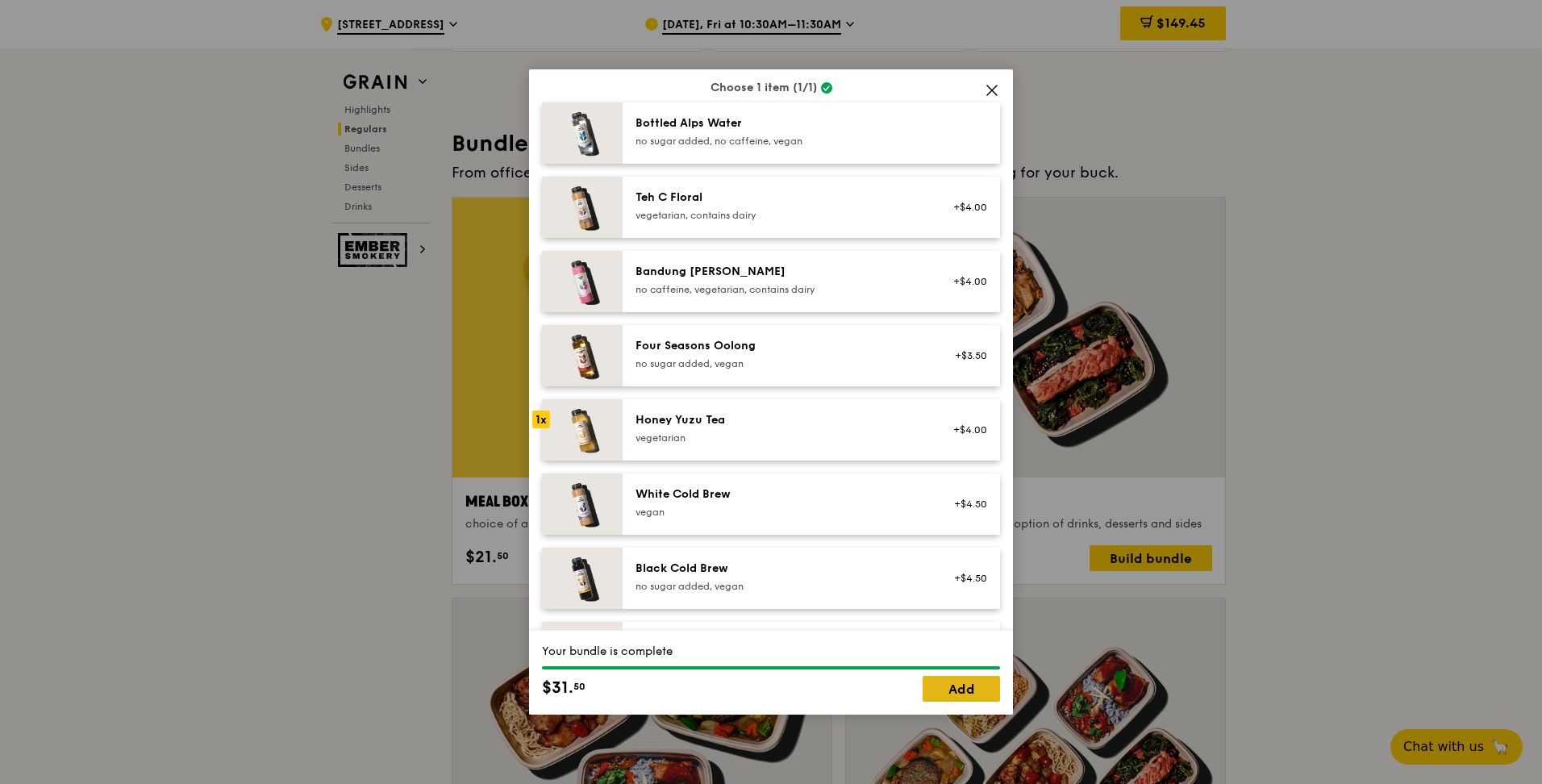
click at [974, 698] on link "Add" at bounding box center [961, 688] width 77 height 26
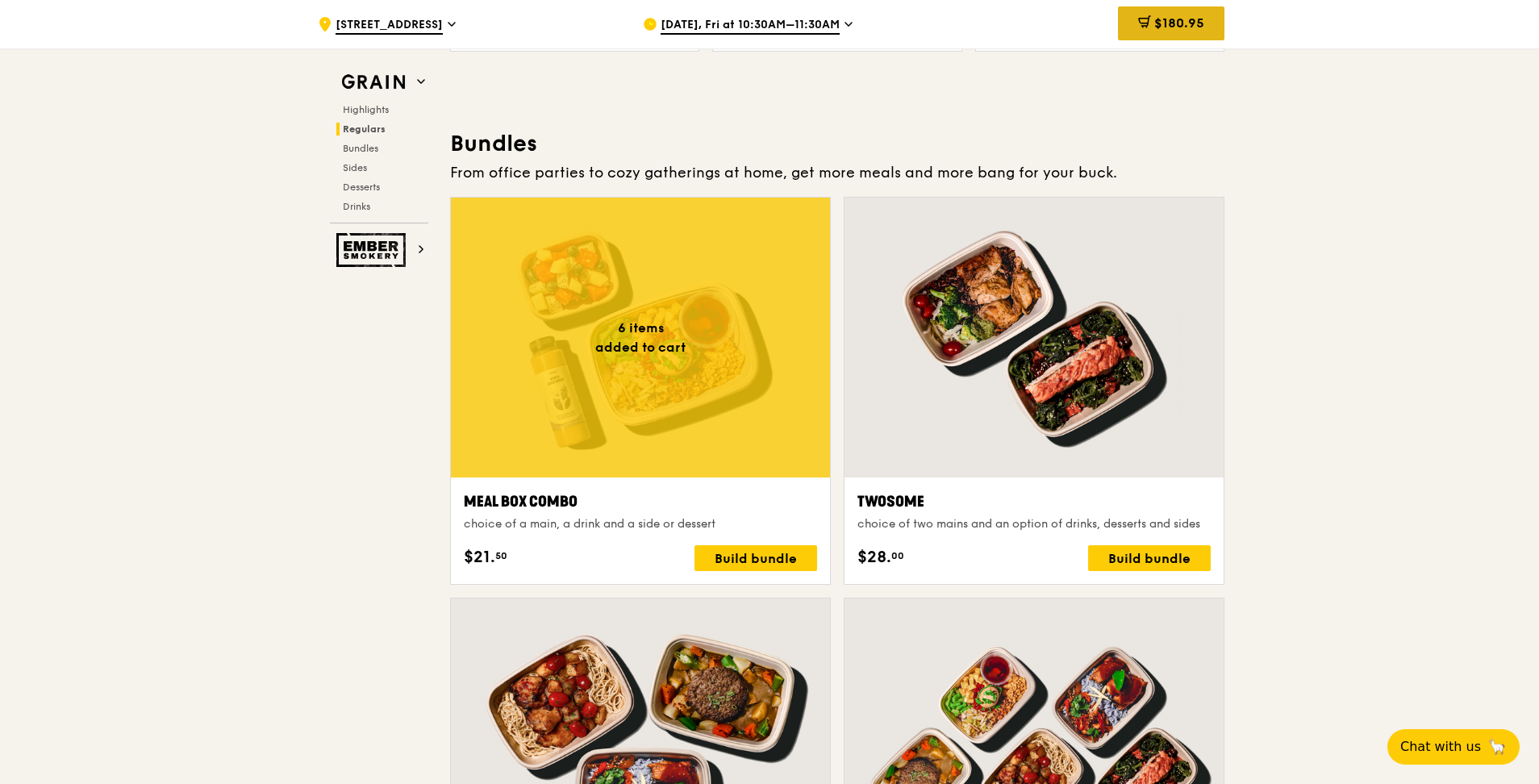
click at [1205, 28] on div "$180.95" at bounding box center [1171, 23] width 107 height 33
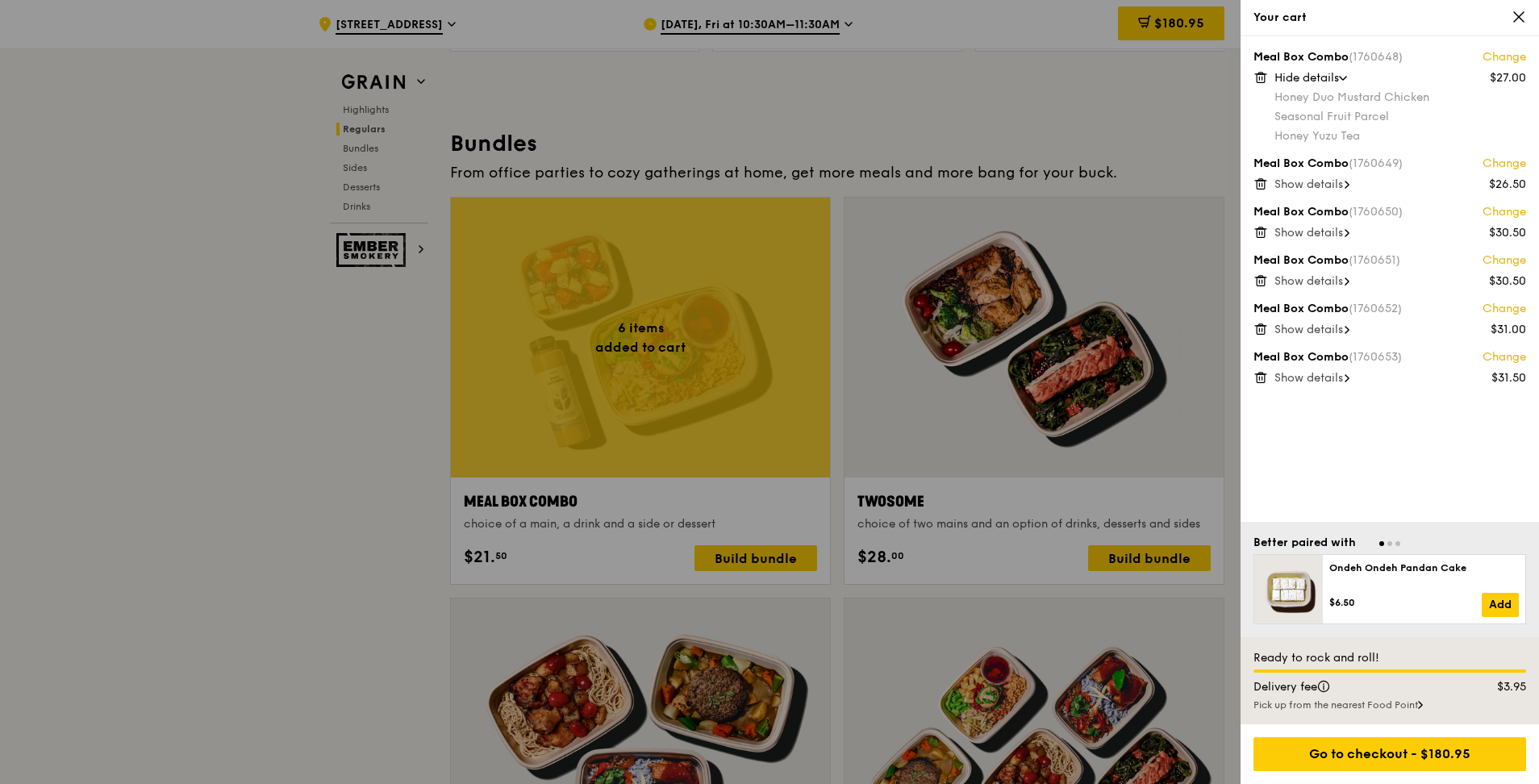
click at [1348, 180] on span at bounding box center [1347, 184] width 5 height 16
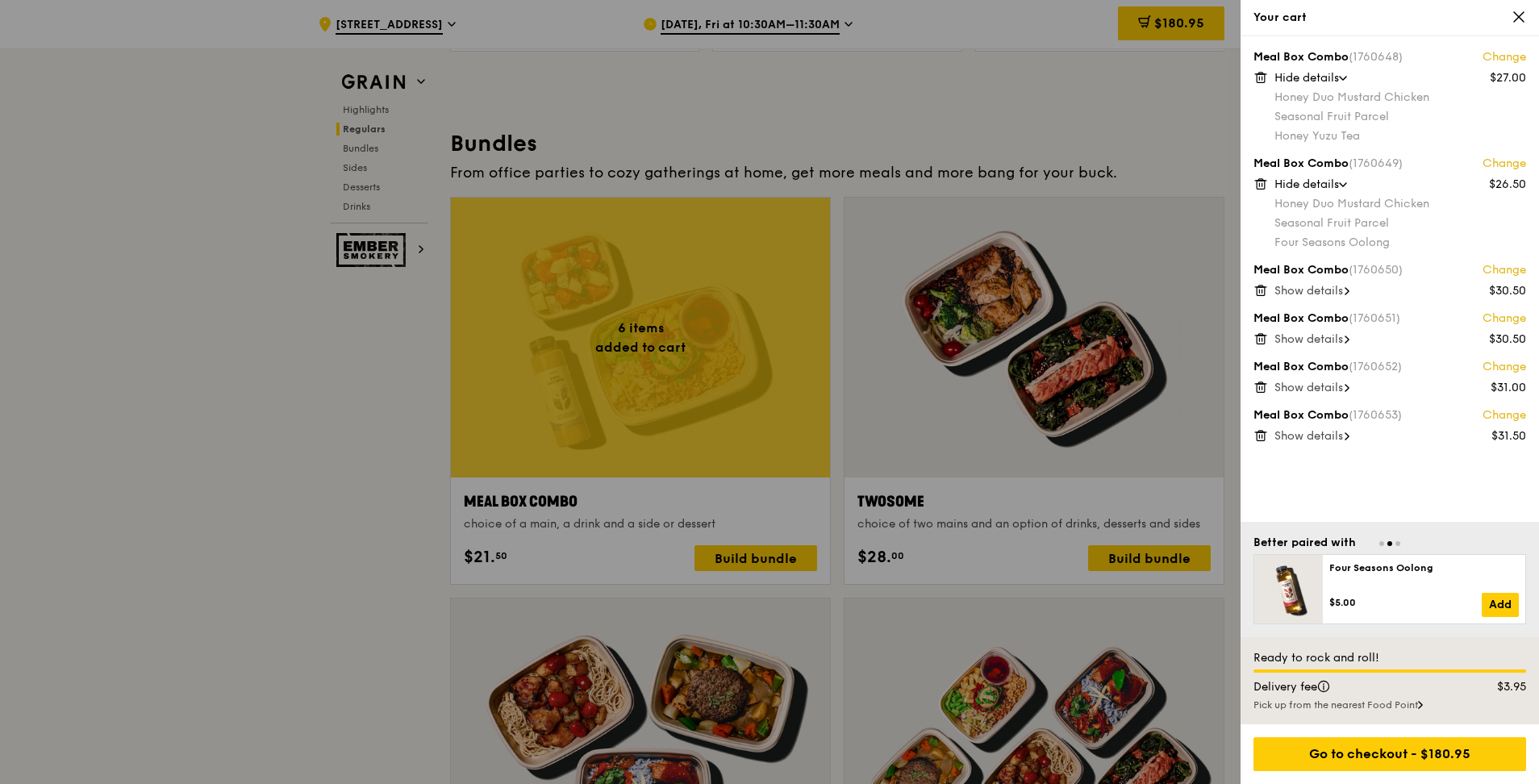
click at [1349, 289] on icon at bounding box center [1347, 291] width 5 height 8
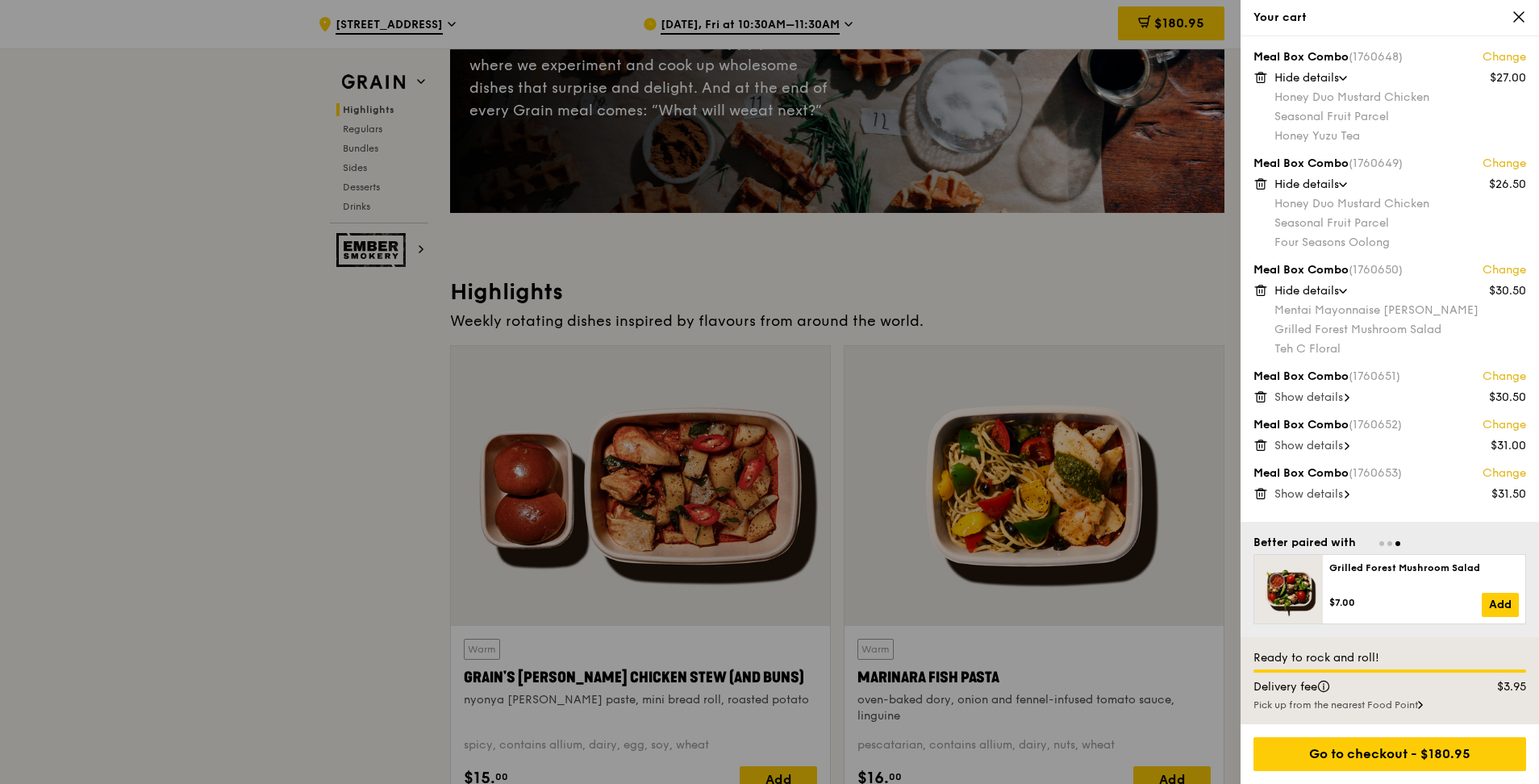
scroll to position [0, 0]
